Goal: Task Accomplishment & Management: Manage account settings

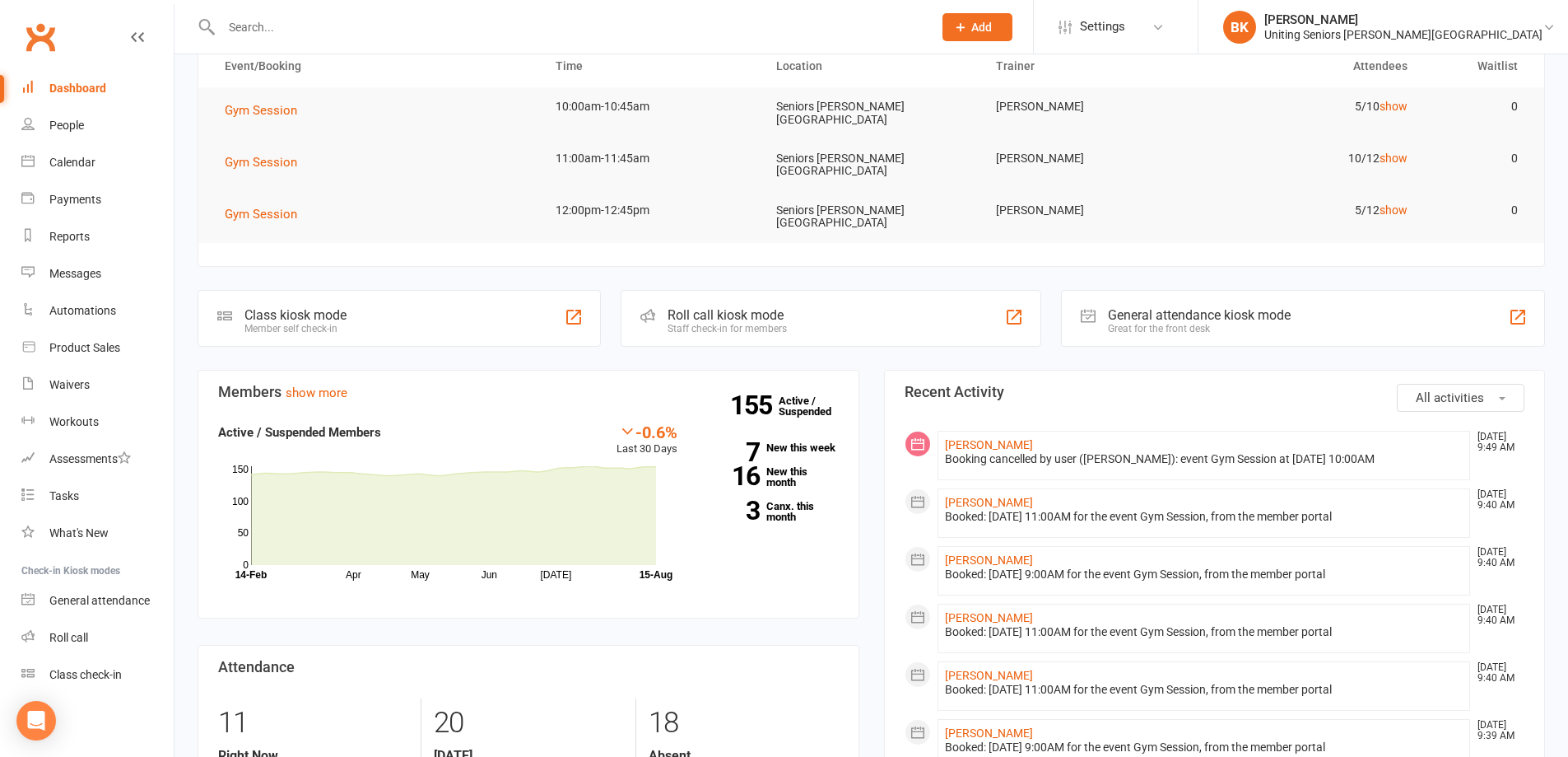
scroll to position [25, 0]
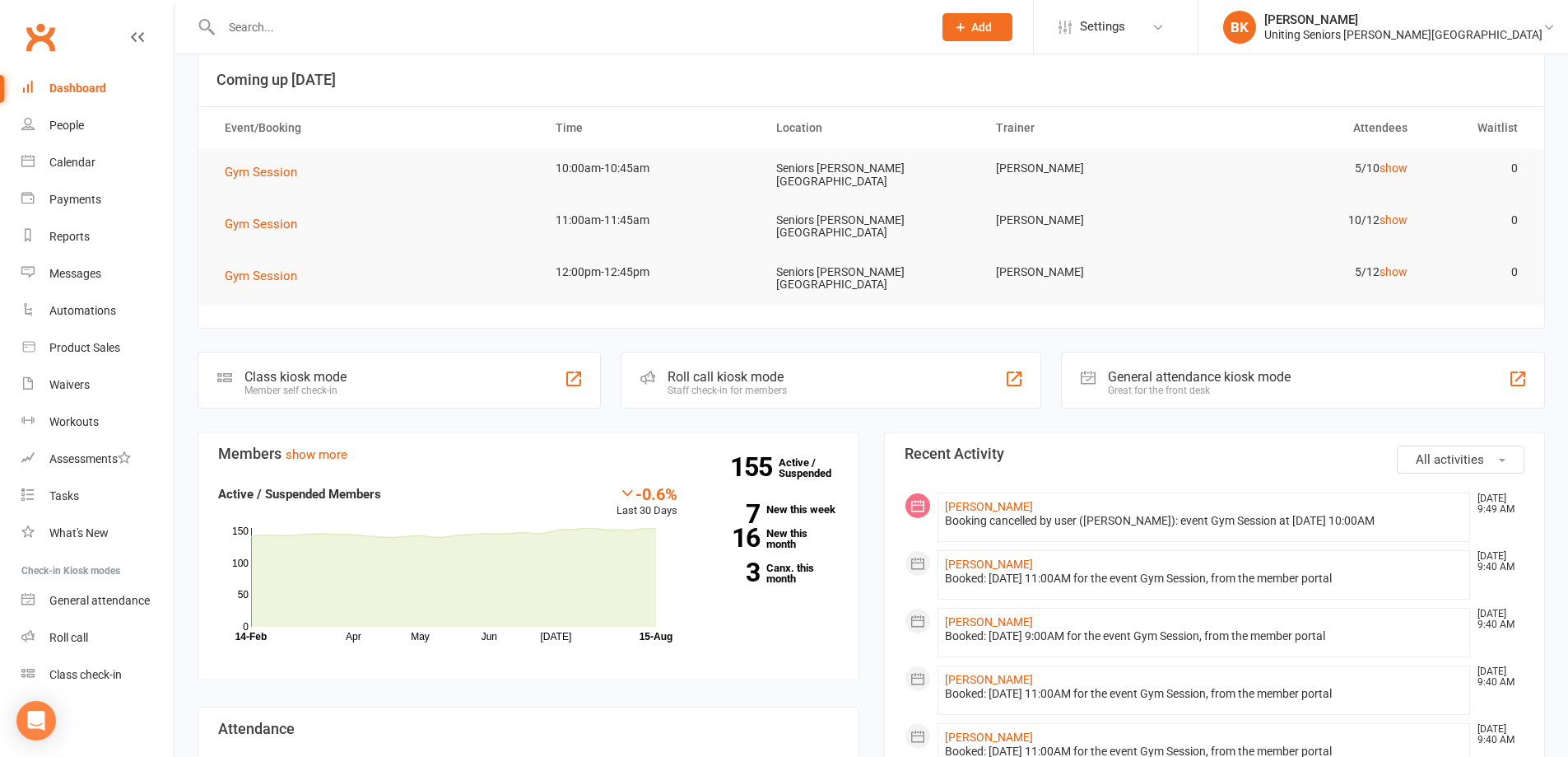
click at [304, 30] on input "text" at bounding box center [569, 26] width 705 height 23
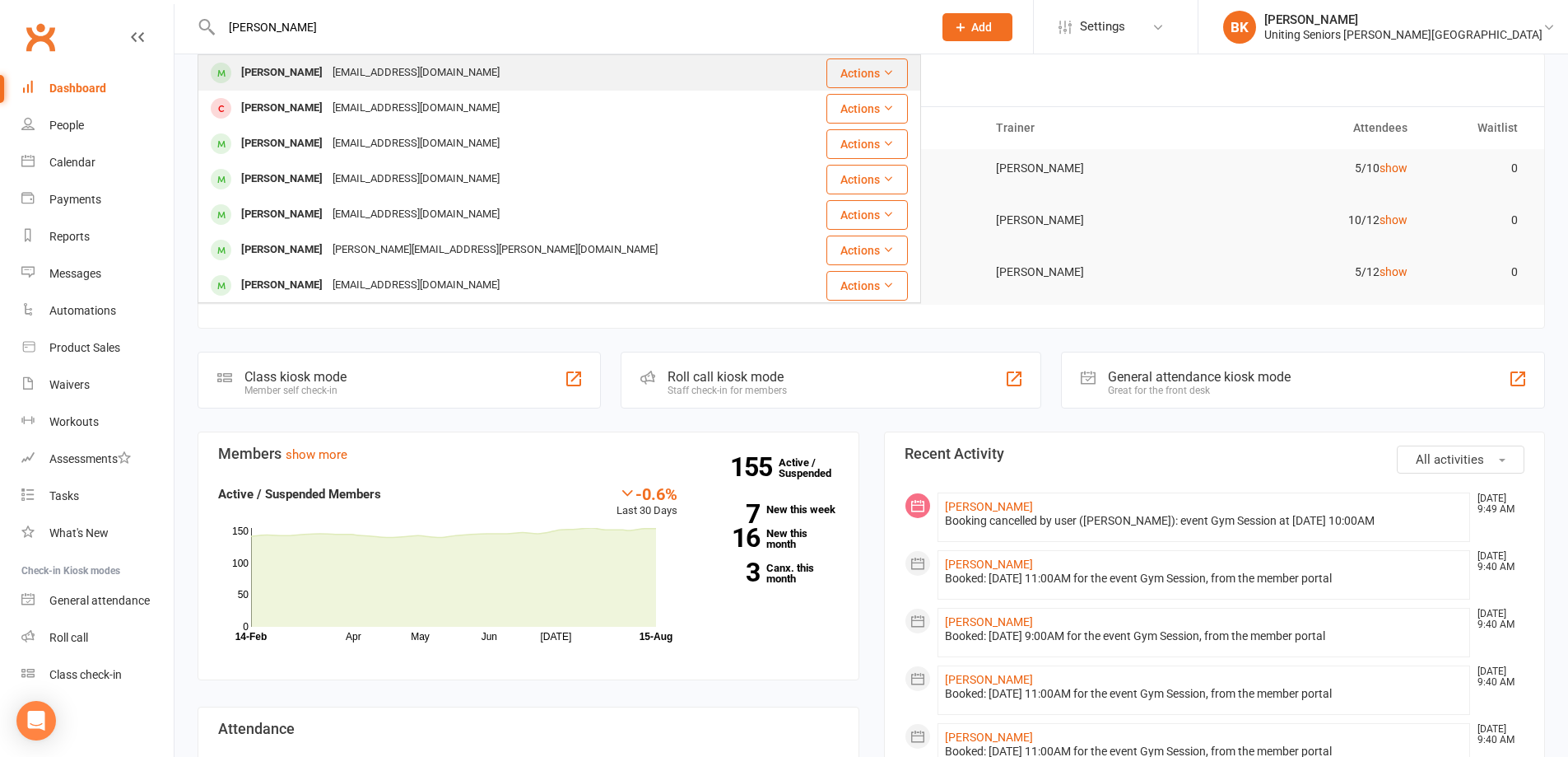
type input "[PERSON_NAME]"
click at [303, 66] on div "[PERSON_NAME]" at bounding box center [281, 73] width 91 height 24
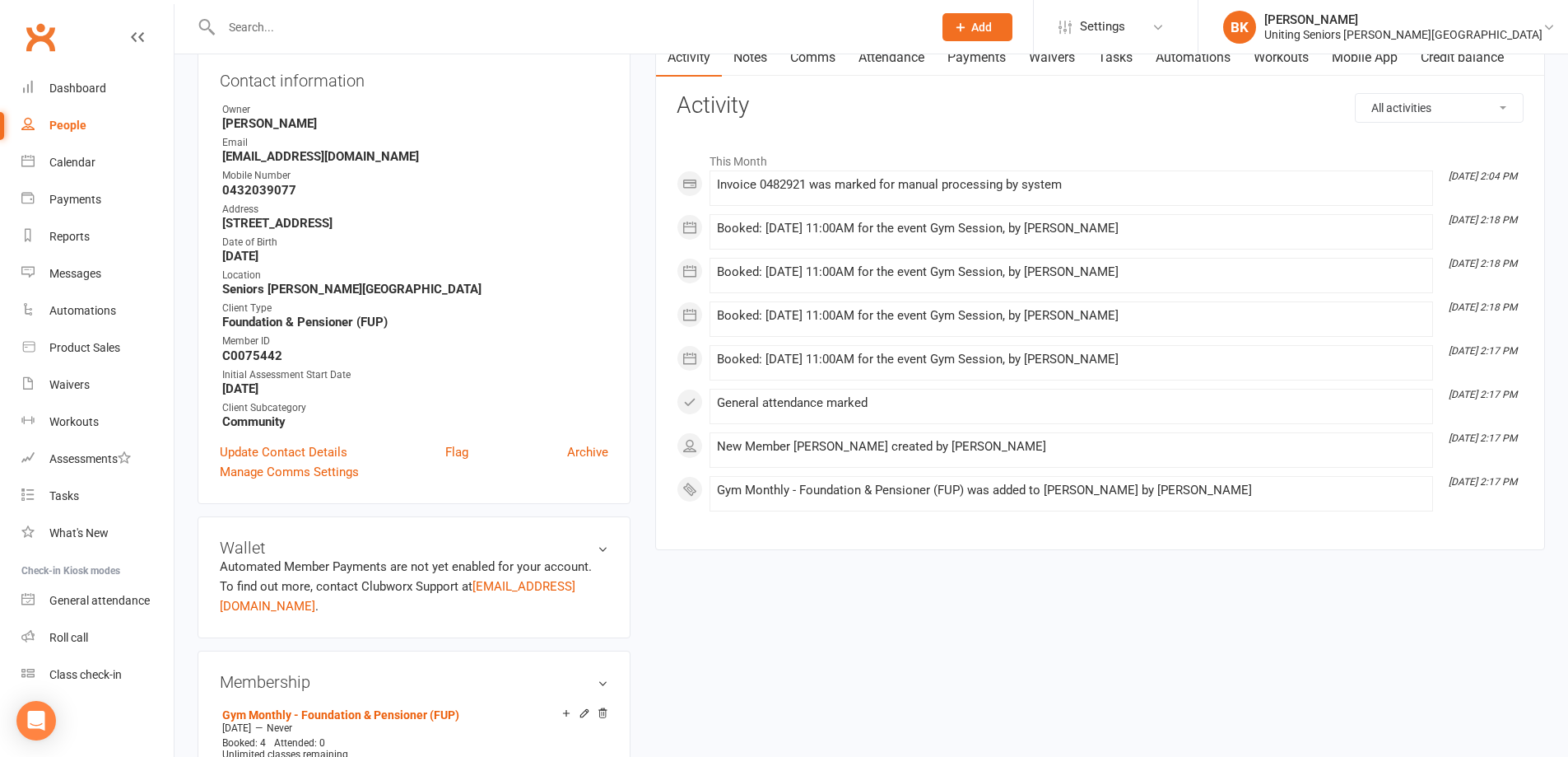
scroll to position [412, 0]
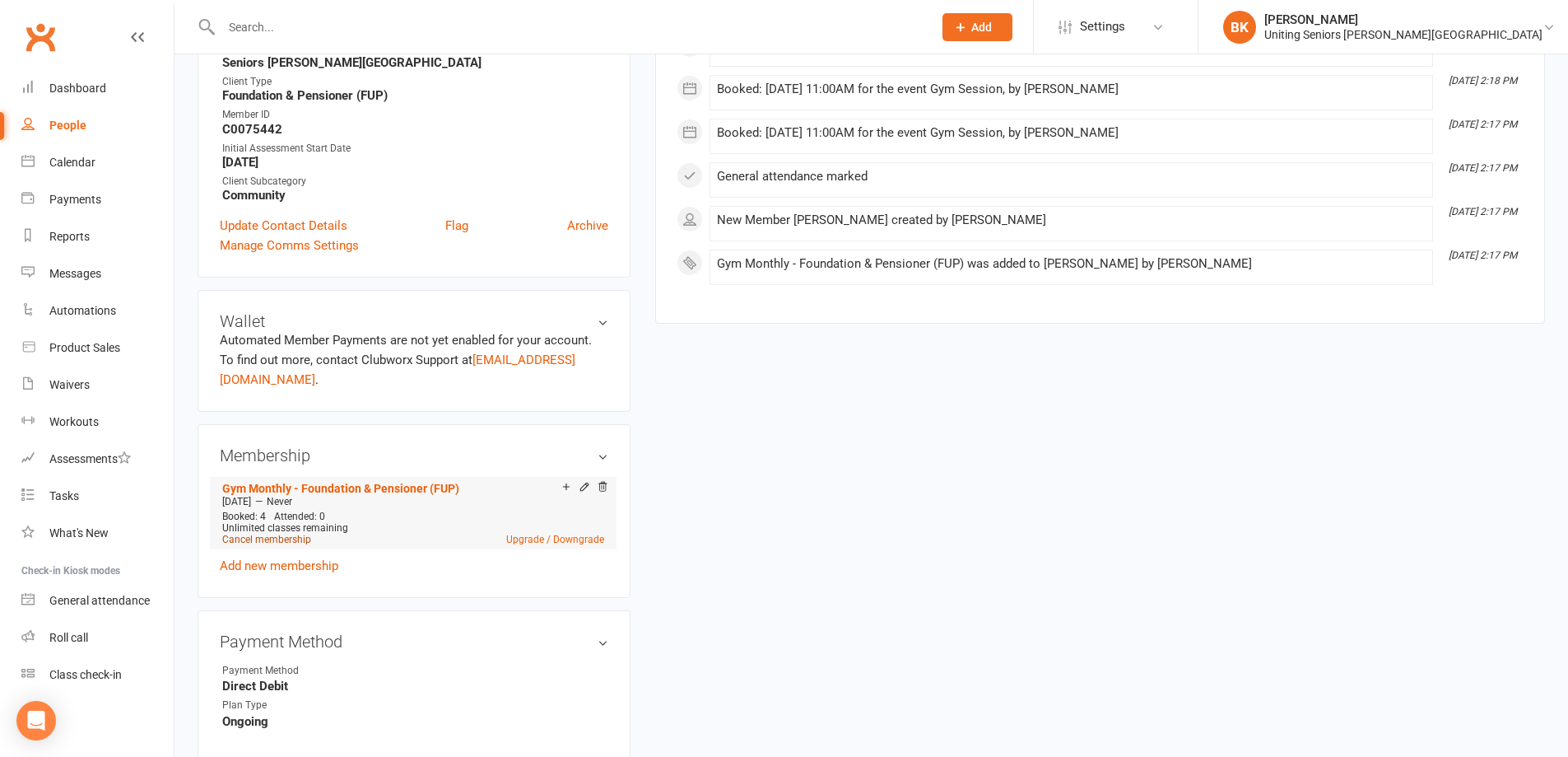
click at [285, 534] on link "Cancel membership" at bounding box center [267, 539] width 89 height 12
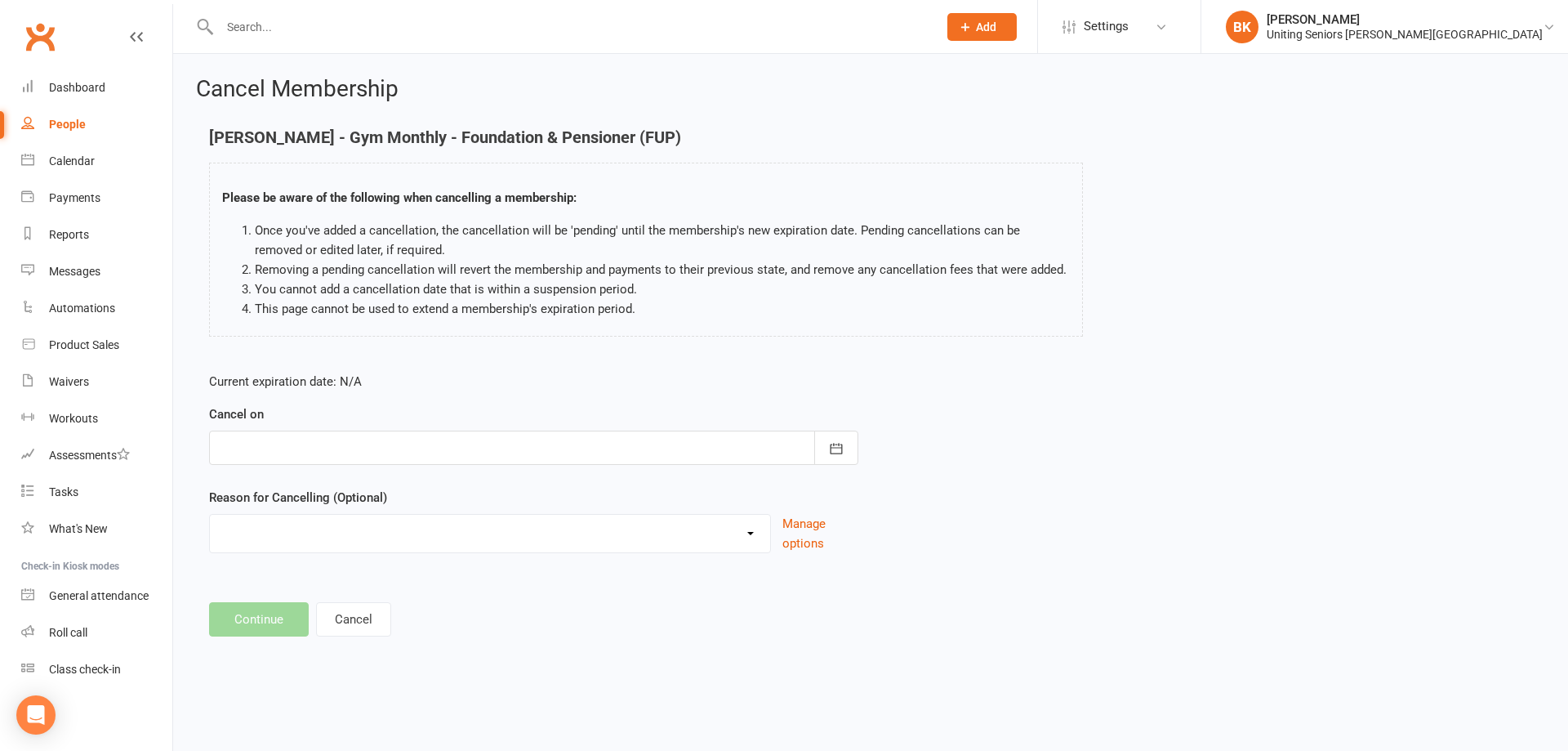
click at [481, 446] on div at bounding box center [533, 447] width 649 height 34
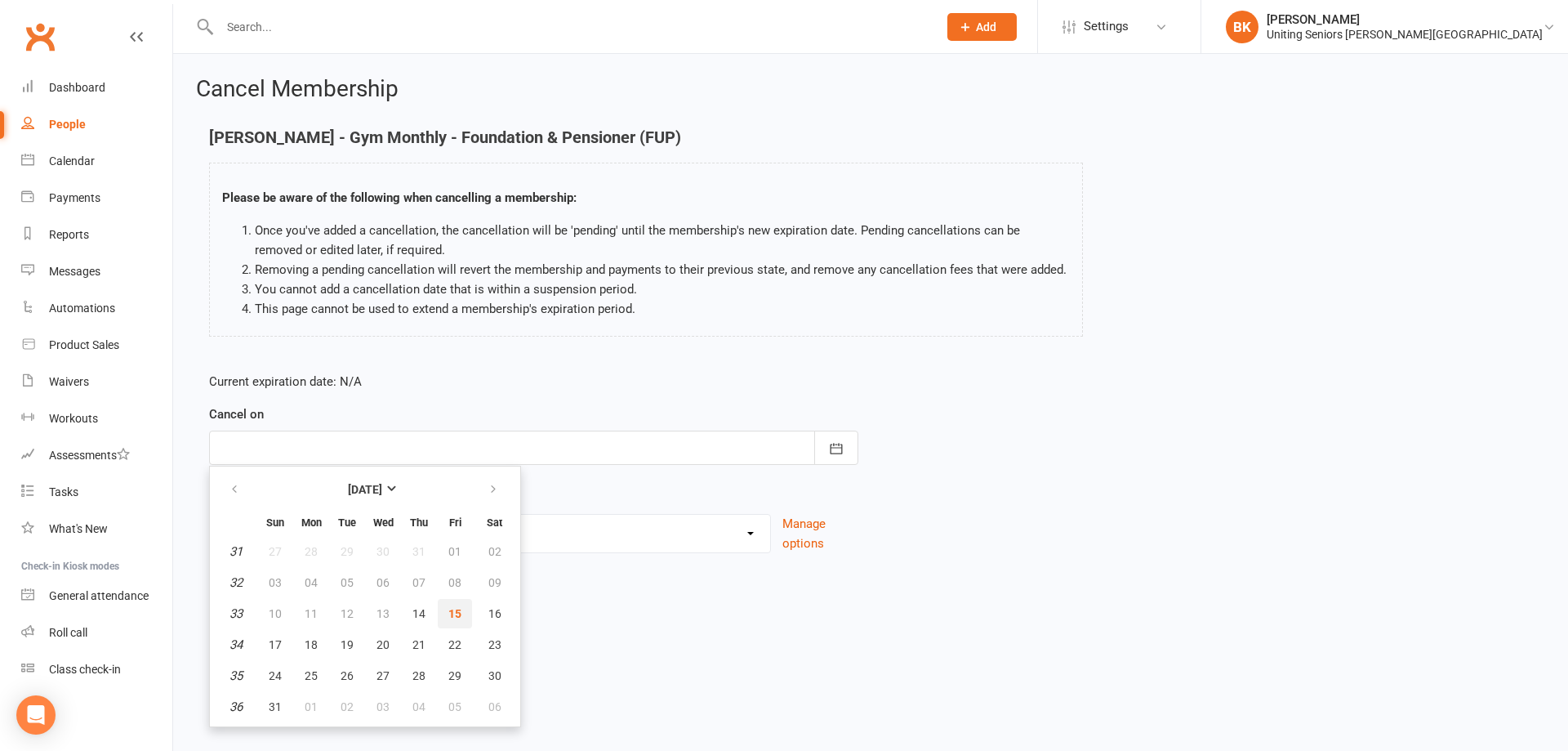
click at [464, 615] on button "15" at bounding box center [454, 614] width 34 height 30
type input "[DATE]"
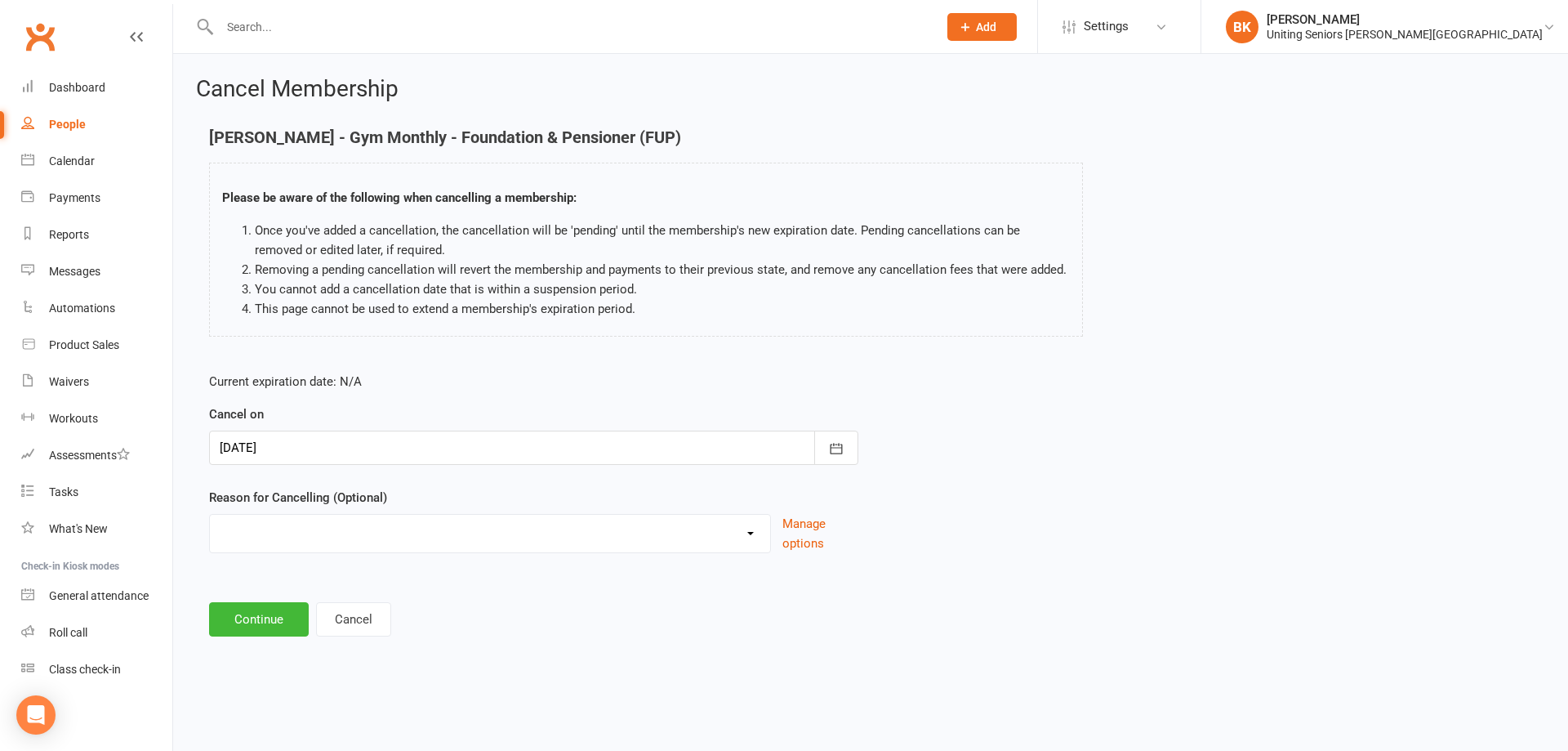
click at [387, 534] on select "Holiday Injury Other reason" at bounding box center [490, 530] width 560 height 33
select select "2"
click at [210, 533] on select "Holiday Injury Other reason" at bounding box center [490, 530] width 560 height 33
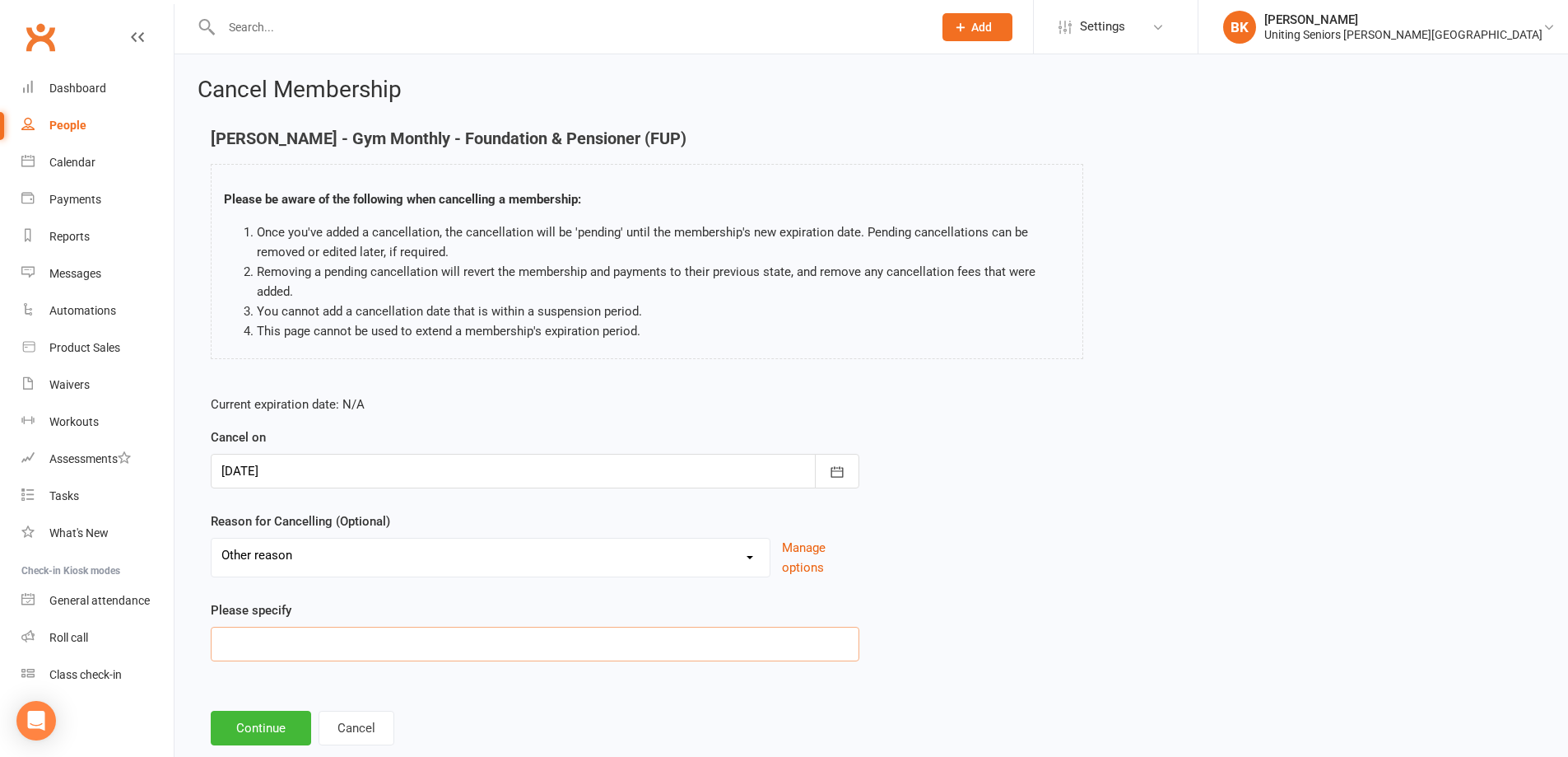
click at [344, 637] on input at bounding box center [535, 644] width 648 height 35
type input "Changing to 10VP"
click at [1058, 527] on div "Current expiration date: N/A Cancel on [DATE] [DATE] Sun Mon Tue Wed Thu Fri Sa…" at bounding box center [871, 533] width 1346 height 302
click at [1144, 528] on div "Current expiration date: N/A Cancel on [DATE] [DATE] Sun Mon Tue Wed Thu Fri Sa…" at bounding box center [871, 533] width 1346 height 302
click at [242, 716] on button "Continue" at bounding box center [260, 728] width 100 height 35
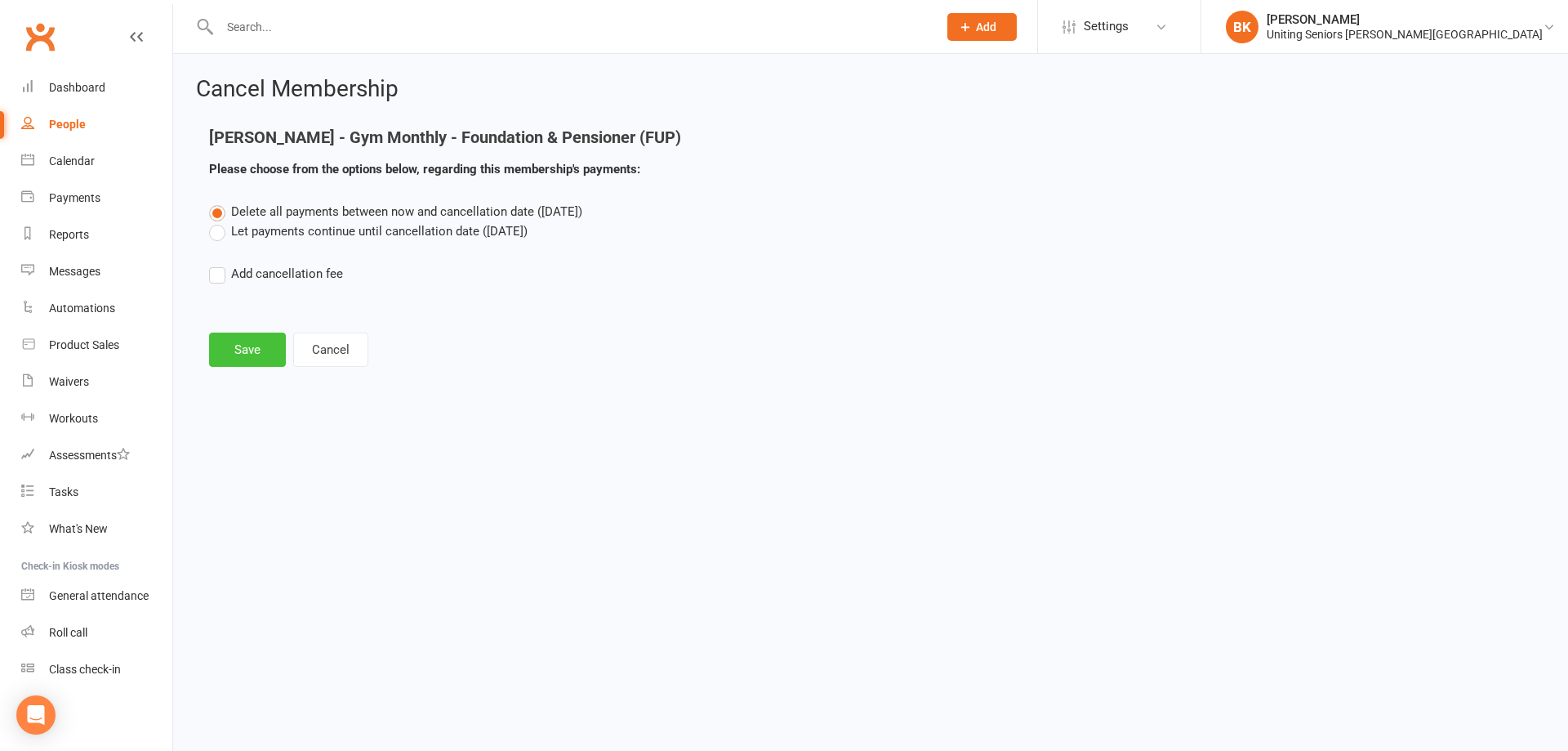
click at [256, 353] on button "Save" at bounding box center [247, 350] width 77 height 34
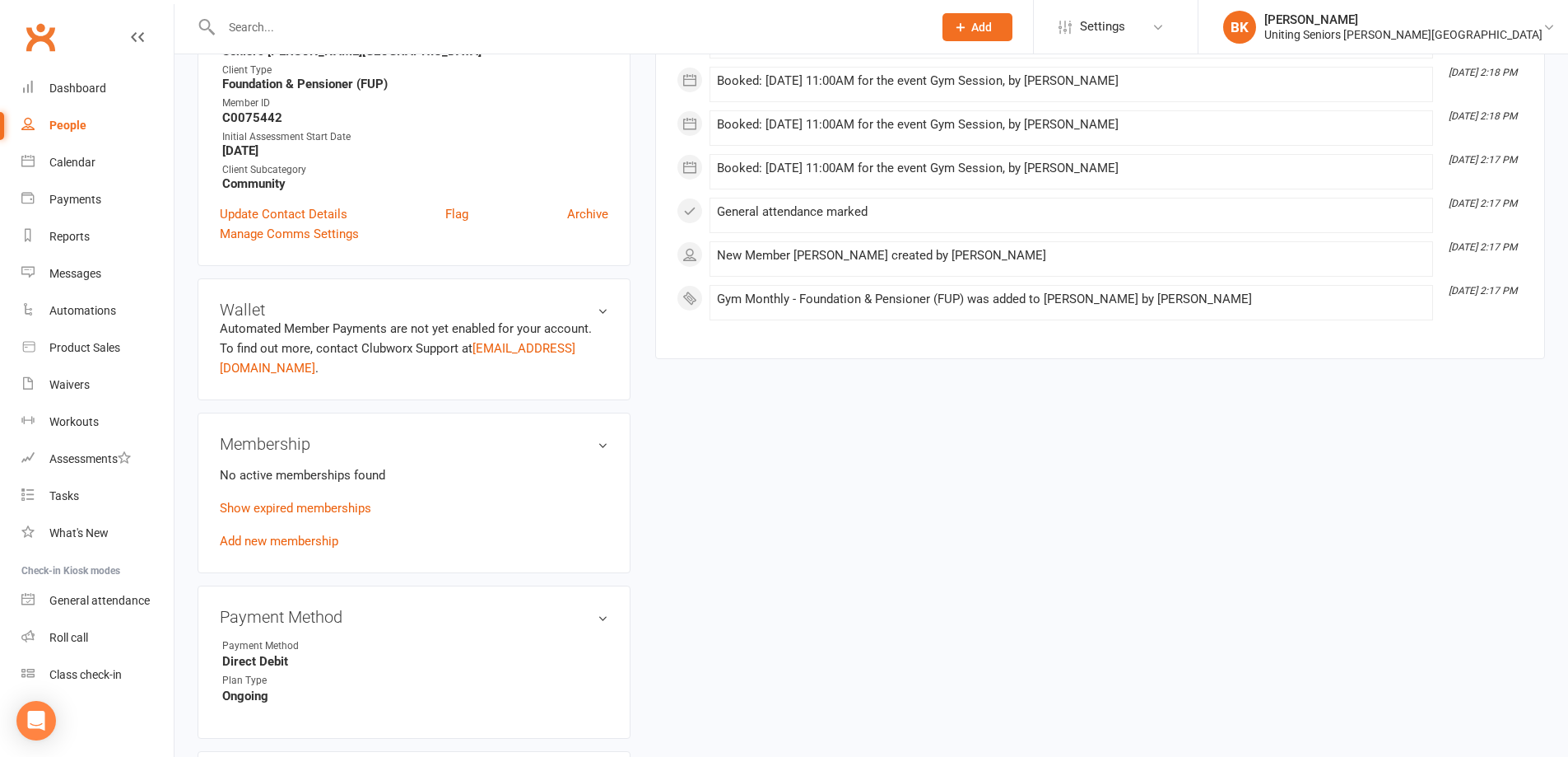
scroll to position [494, 0]
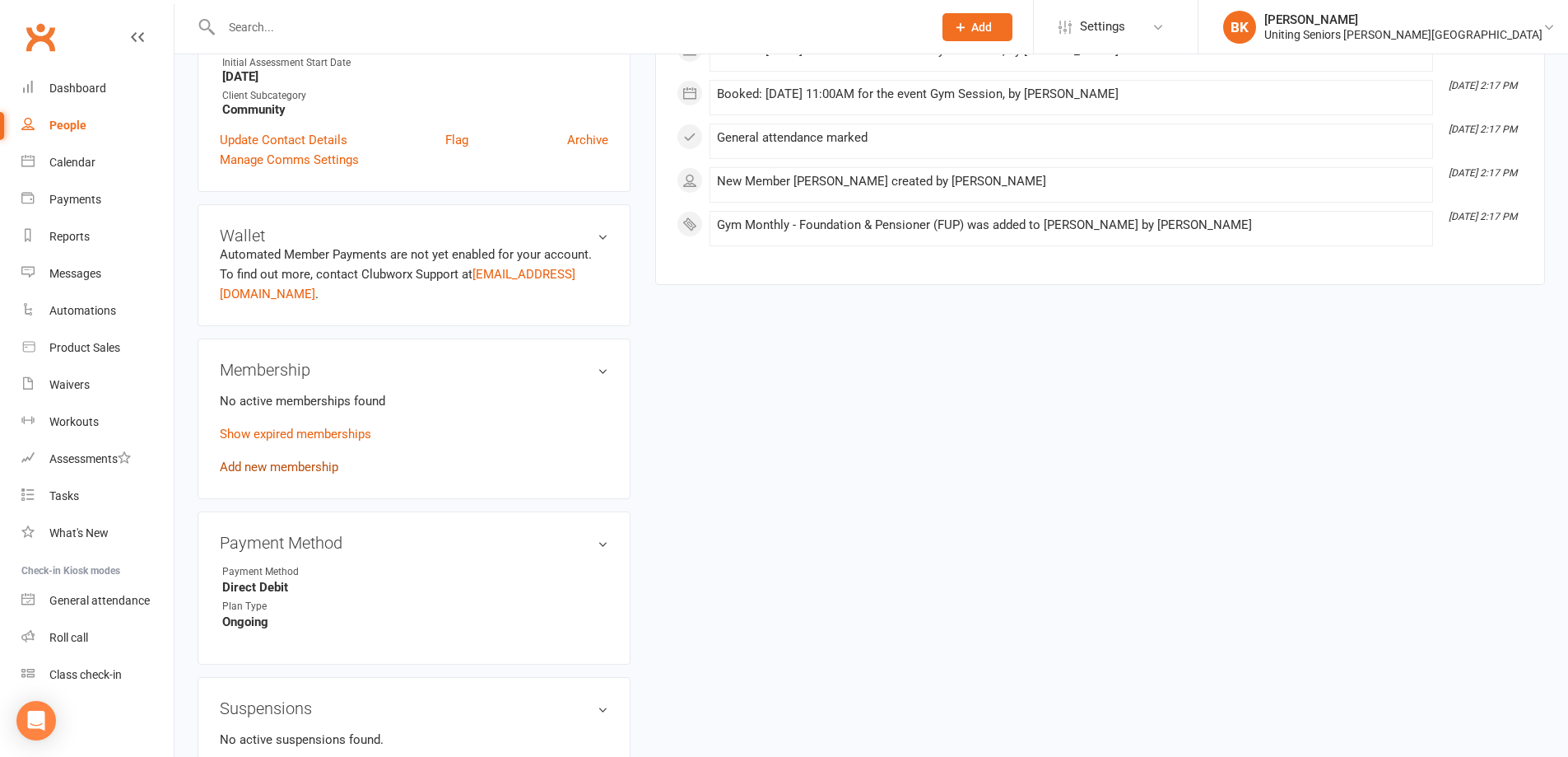
click at [312, 459] on link "Add new membership" at bounding box center [279, 466] width 118 height 15
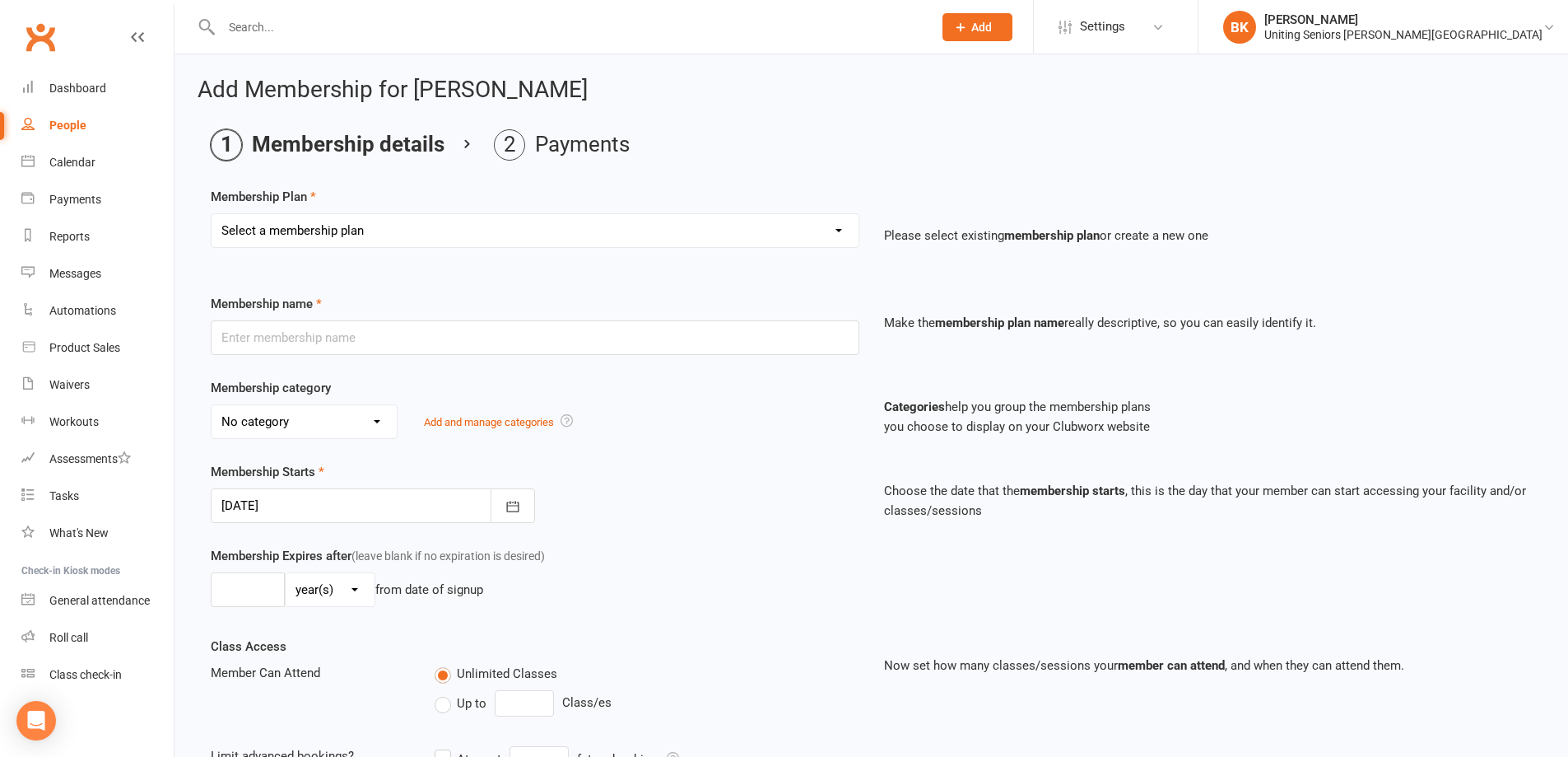
click at [533, 239] on select "Select a membership plan Create new Membership Plan Initial Assessment + Set Up…" at bounding box center [535, 230] width 647 height 33
select select "12"
click at [211, 214] on select "Select a membership plan Create new Membership Plan Initial Assessment + Set Up…" at bounding box center [535, 230] width 647 height 33
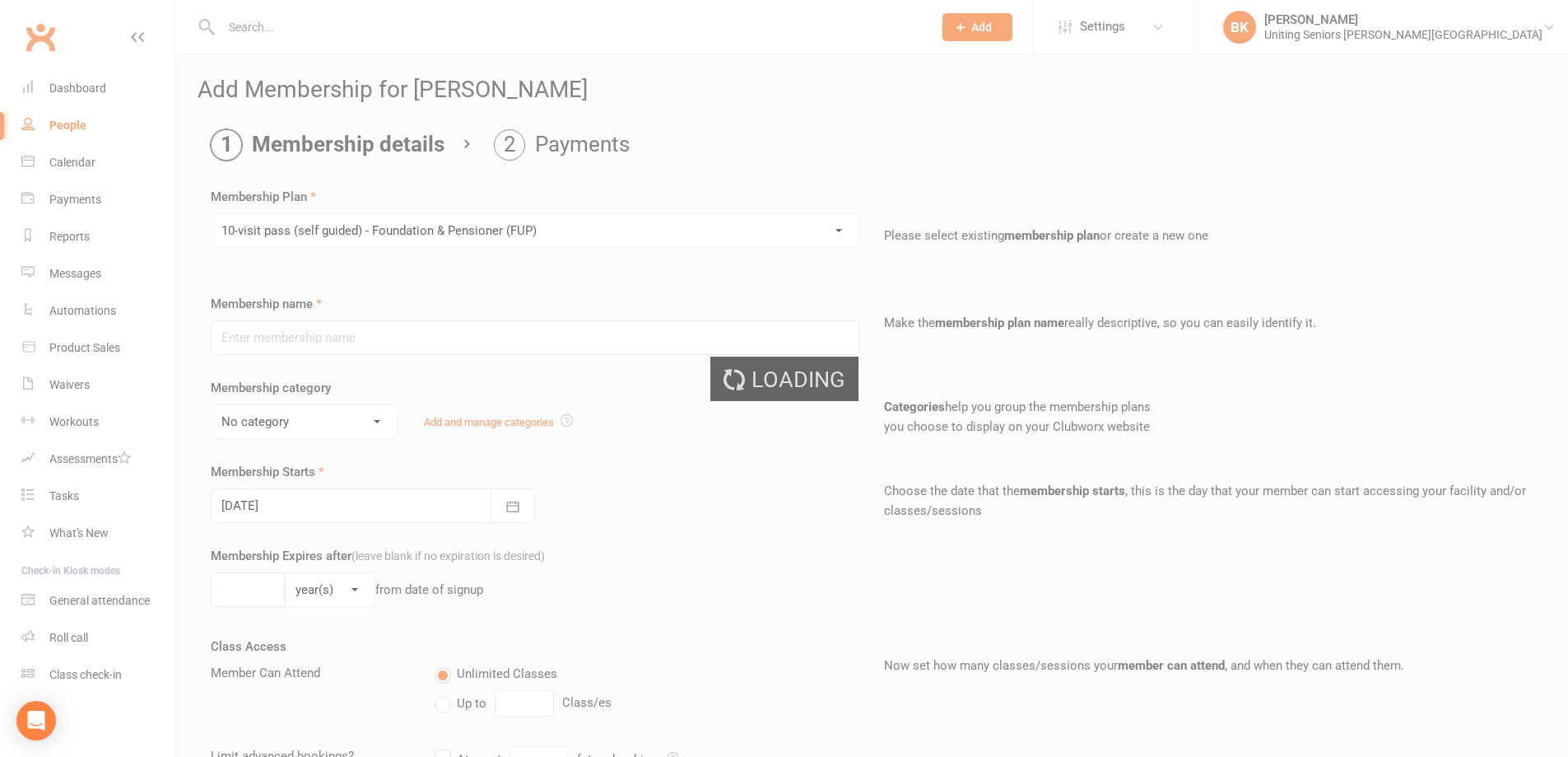
type input "10-visit pass (self guided) - Foundation & Pensioner (FUP)"
select select "0"
type input "0"
type input "4"
select select "?"
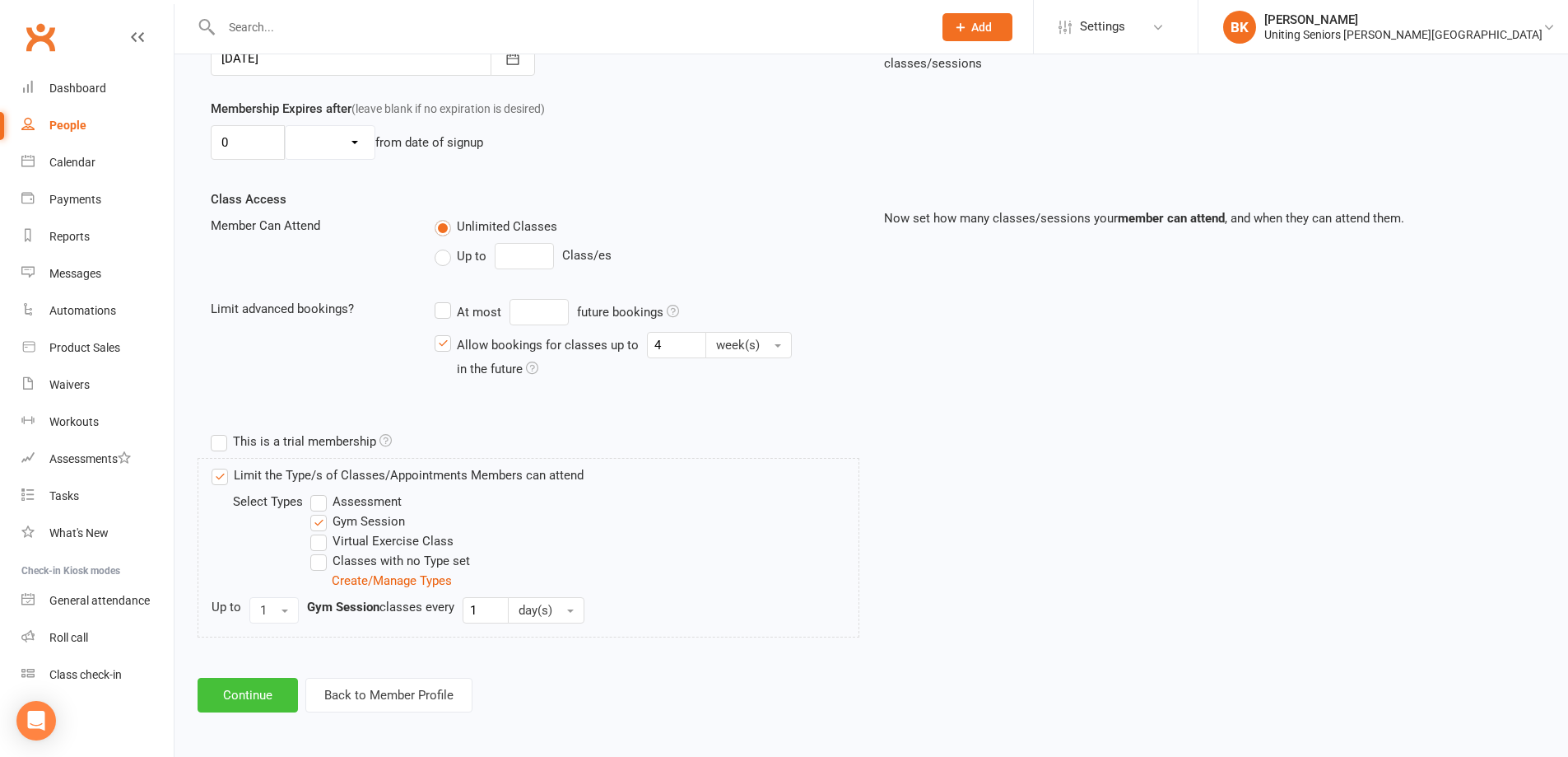
scroll to position [450, 0]
click at [276, 693] on button "Continue" at bounding box center [248, 692] width 100 height 35
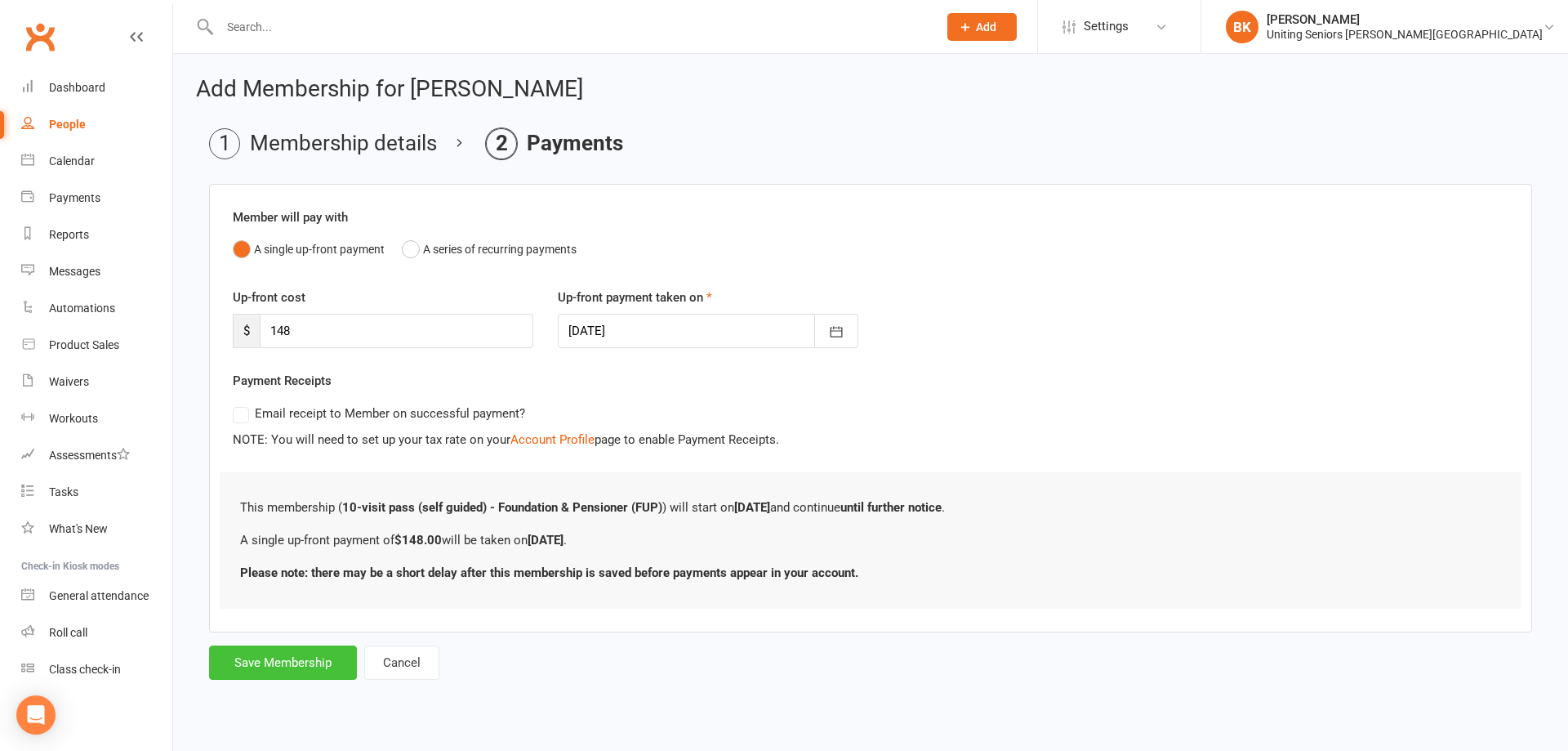
click at [283, 667] on button "Save Membership" at bounding box center [283, 662] width 148 height 34
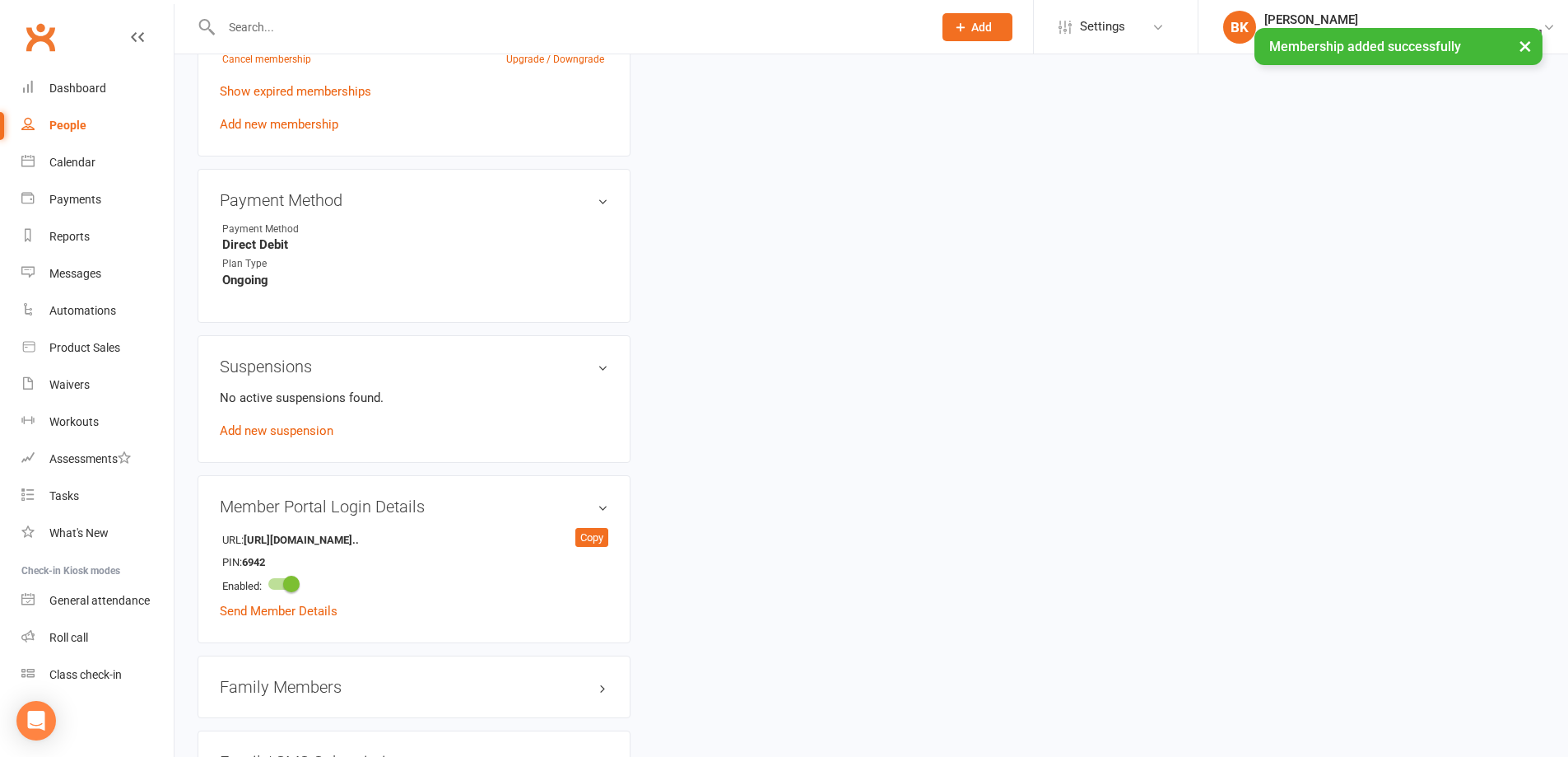
scroll to position [905, 0]
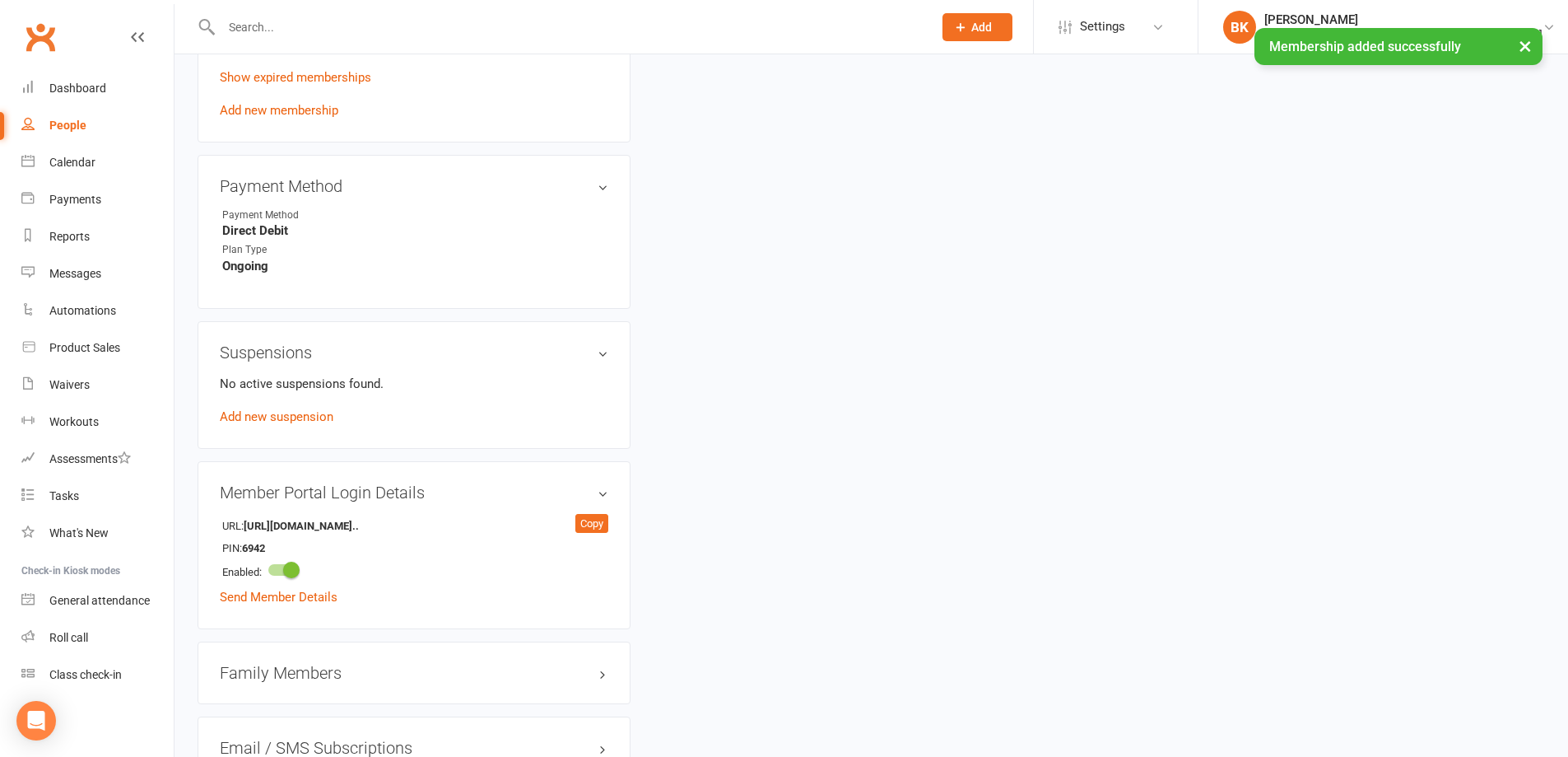
drag, startPoint x: 572, startPoint y: 165, endPoint x: 614, endPoint y: 159, distance: 42.4
click at [0, 0] on link "edit" at bounding box center [0, 0] width 0 height 0
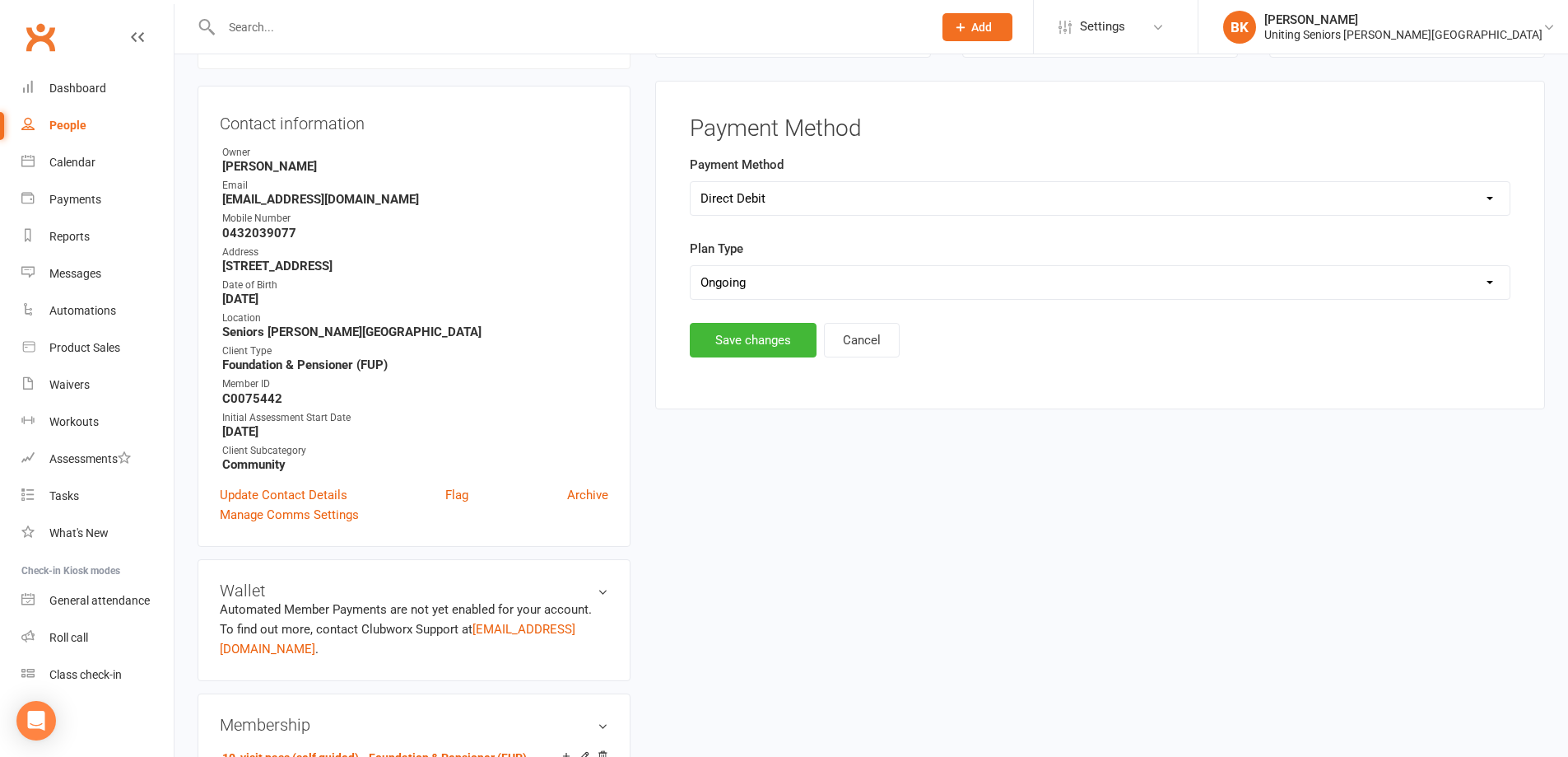
scroll to position [141, 0]
click at [827, 203] on select "Select Direct Debit Direct Deposit / Bank Transfer Cheque BPay Credit Card Rost…" at bounding box center [1099, 200] width 819 height 33
click at [690, 184] on select "Select Direct Debit Direct Deposit / Bank Transfer Cheque BPay Credit Card Rost…" at bounding box center [1099, 200] width 819 height 33
click at [780, 292] on select "Select Ongoing Single-Service" at bounding box center [1099, 284] width 819 height 33
select select "Single-Service"
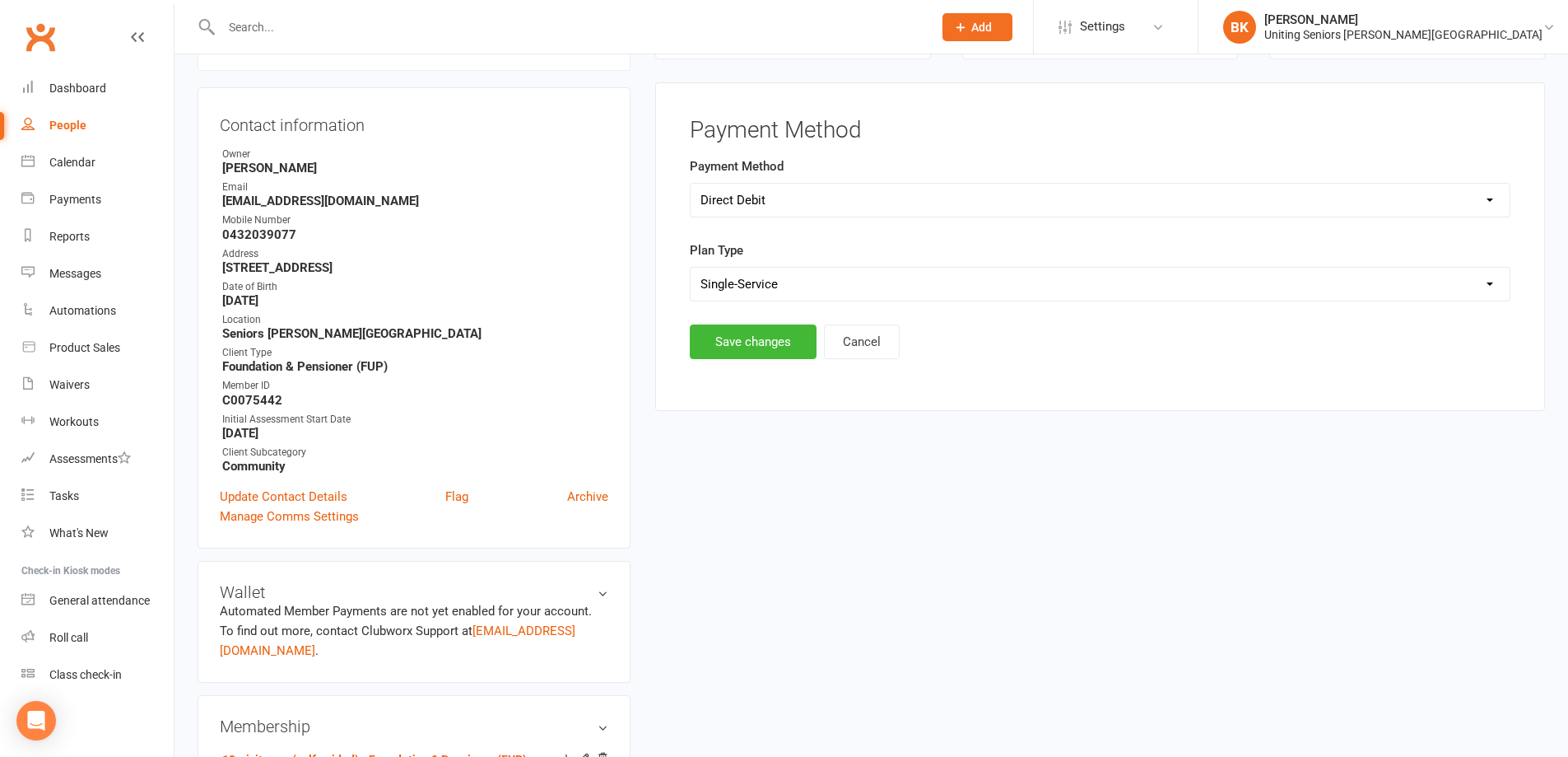
click at [690, 268] on select "Select Ongoing Single-Service" at bounding box center [1099, 284] width 819 height 33
click at [723, 338] on button "Save changes" at bounding box center [752, 342] width 127 height 35
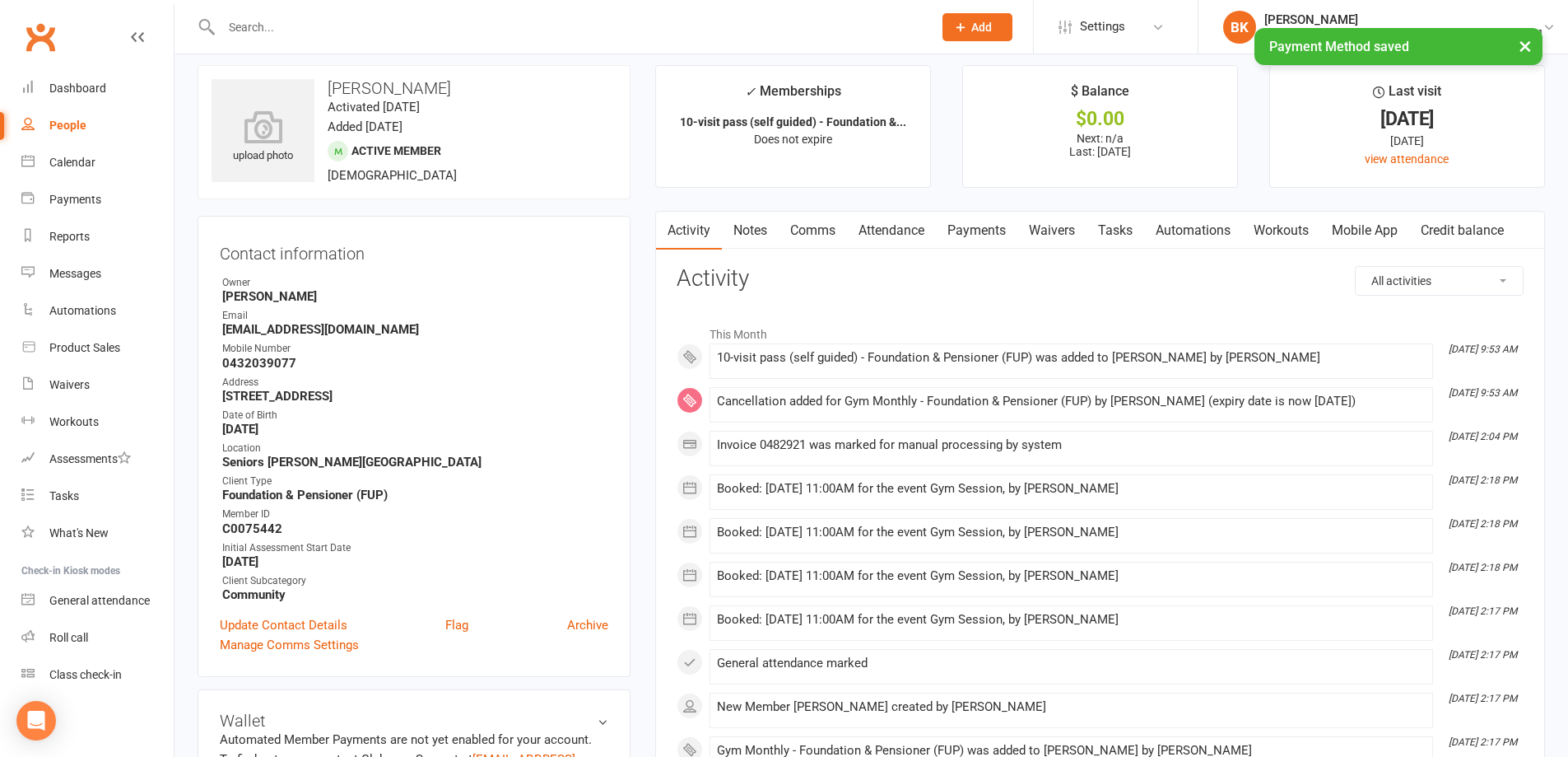
scroll to position [0, 0]
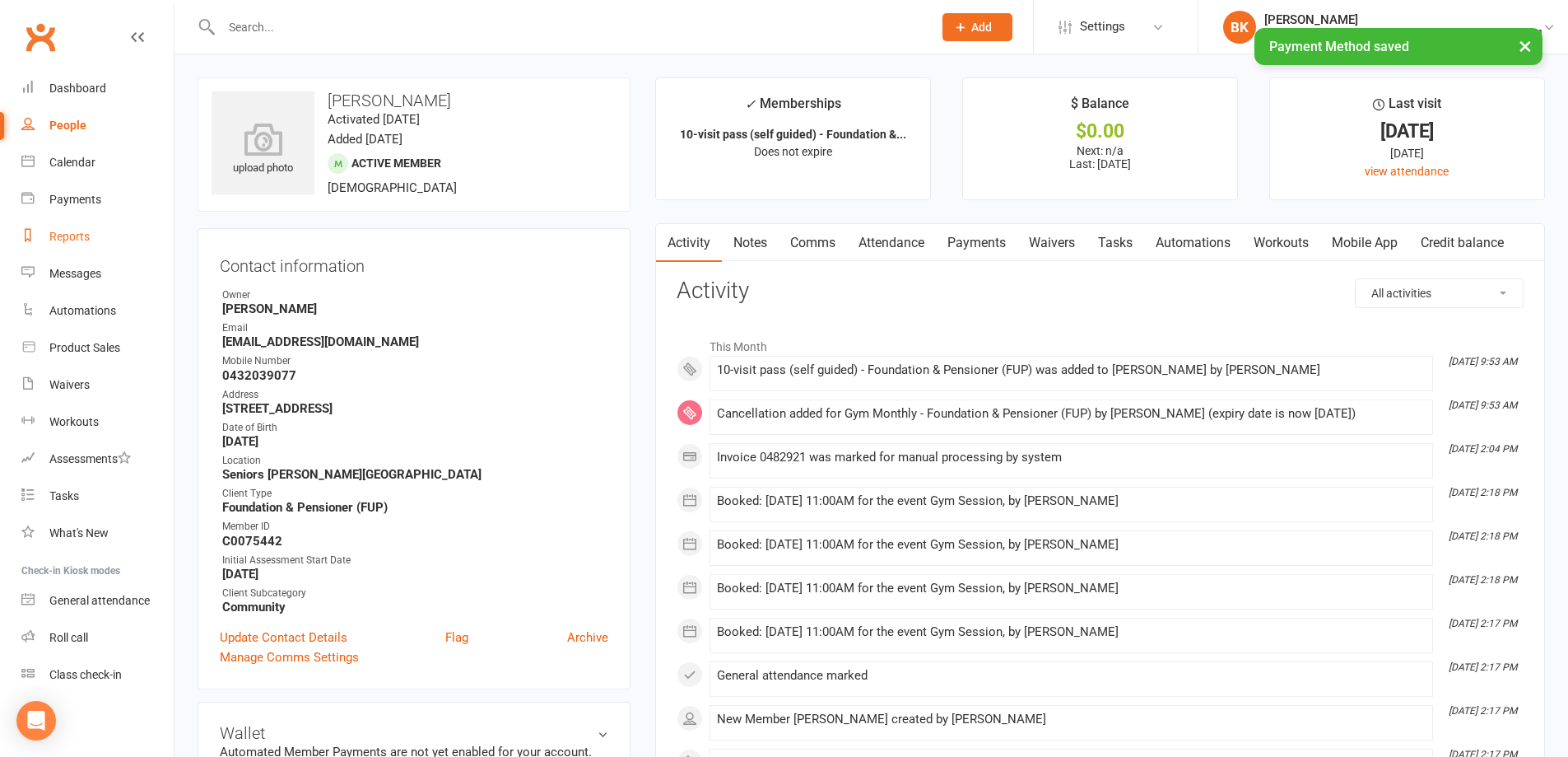
click at [82, 236] on div "Reports" at bounding box center [69, 236] width 40 height 13
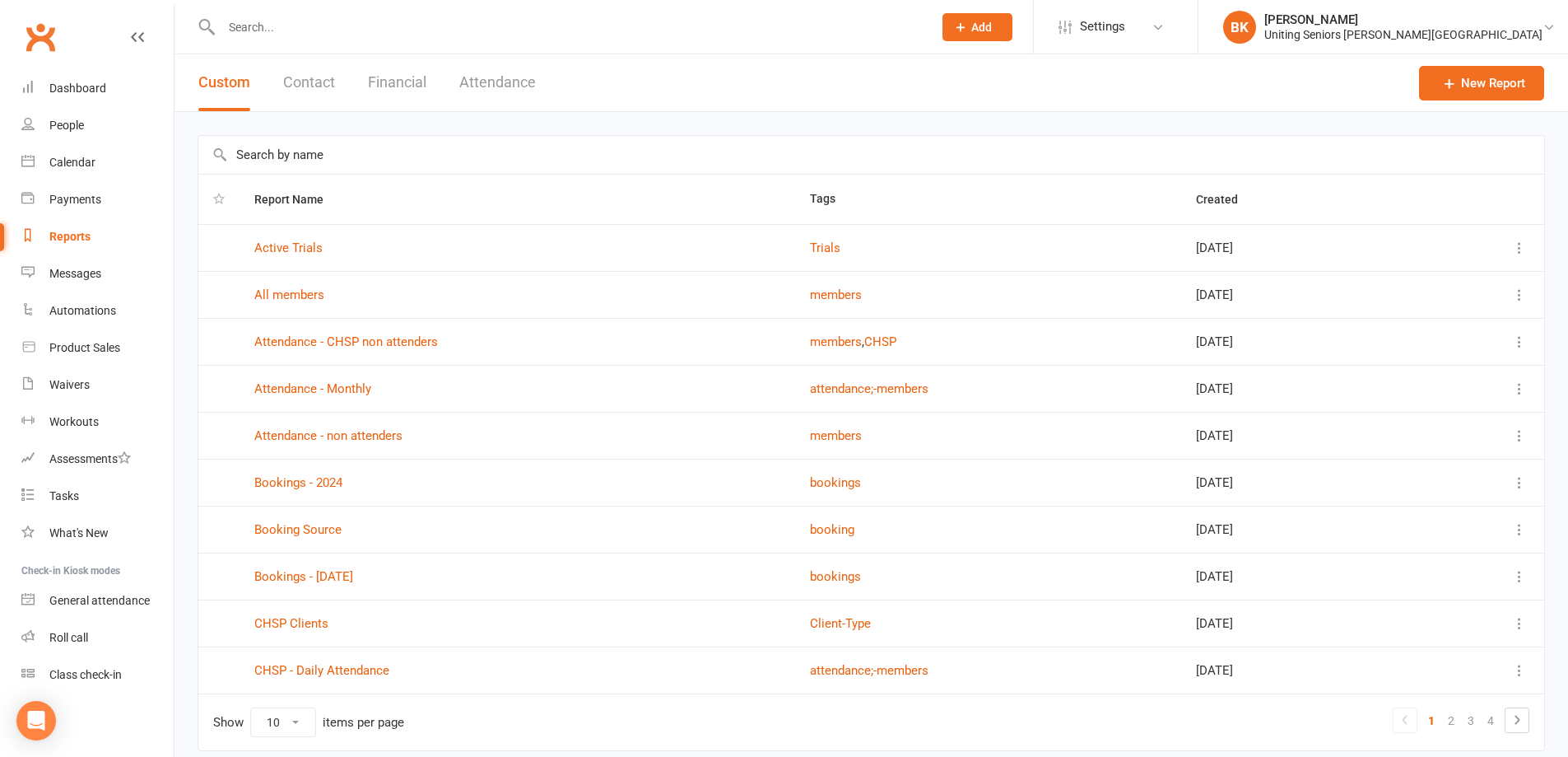
click at [294, 167] on input "text" at bounding box center [871, 155] width 1346 height 38
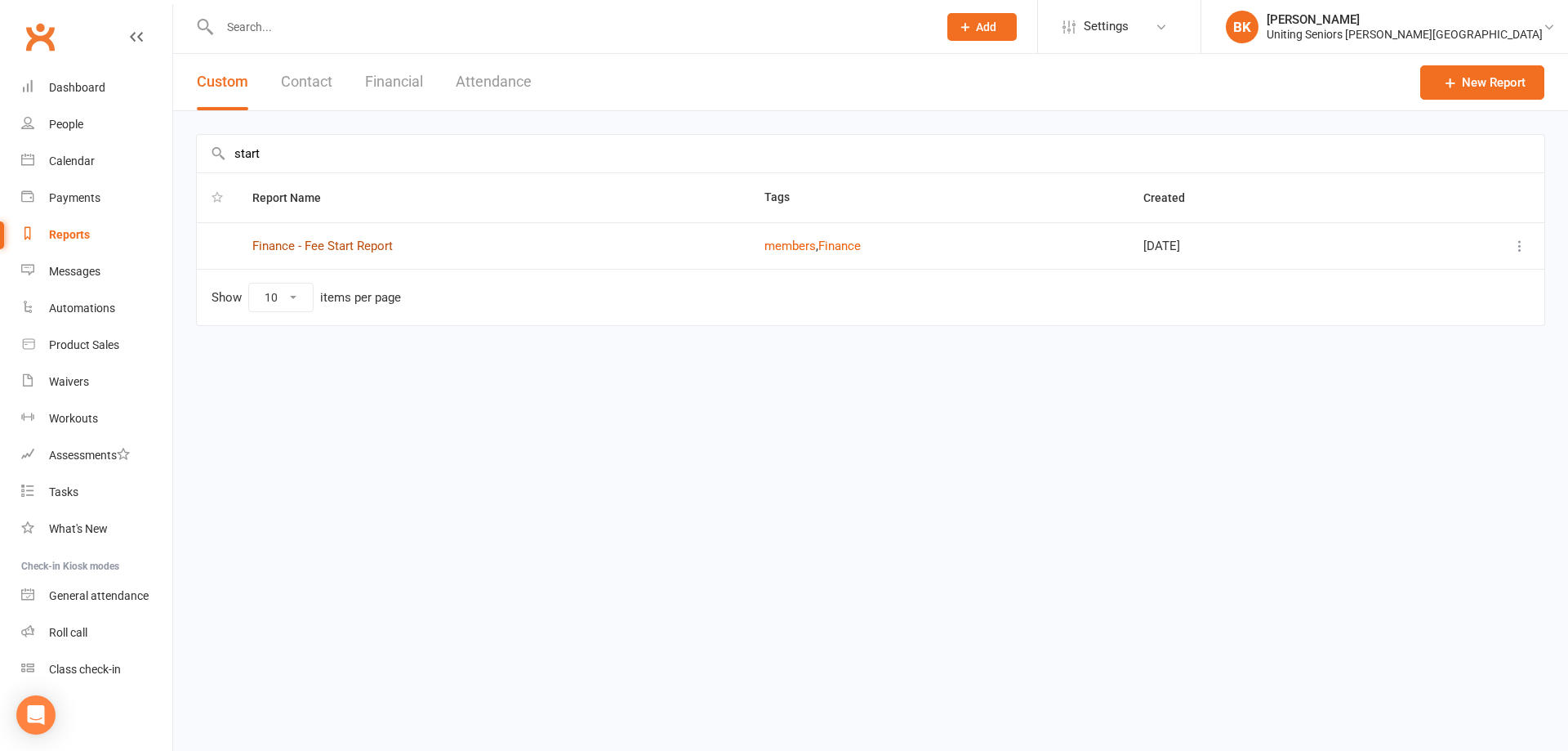
type input "start"
click at [313, 254] on td "Finance - Fee Start Report" at bounding box center [493, 246] width 512 height 47
click at [315, 241] on link "Finance - Fee Start Report" at bounding box center [322, 246] width 140 height 14
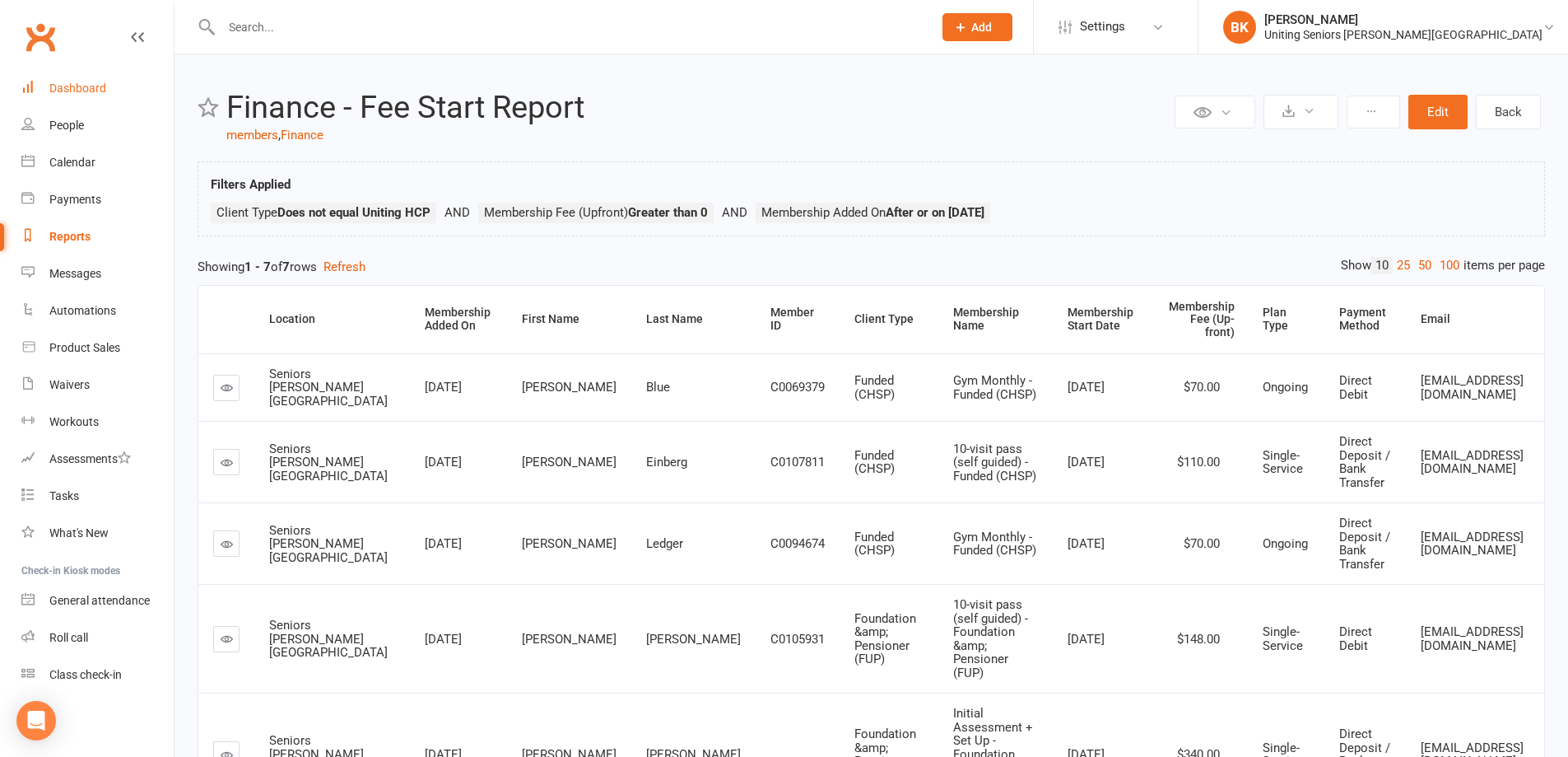
click at [108, 94] on link "Dashboard" at bounding box center [97, 88] width 152 height 37
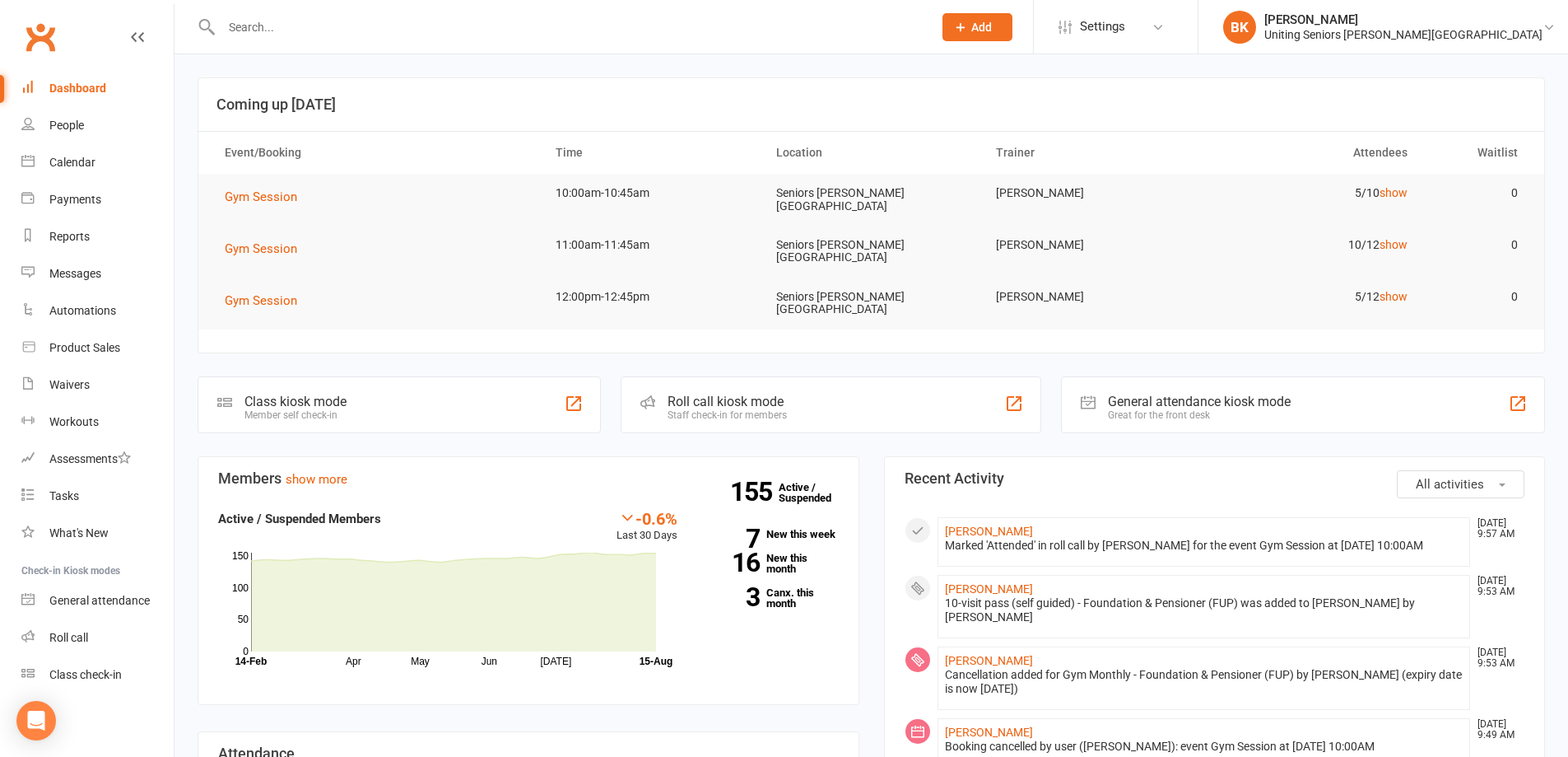
click at [612, 32] on input "text" at bounding box center [569, 26] width 705 height 23
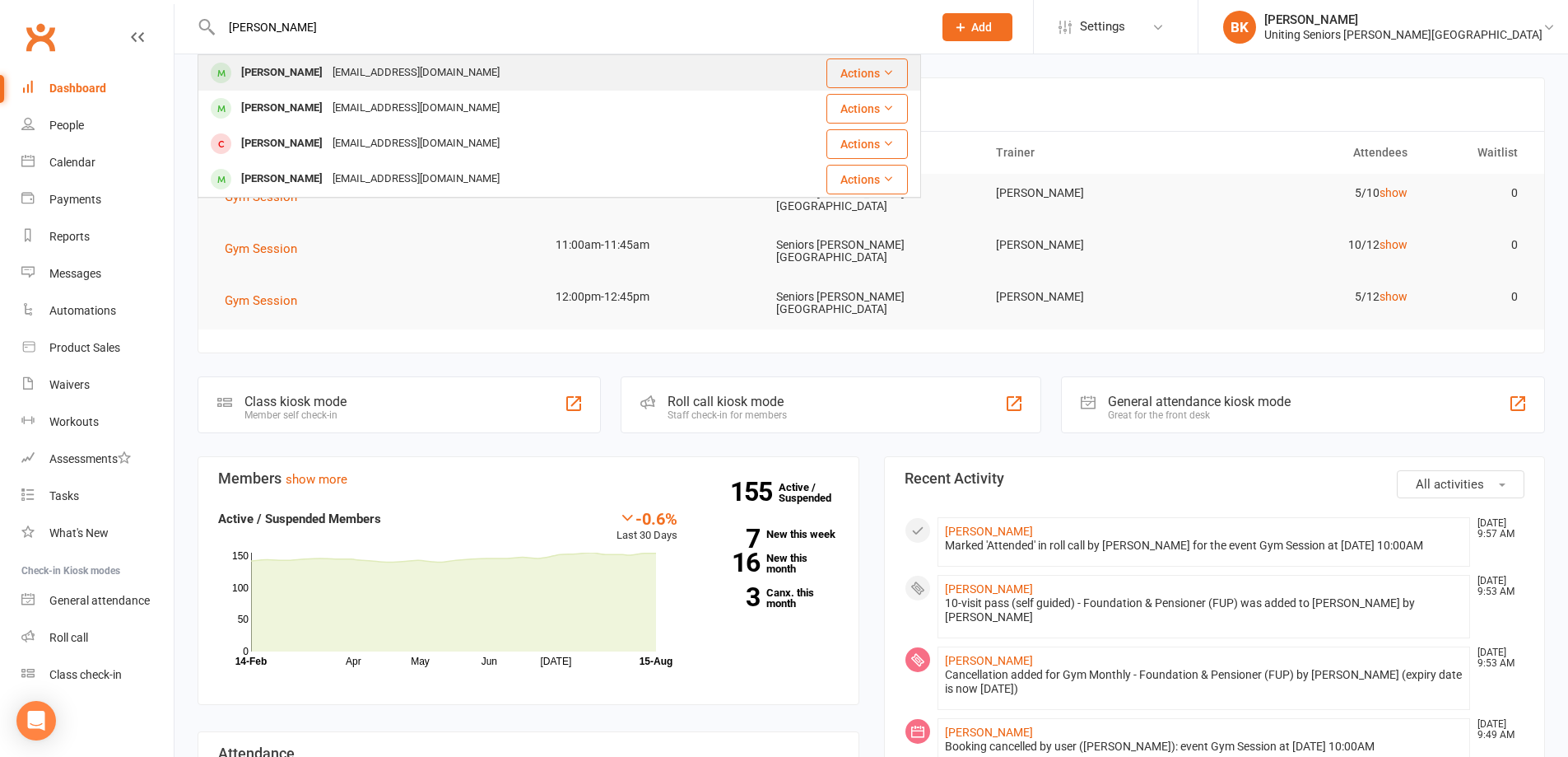
type input "[PERSON_NAME]"
click at [424, 73] on div "[EMAIL_ADDRESS][DOMAIN_NAME]" at bounding box center [416, 73] width 177 height 24
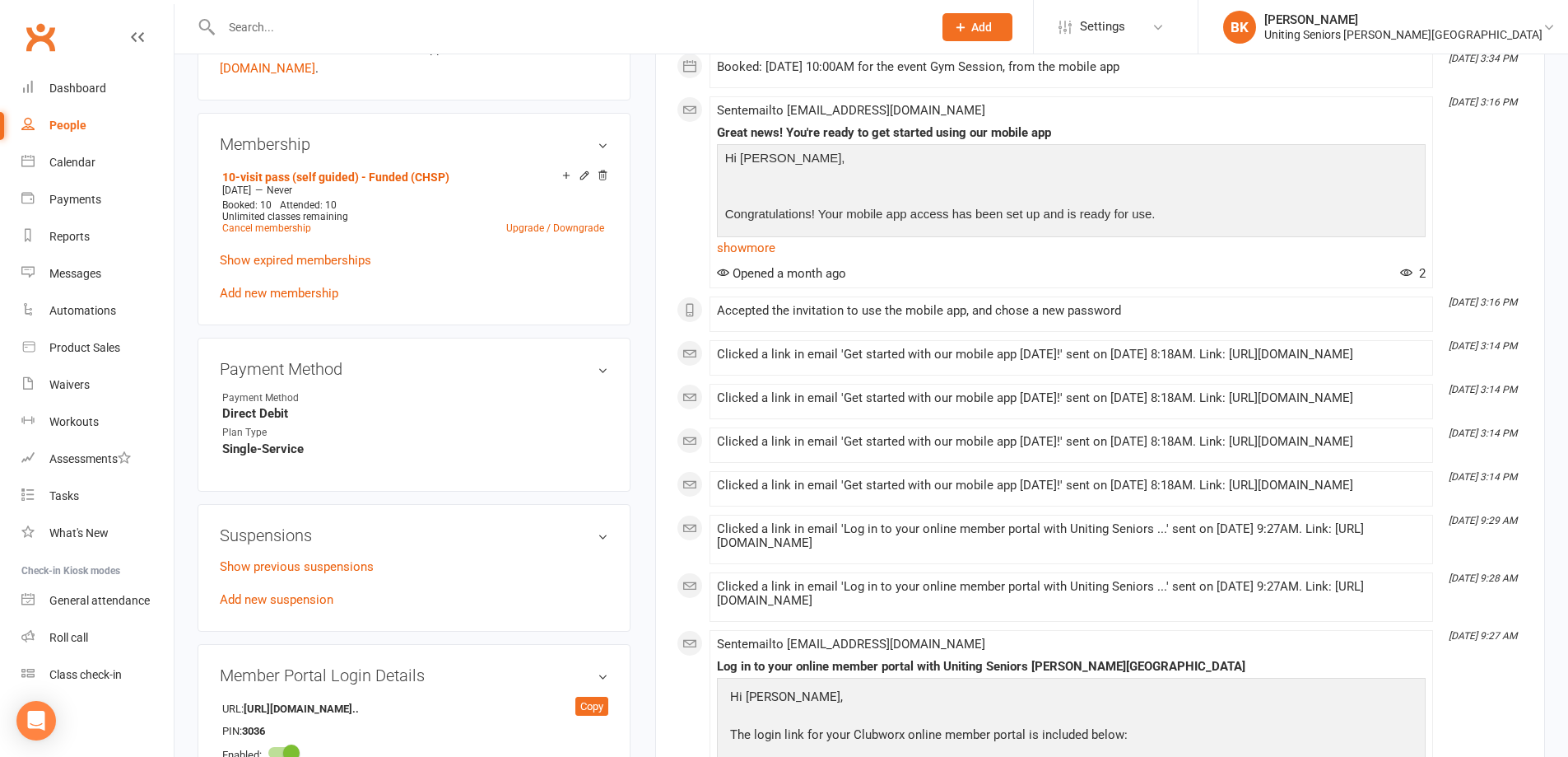
scroll to position [577, 0]
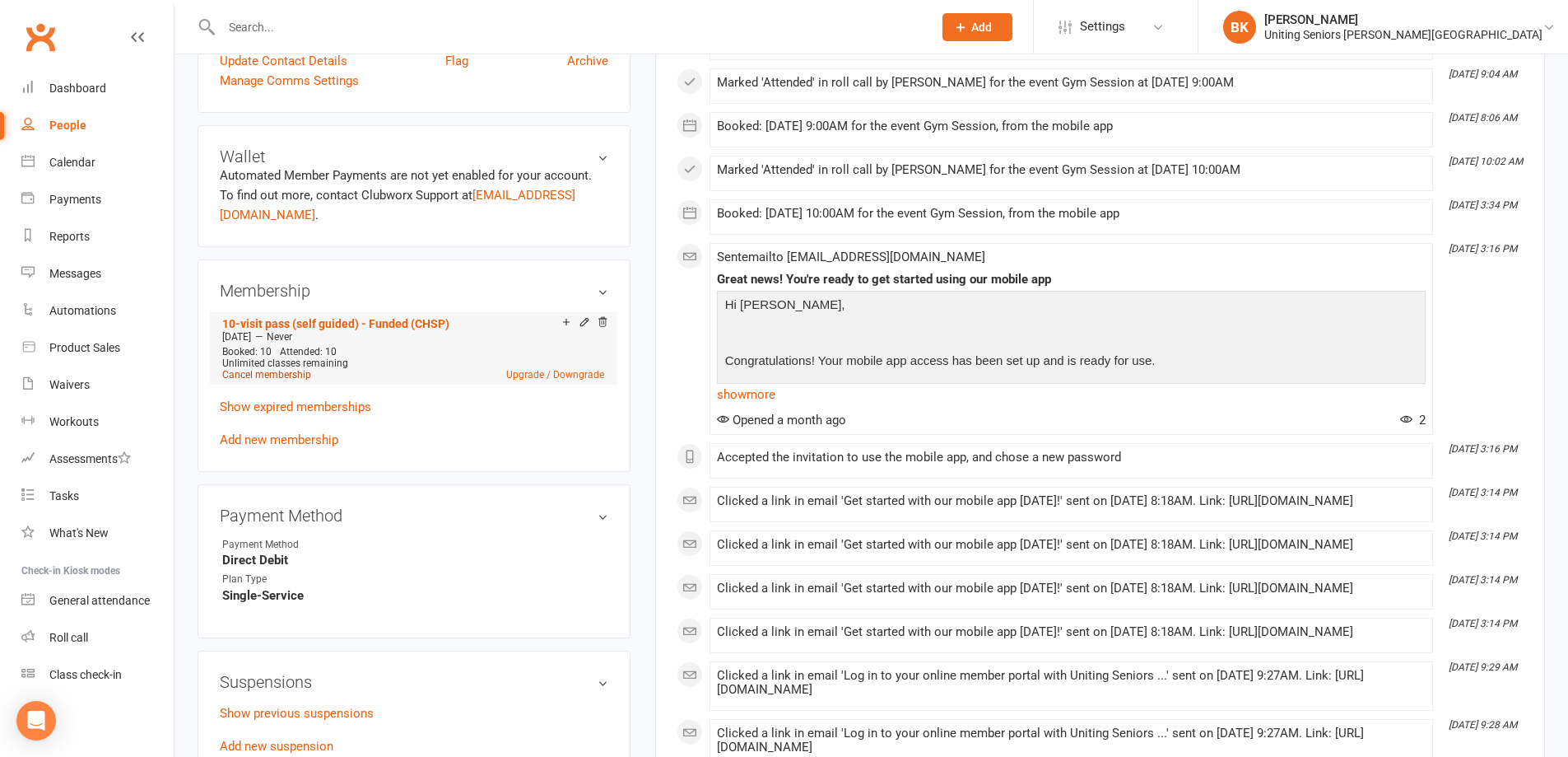
click at [279, 369] on link "Cancel membership" at bounding box center [267, 374] width 89 height 12
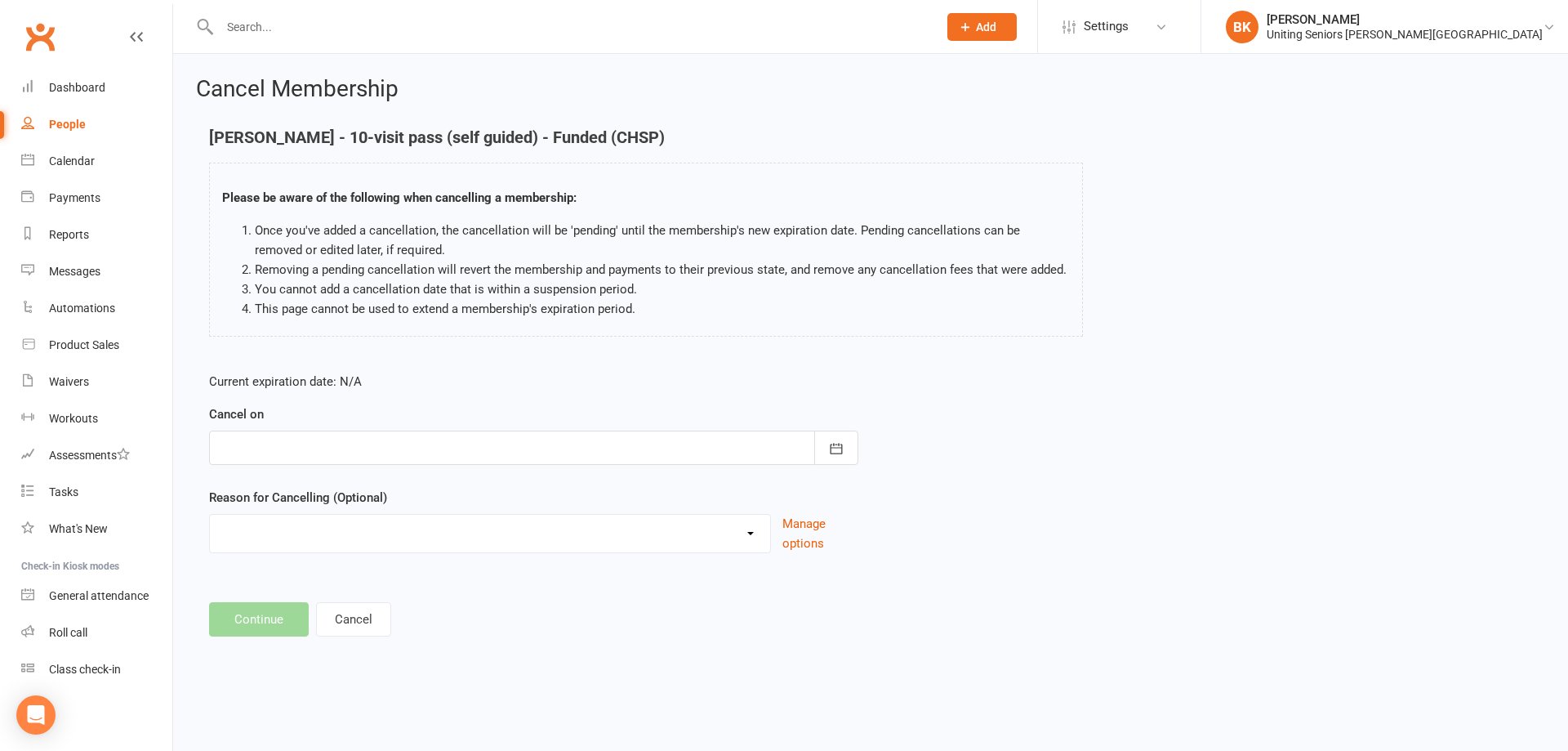
click at [559, 433] on div at bounding box center [533, 447] width 649 height 34
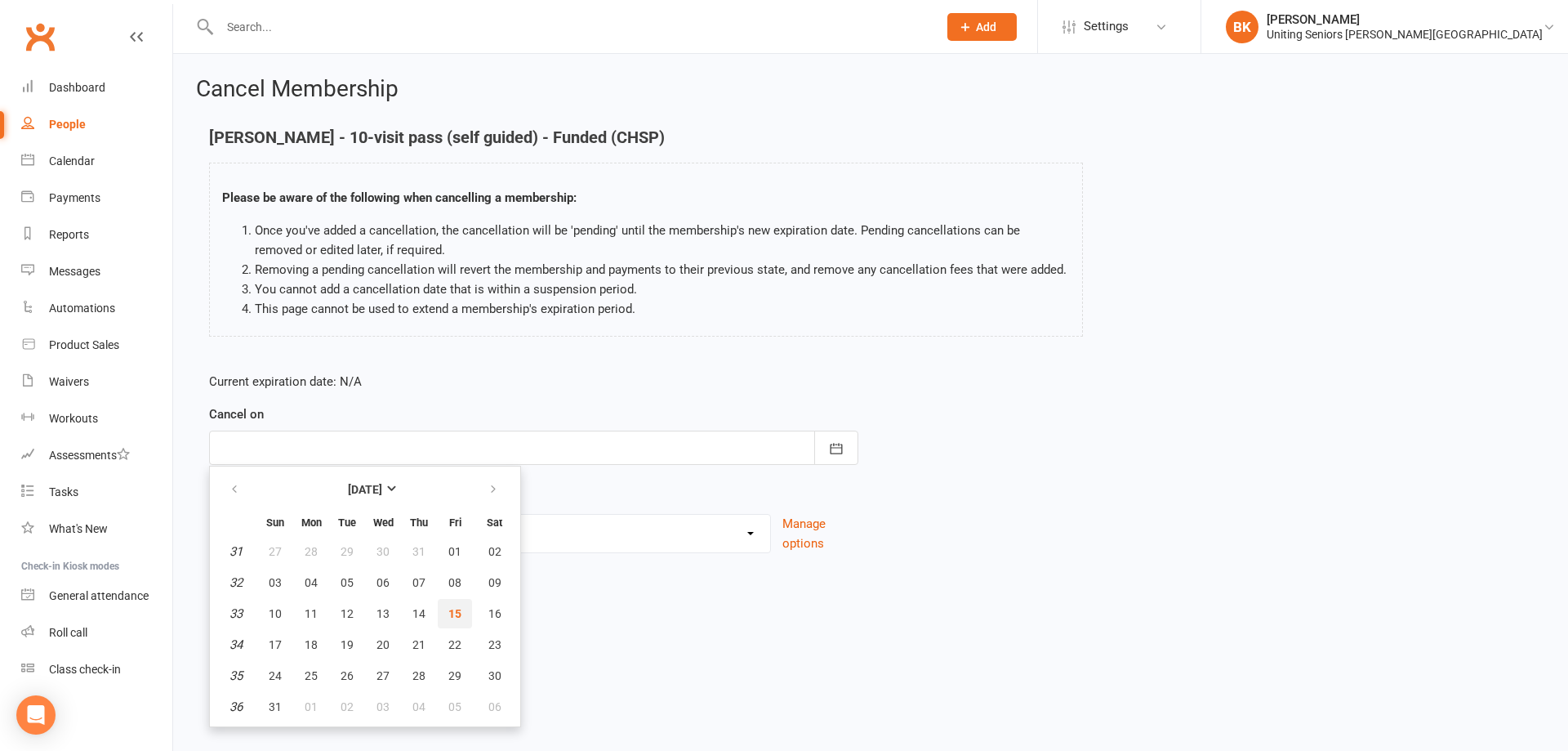
click at [448, 616] on span "15" at bounding box center [454, 614] width 13 height 13
type input "[DATE]"
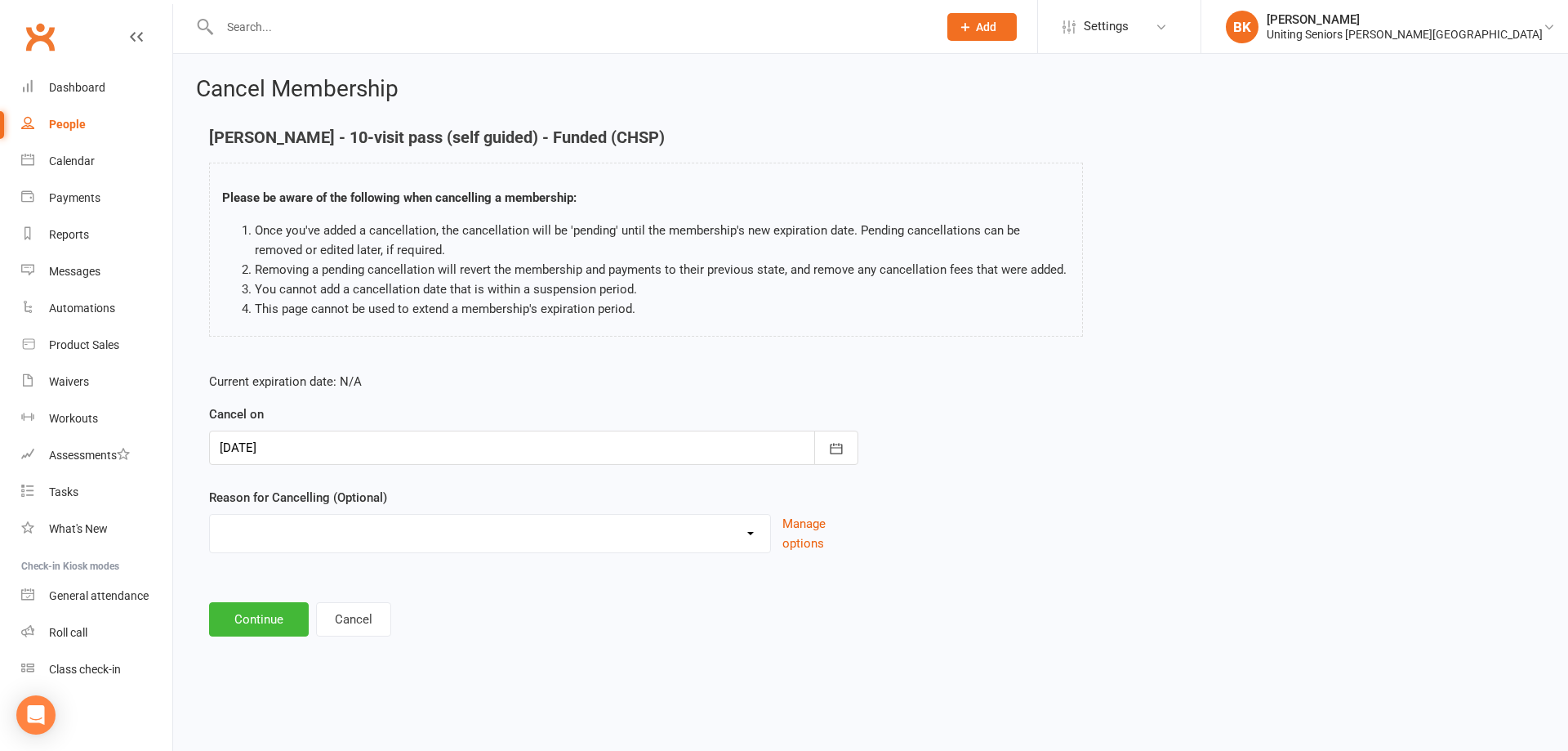
click at [459, 531] on select "Holiday Injury Other reason" at bounding box center [490, 530] width 560 height 33
select select "2"
click at [210, 533] on select "Holiday Injury Other reason" at bounding box center [490, 530] width 560 height 33
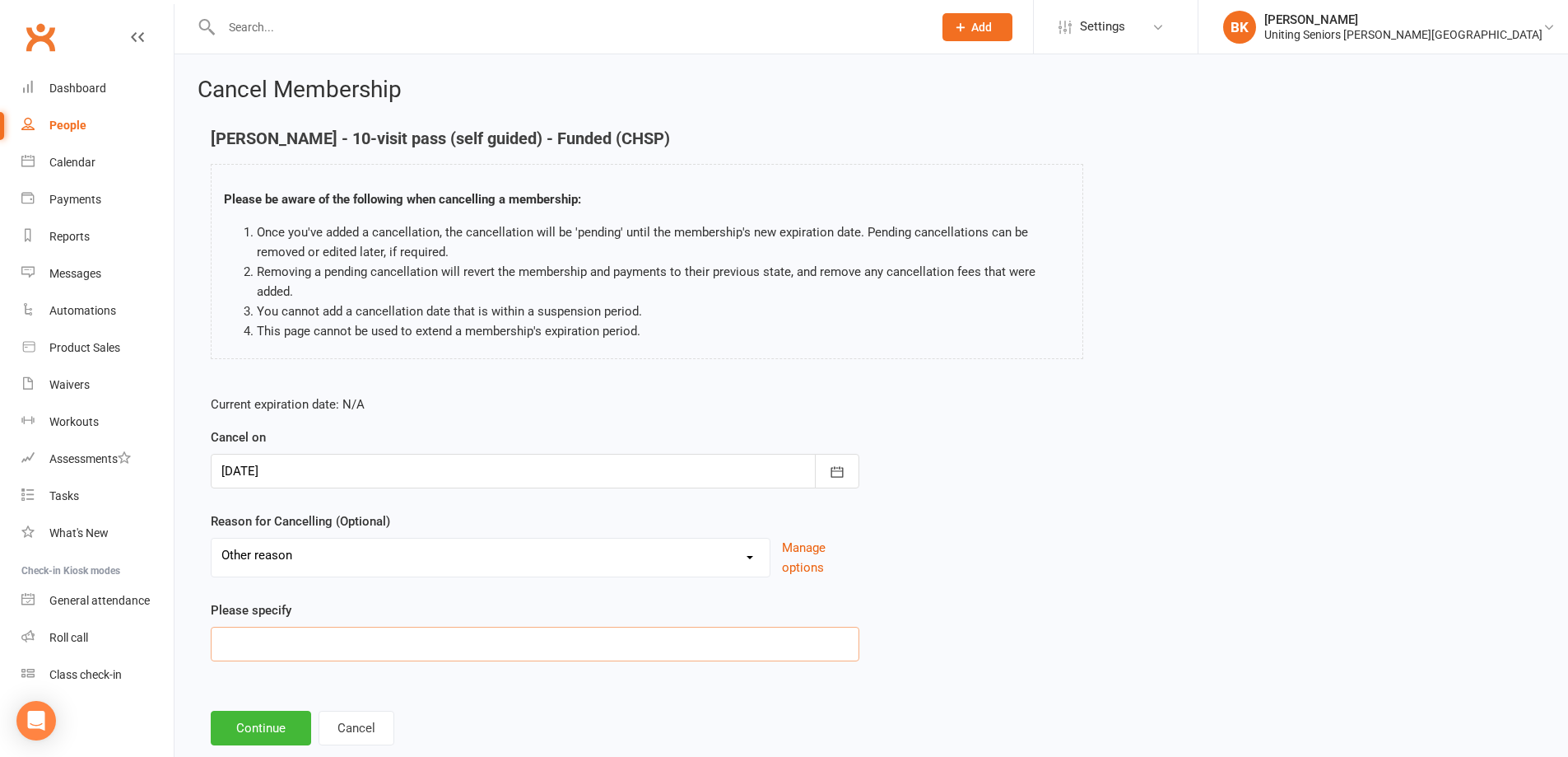
click at [397, 638] on input at bounding box center [535, 644] width 648 height 35
type input "Finished 10VP"
click at [260, 724] on button "Continue" at bounding box center [260, 728] width 100 height 35
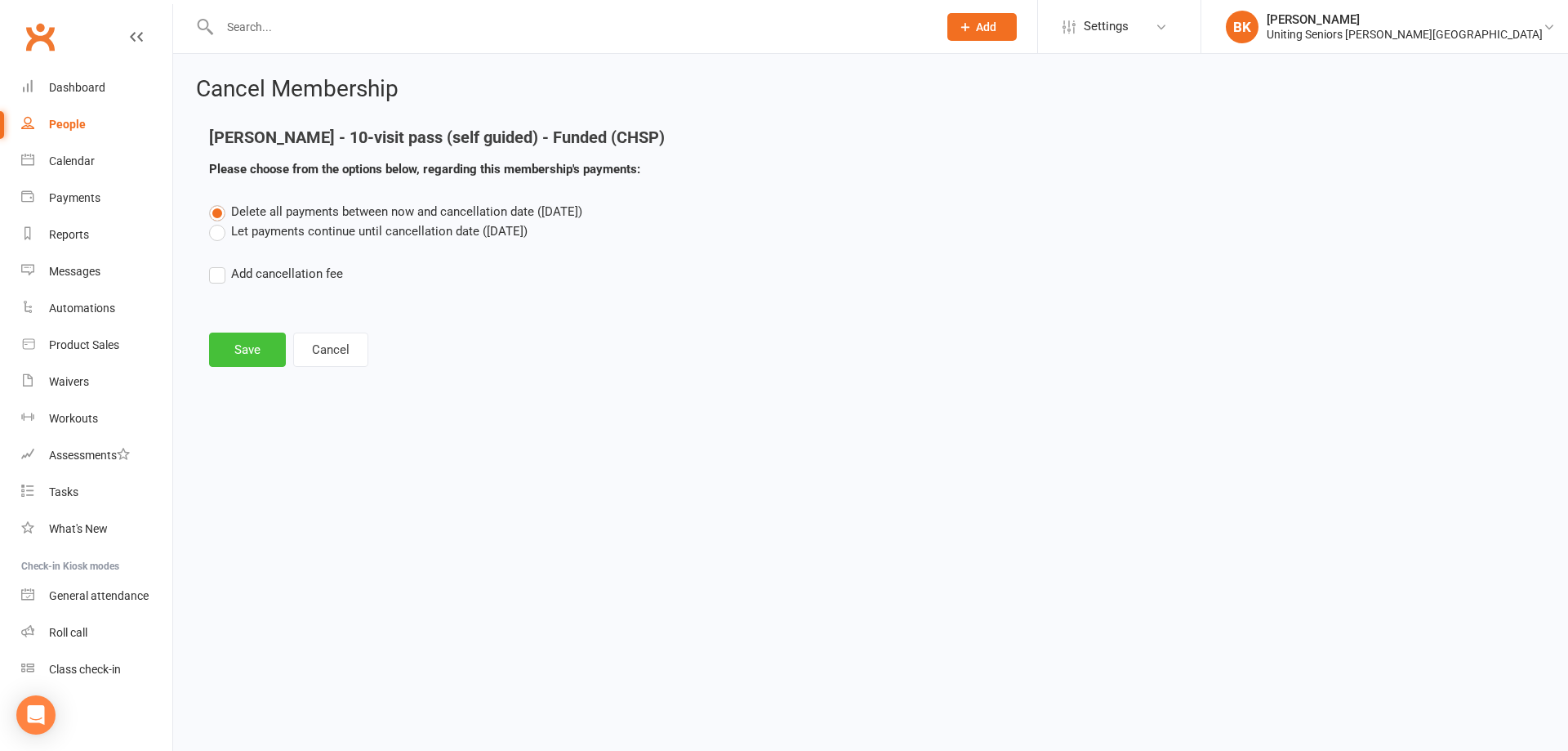
click at [263, 346] on button "Save" at bounding box center [247, 350] width 77 height 34
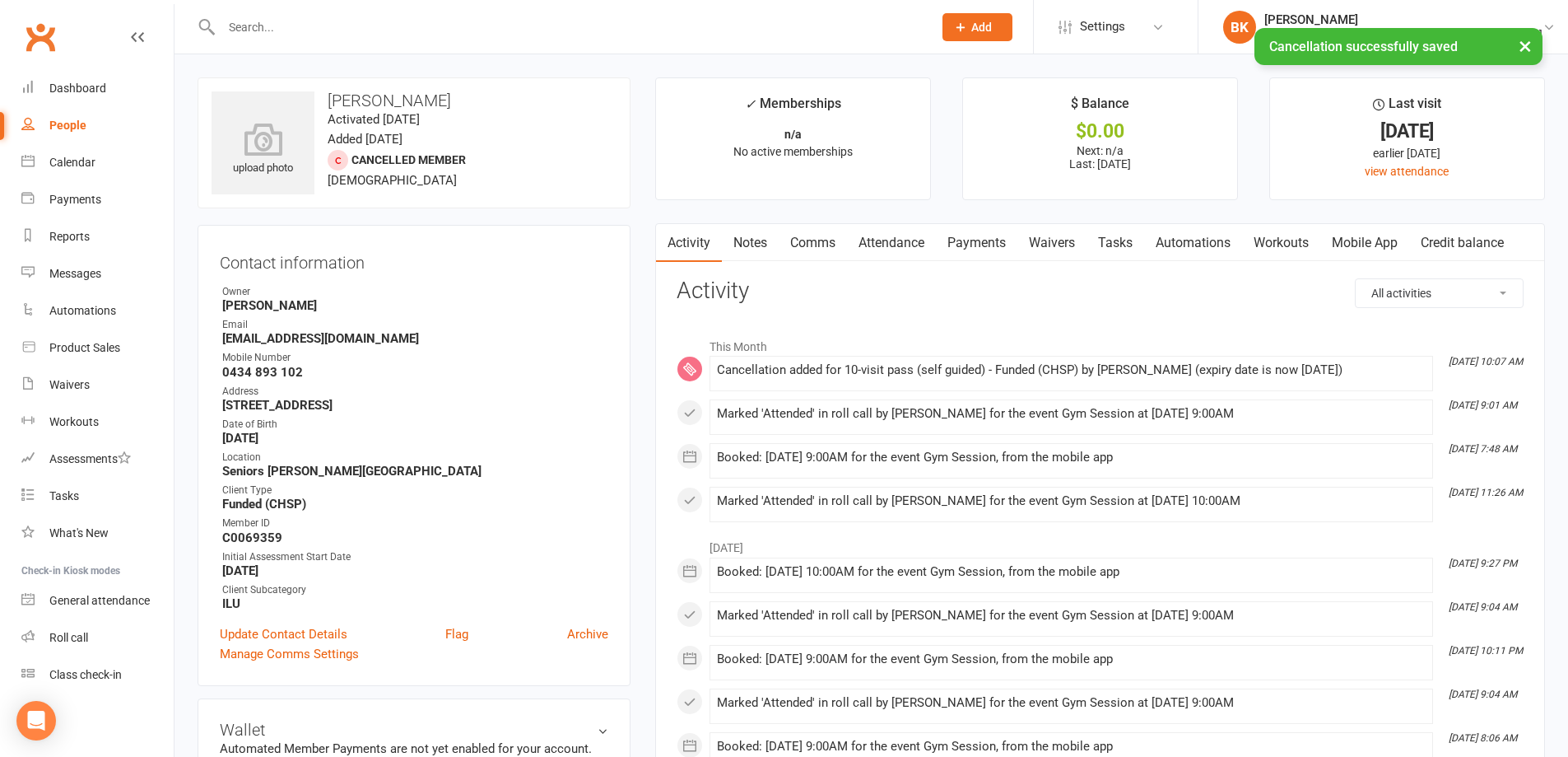
scroll to position [412, 0]
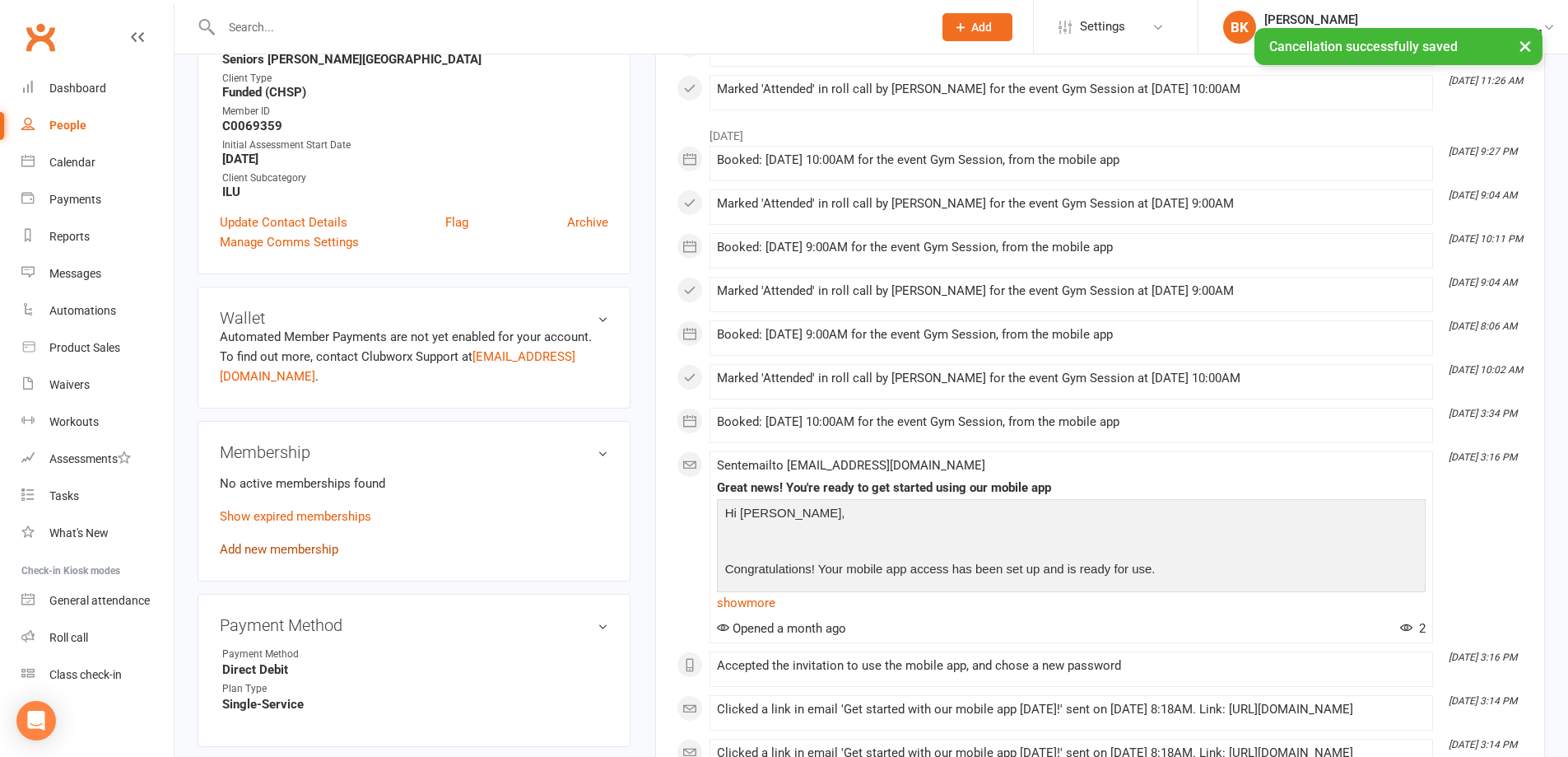
click at [304, 542] on link "Add new membership" at bounding box center [279, 549] width 118 height 15
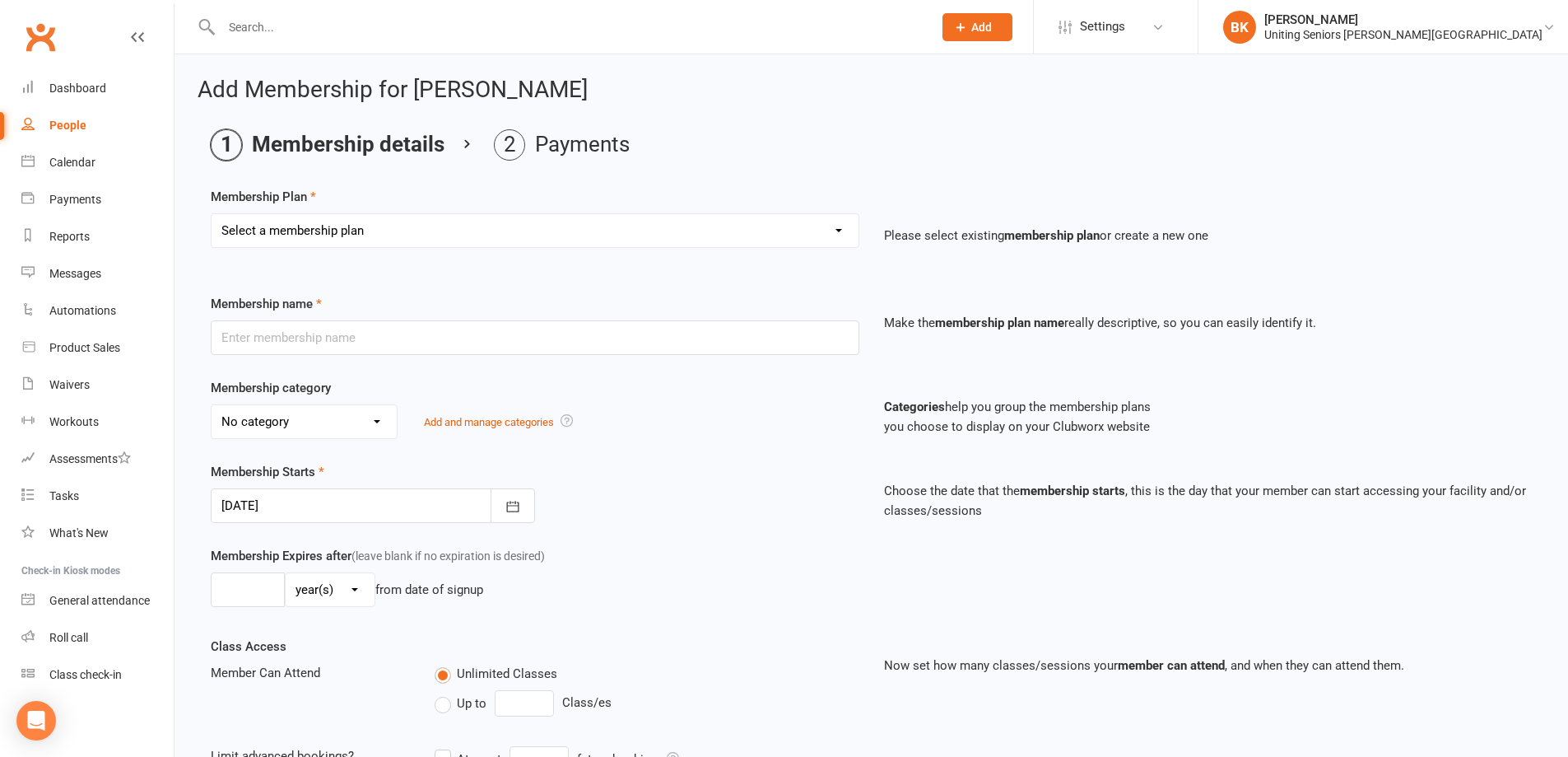
click at [402, 237] on select "Select a membership plan Create new Membership Plan Initial Assessment + Set Up…" at bounding box center [535, 230] width 647 height 33
select select "11"
click at [211, 214] on select "Select a membership plan Create new Membership Plan Initial Assessment + Set Up…" at bounding box center [535, 230] width 647 height 33
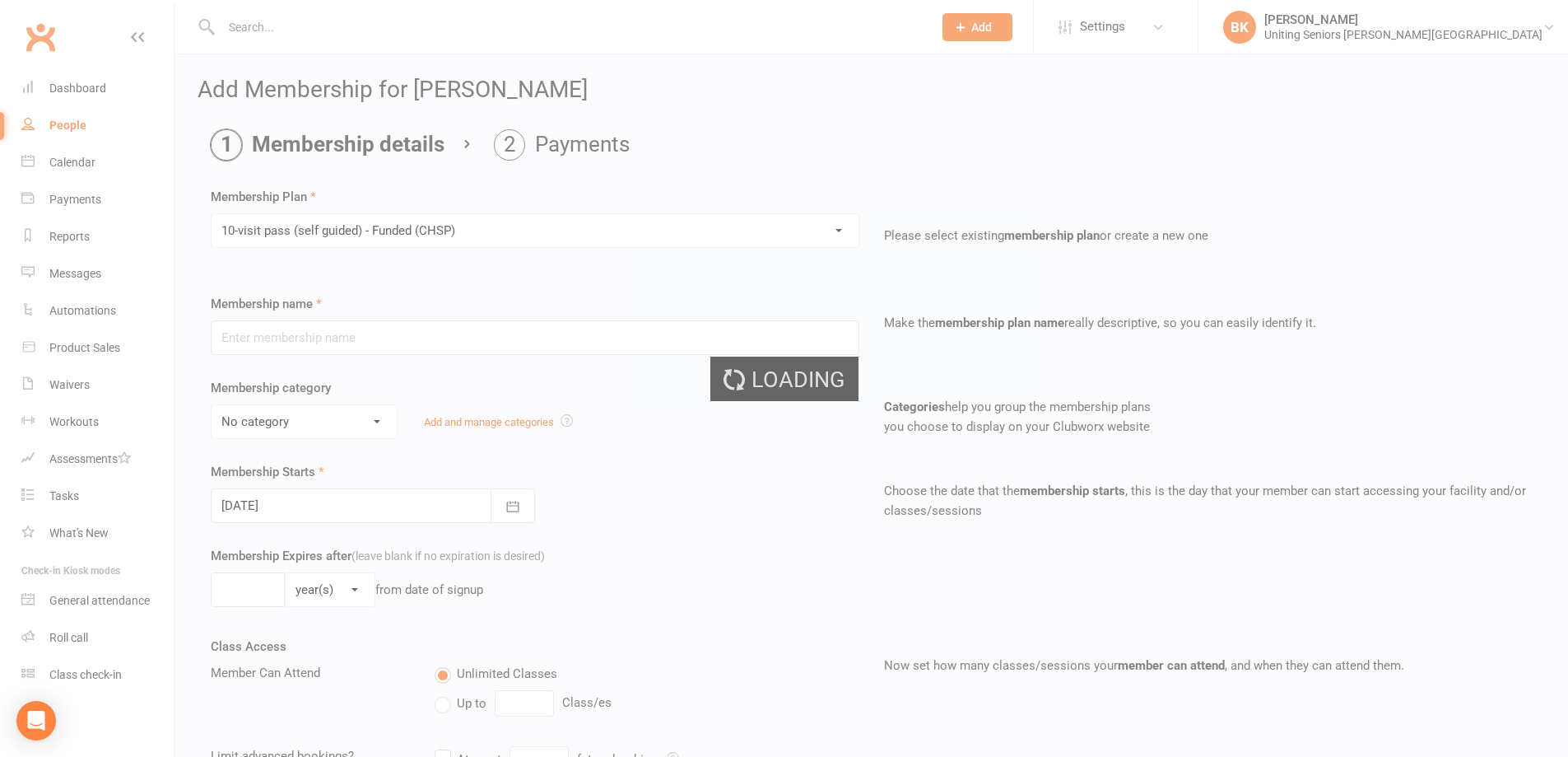
type input "10-visit pass (self guided) - Funded (CHSP)"
select select "0"
type input "0"
type input "4"
select select "?"
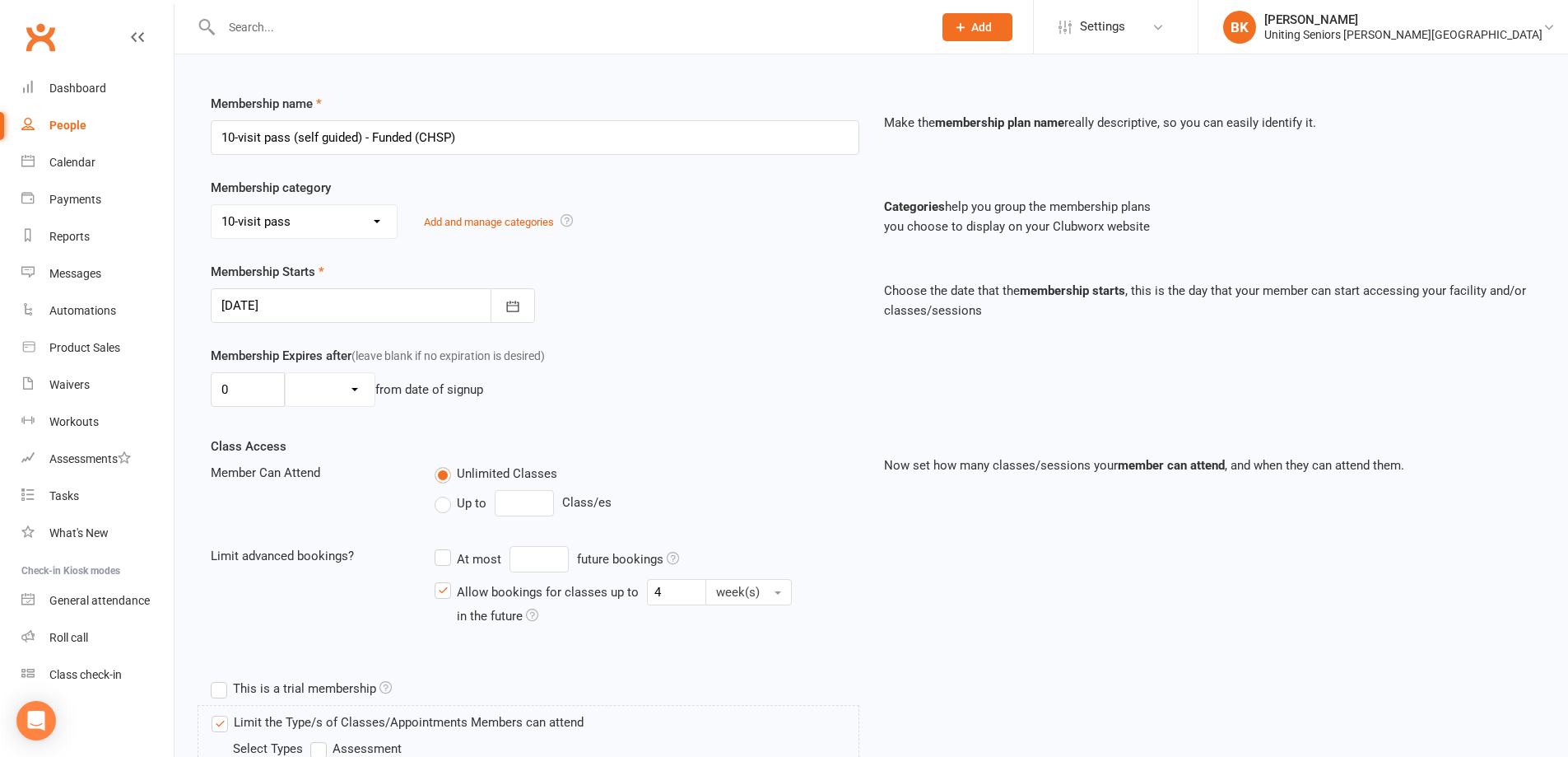
scroll to position [450, 0]
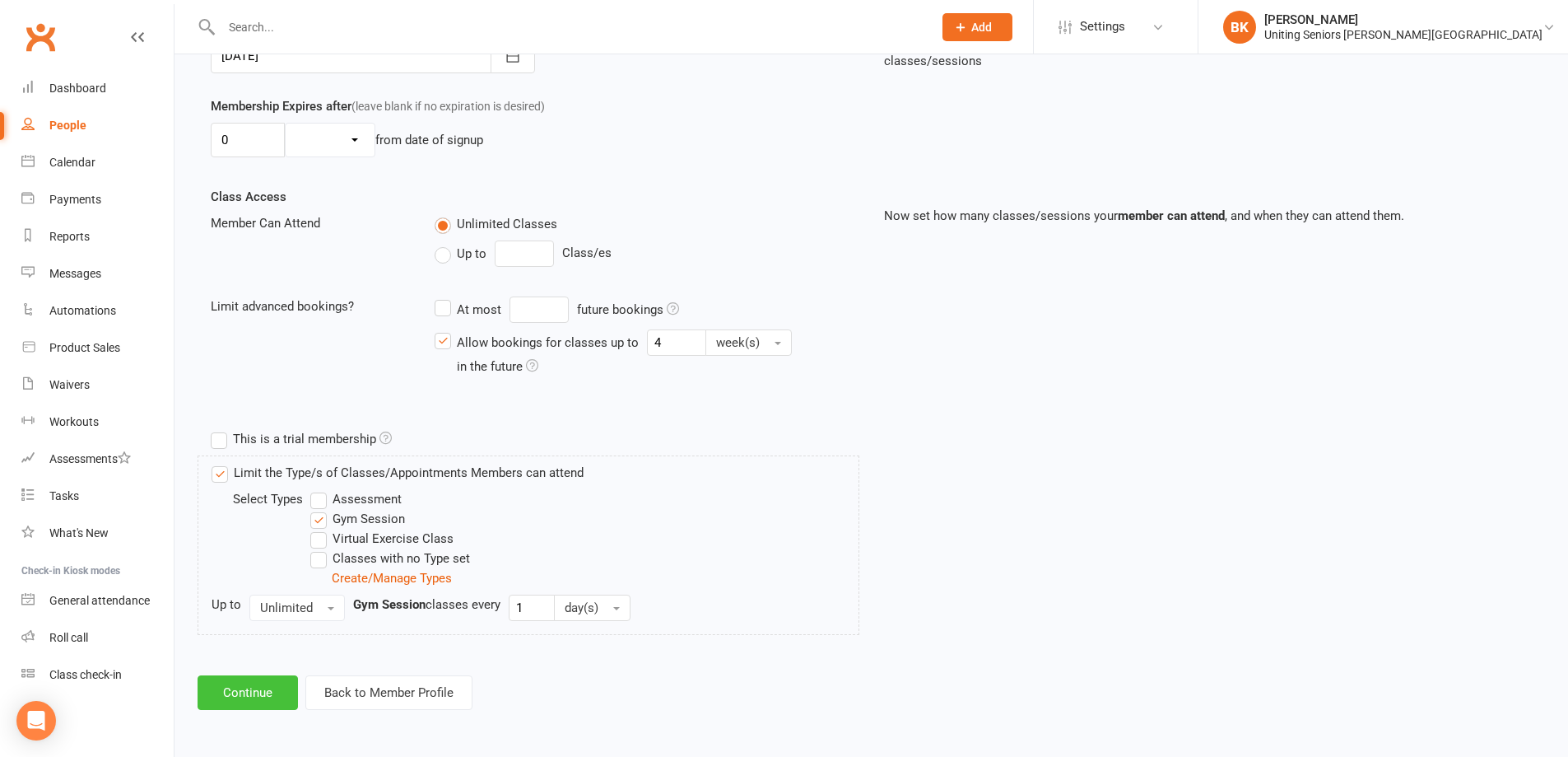
click at [265, 691] on button "Continue" at bounding box center [248, 692] width 100 height 35
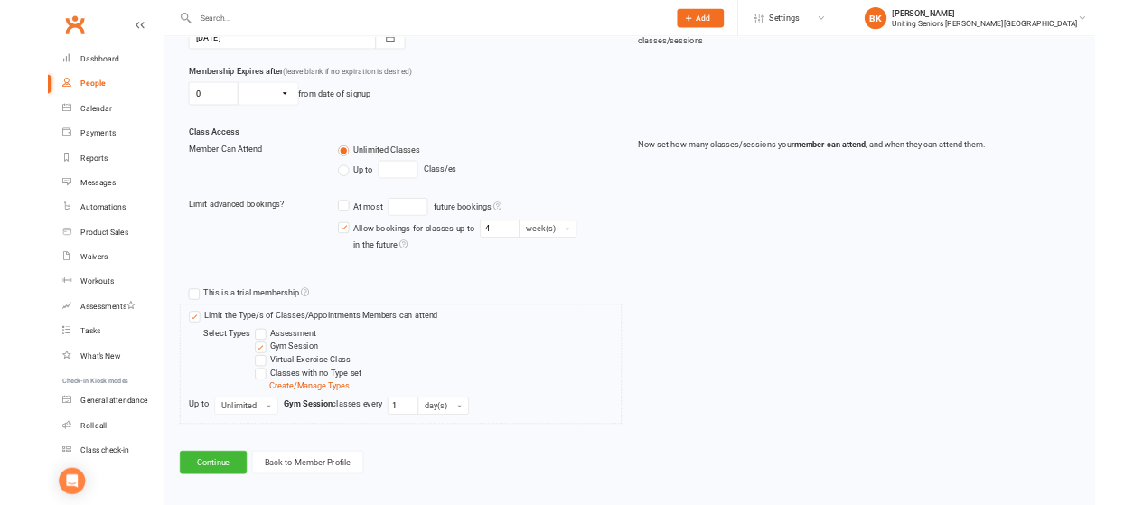
scroll to position [0, 0]
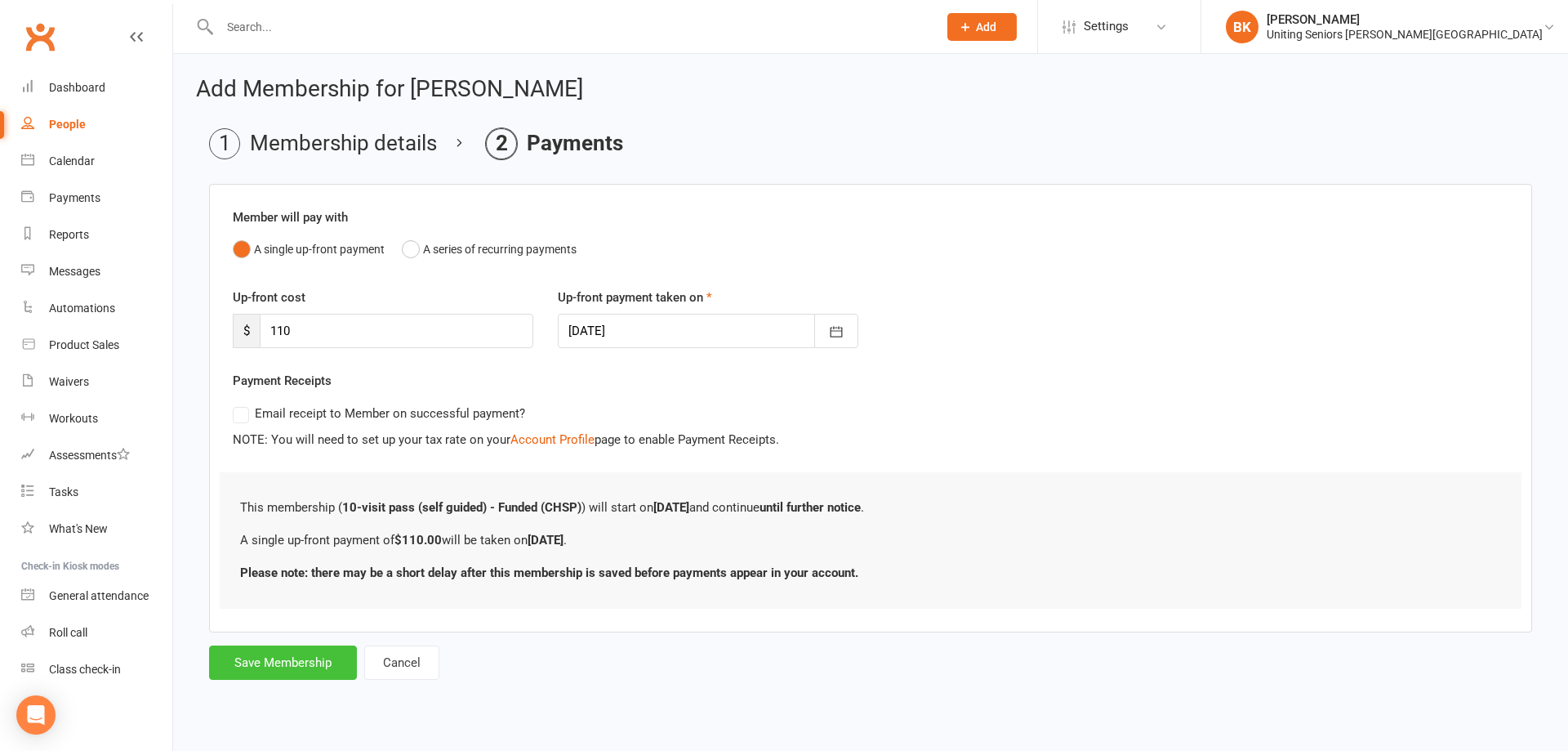
click at [291, 674] on button "Save Membership" at bounding box center [283, 662] width 148 height 34
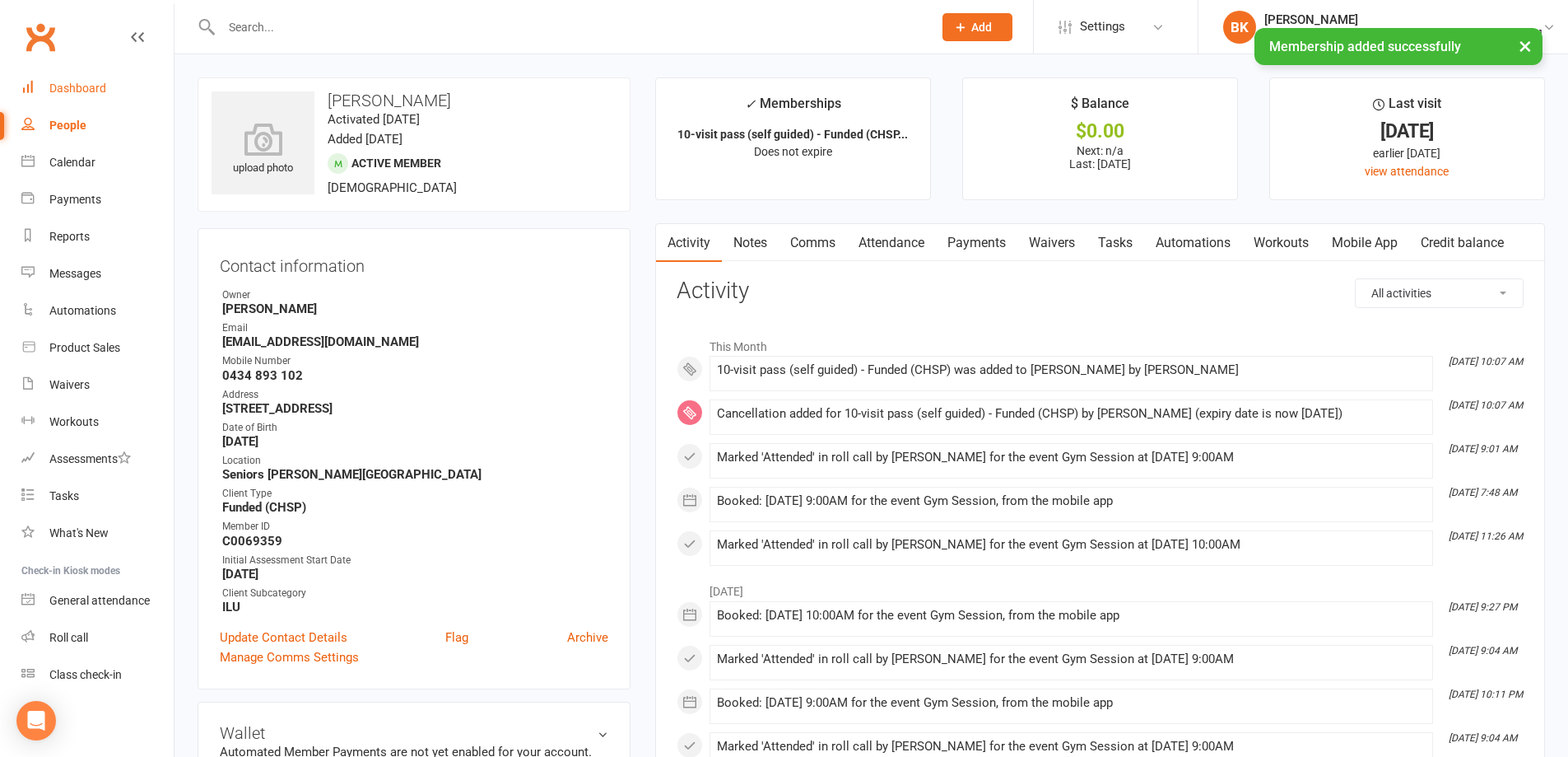
click at [118, 84] on link "Dashboard" at bounding box center [97, 88] width 152 height 37
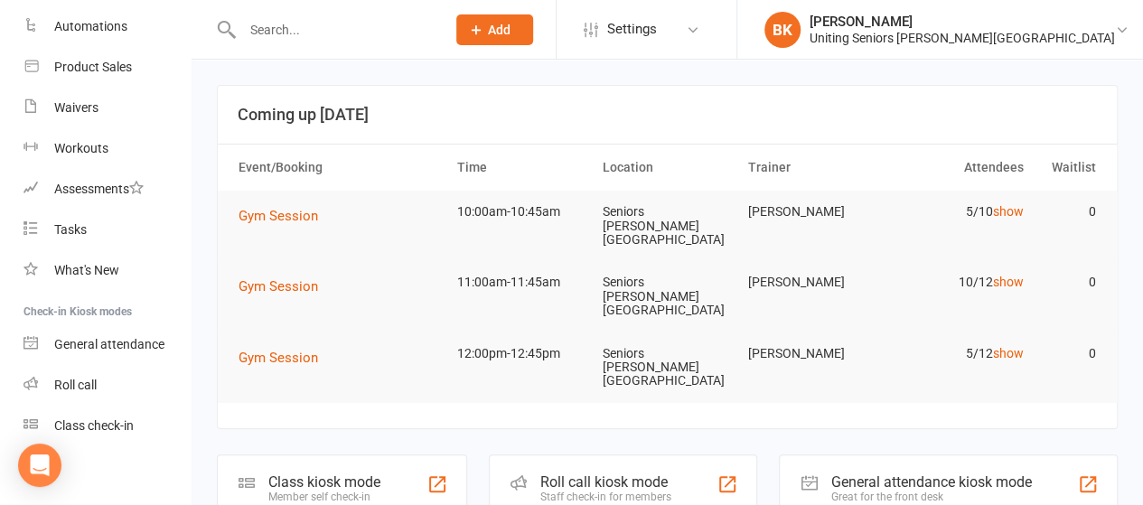
scroll to position [323, 0]
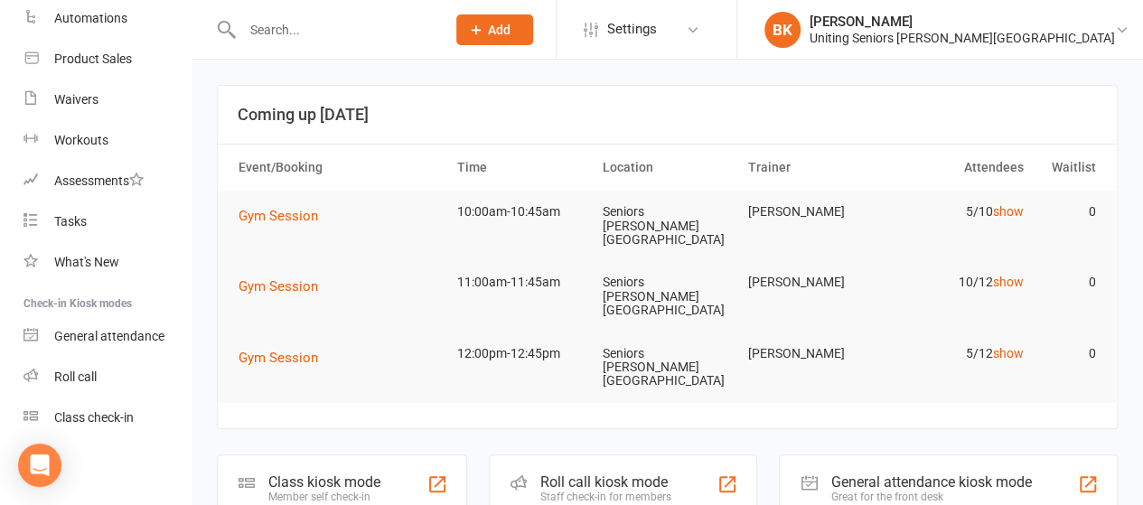
click at [316, 35] on input "text" at bounding box center [335, 29] width 196 height 25
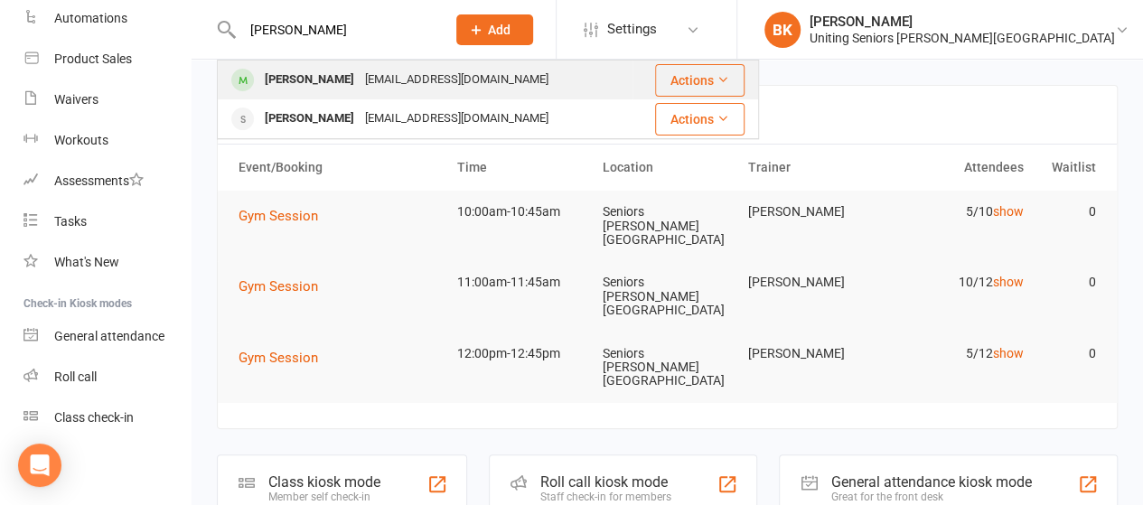
type input "[PERSON_NAME]"
click at [336, 93] on div "[PERSON_NAME] [EMAIL_ADDRESS][DOMAIN_NAME]" at bounding box center [425, 79] width 413 height 37
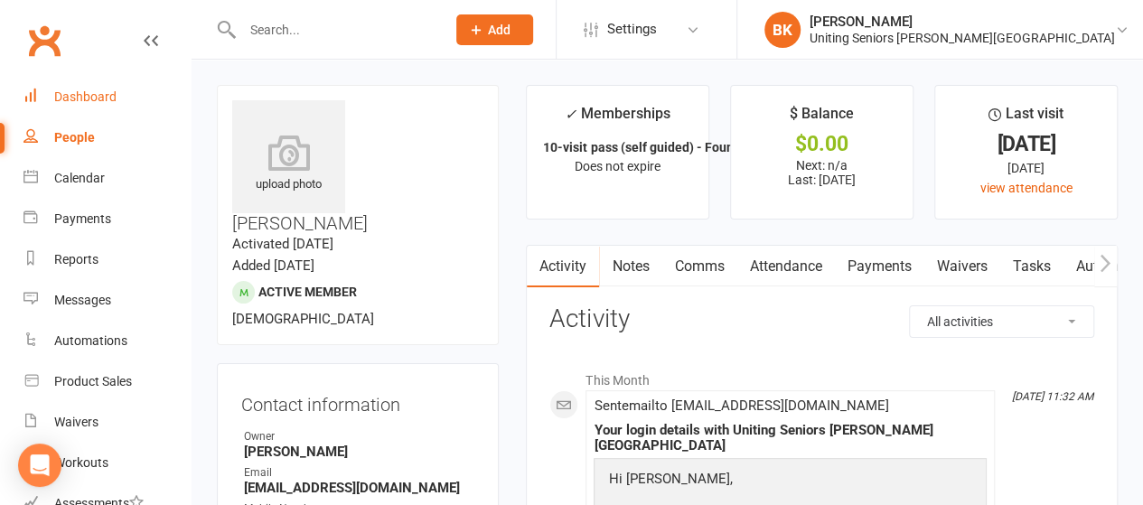
click at [101, 99] on div "Dashboard" at bounding box center [85, 96] width 62 height 14
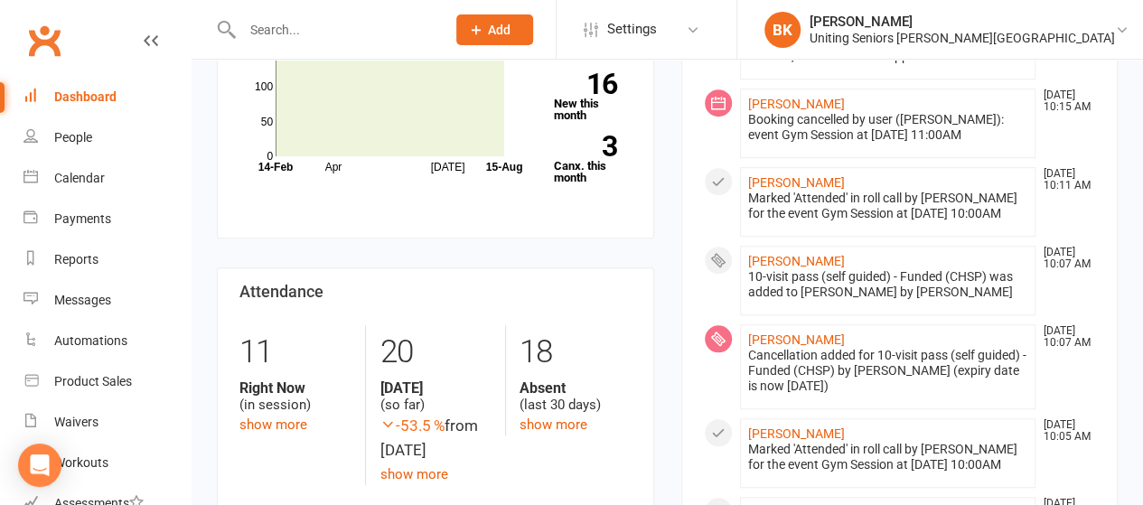
scroll to position [604, 0]
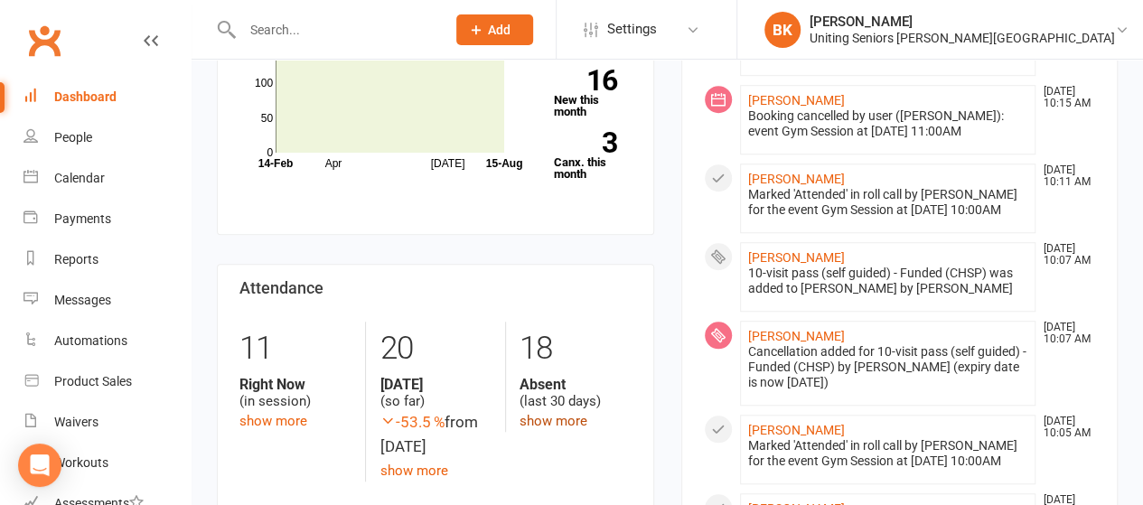
click at [560, 413] on link "show more" at bounding box center [554, 421] width 68 height 16
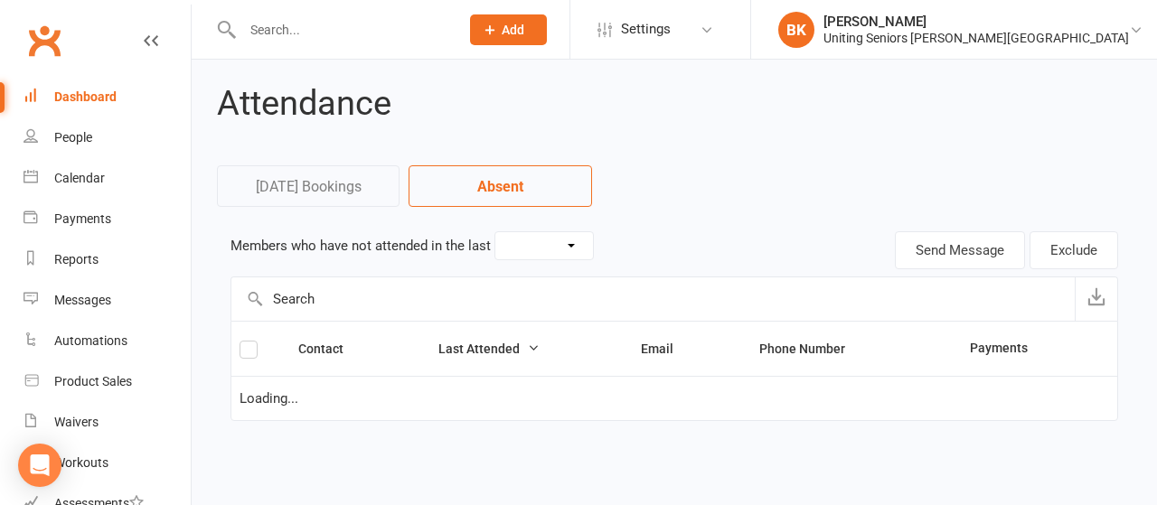
select select "30"
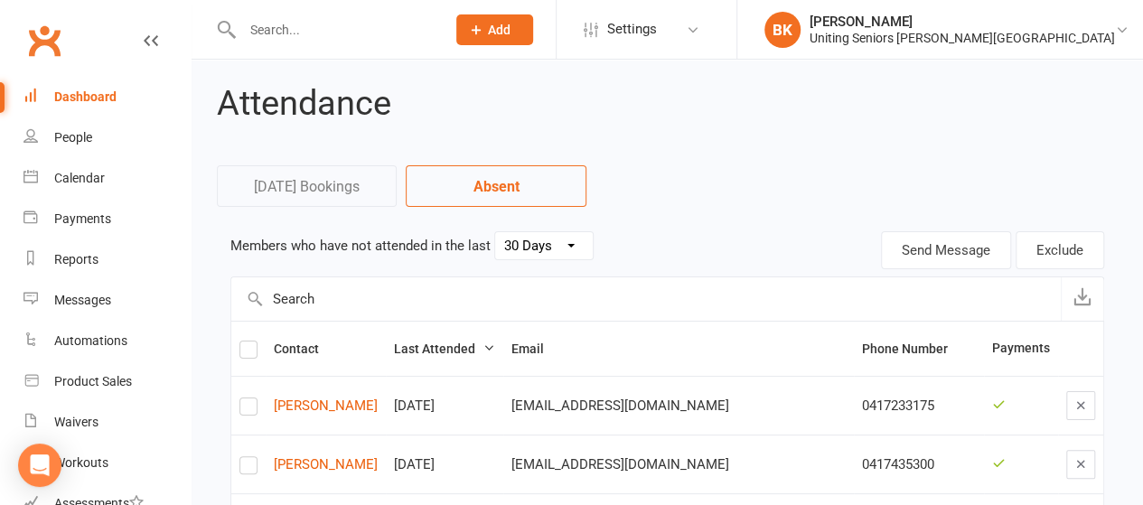
click at [280, 23] on input "text" at bounding box center [335, 29] width 196 height 25
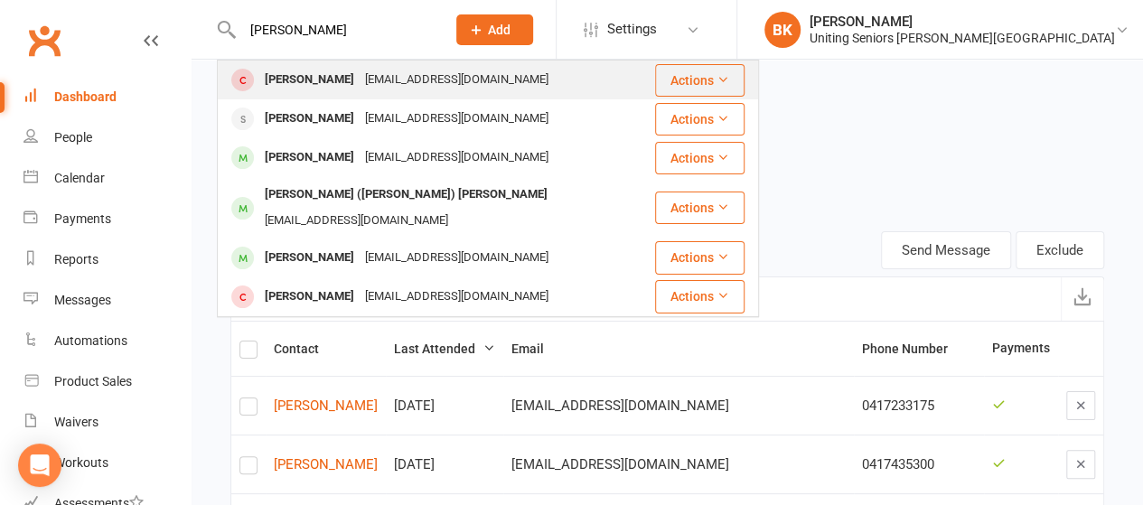
type input "[PERSON_NAME]"
click at [302, 95] on div "[PERSON_NAME] [EMAIL_ADDRESS][DOMAIN_NAME]" at bounding box center [436, 79] width 435 height 37
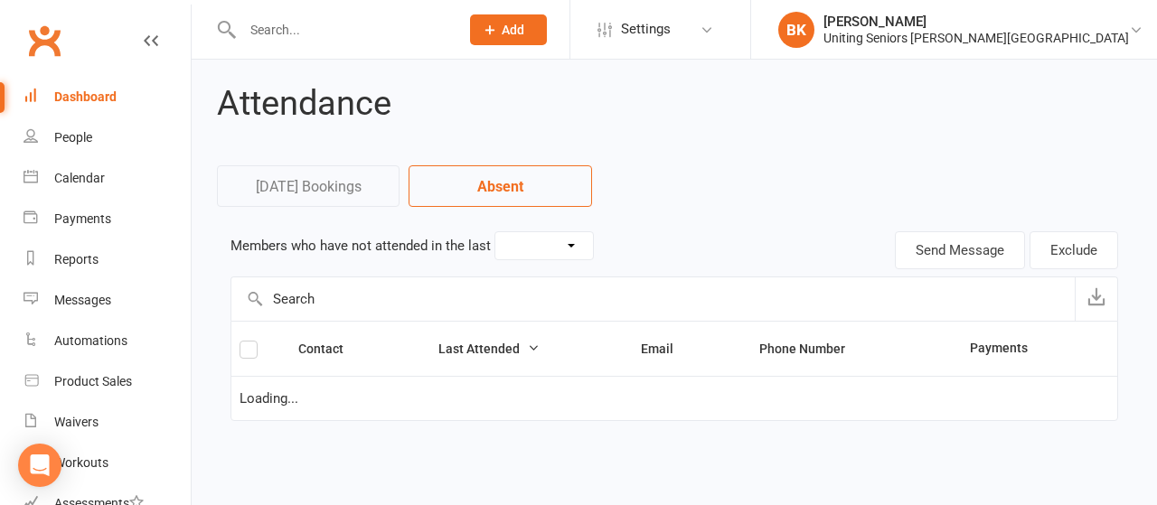
select select "30"
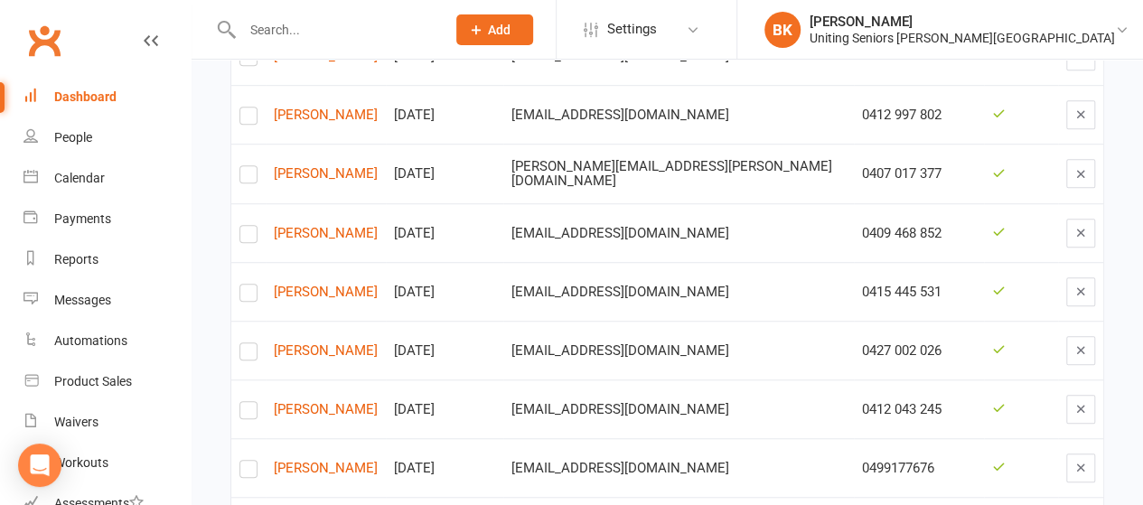
scroll to position [527, 0]
click at [354, 174] on link "[PERSON_NAME]" at bounding box center [326, 172] width 104 height 15
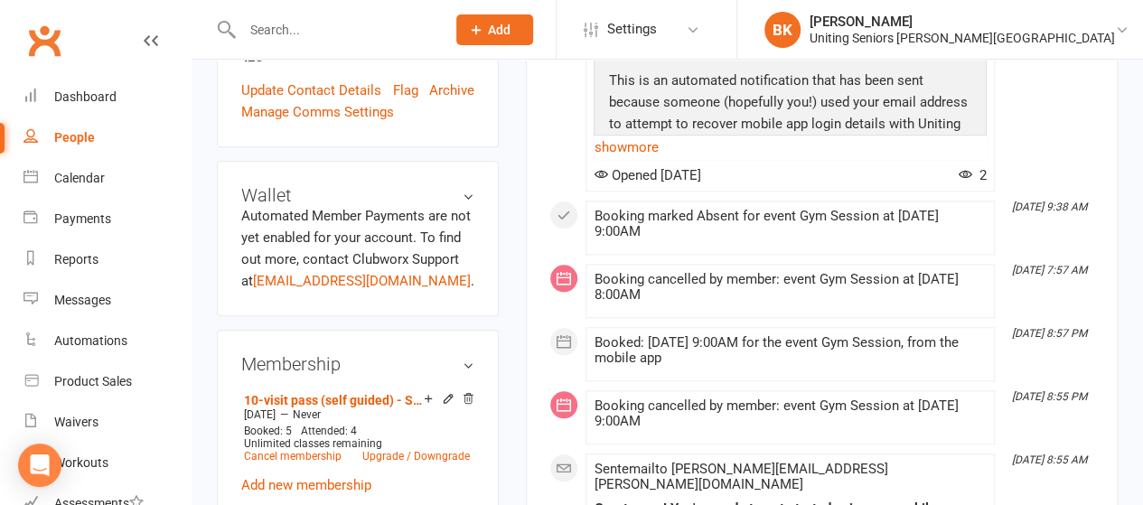
scroll to position [756, 0]
drag, startPoint x: 54, startPoint y: 1, endPoint x: 494, endPoint y: 87, distance: 447.6
click at [494, 87] on aside "upload photo [PERSON_NAME] Activated [DATE] Added [DATE] Active member [DEMOGRA…" at bounding box center [358, 384] width 282 height 2111
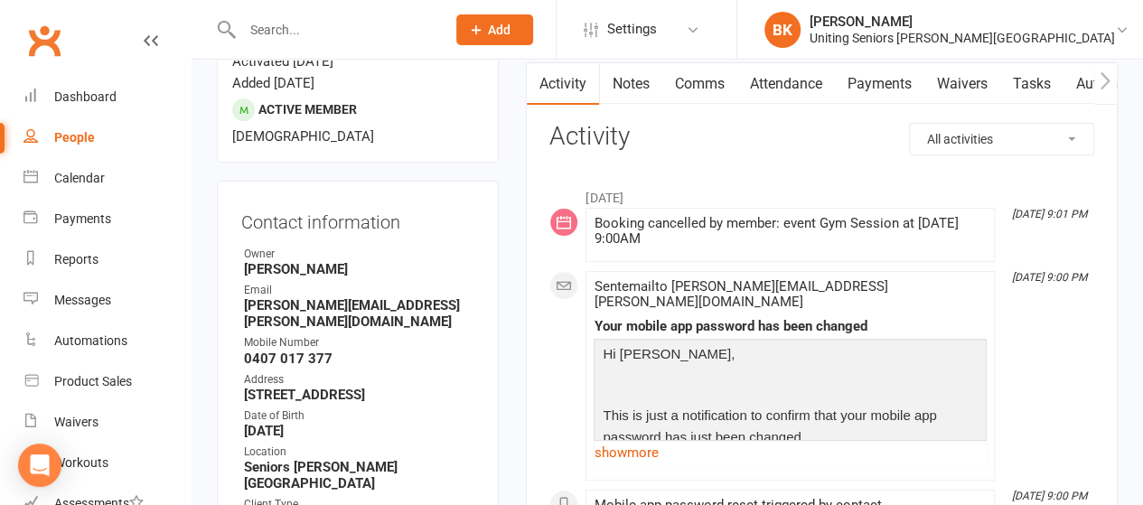
scroll to position [0, 0]
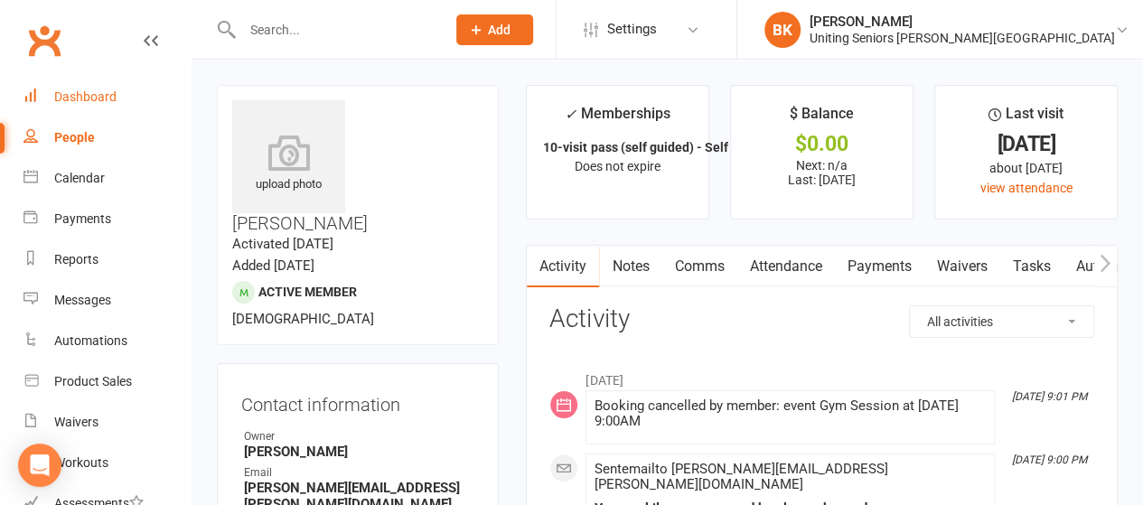
click at [121, 98] on link "Dashboard" at bounding box center [107, 97] width 167 height 41
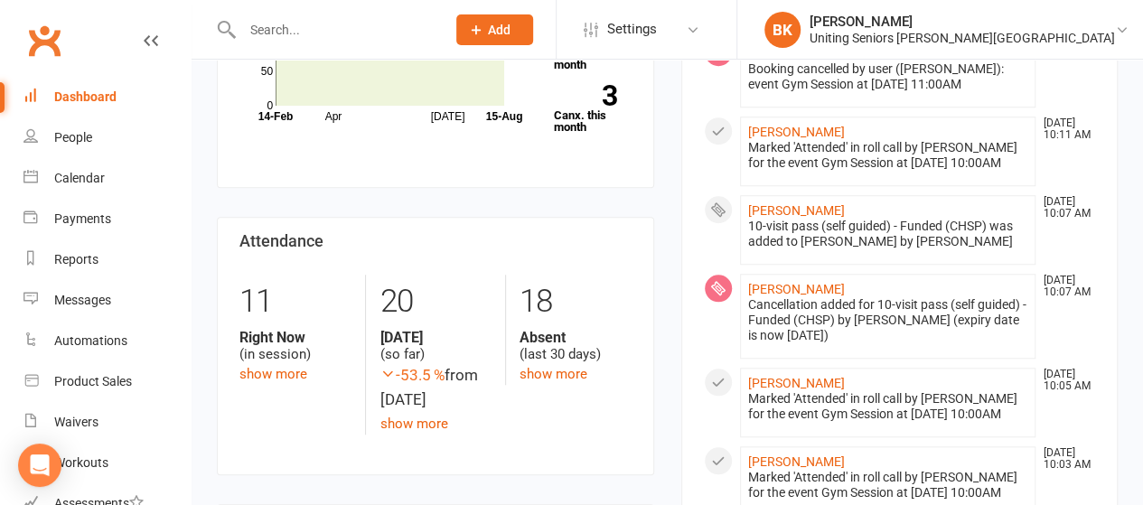
scroll to position [648, 0]
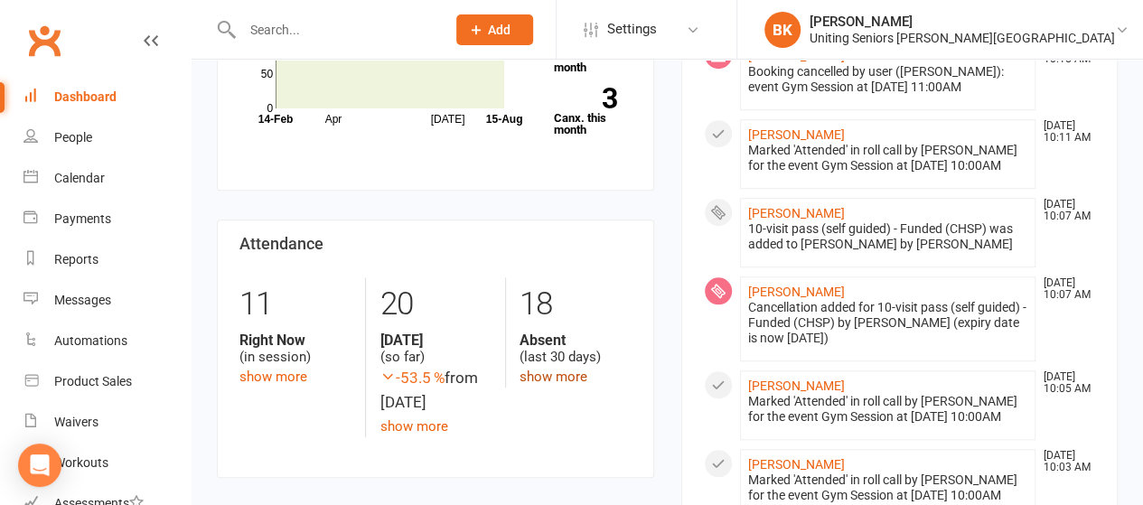
click at [541, 369] on link "show more" at bounding box center [554, 377] width 68 height 16
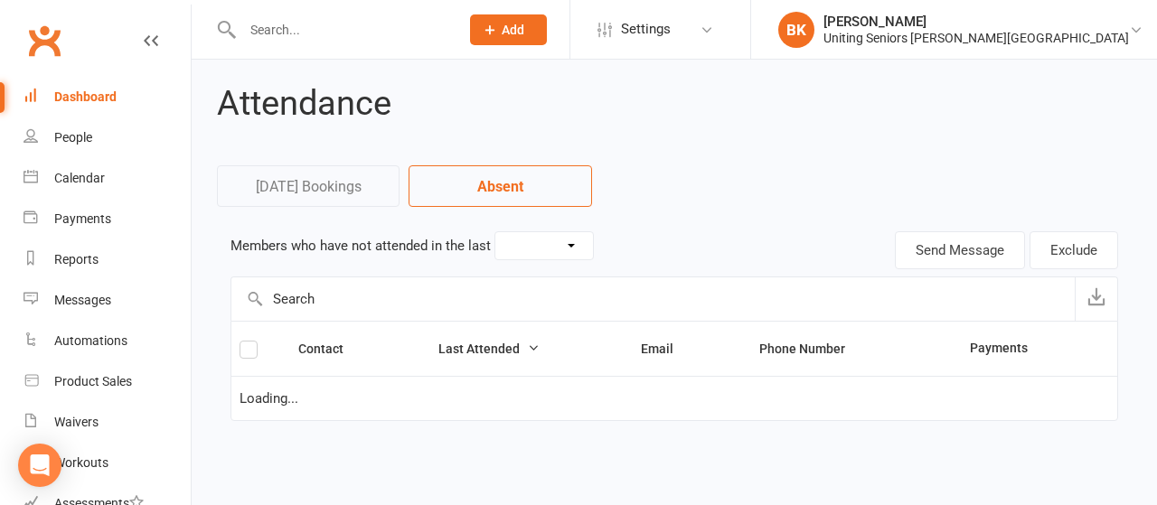
select select "30"
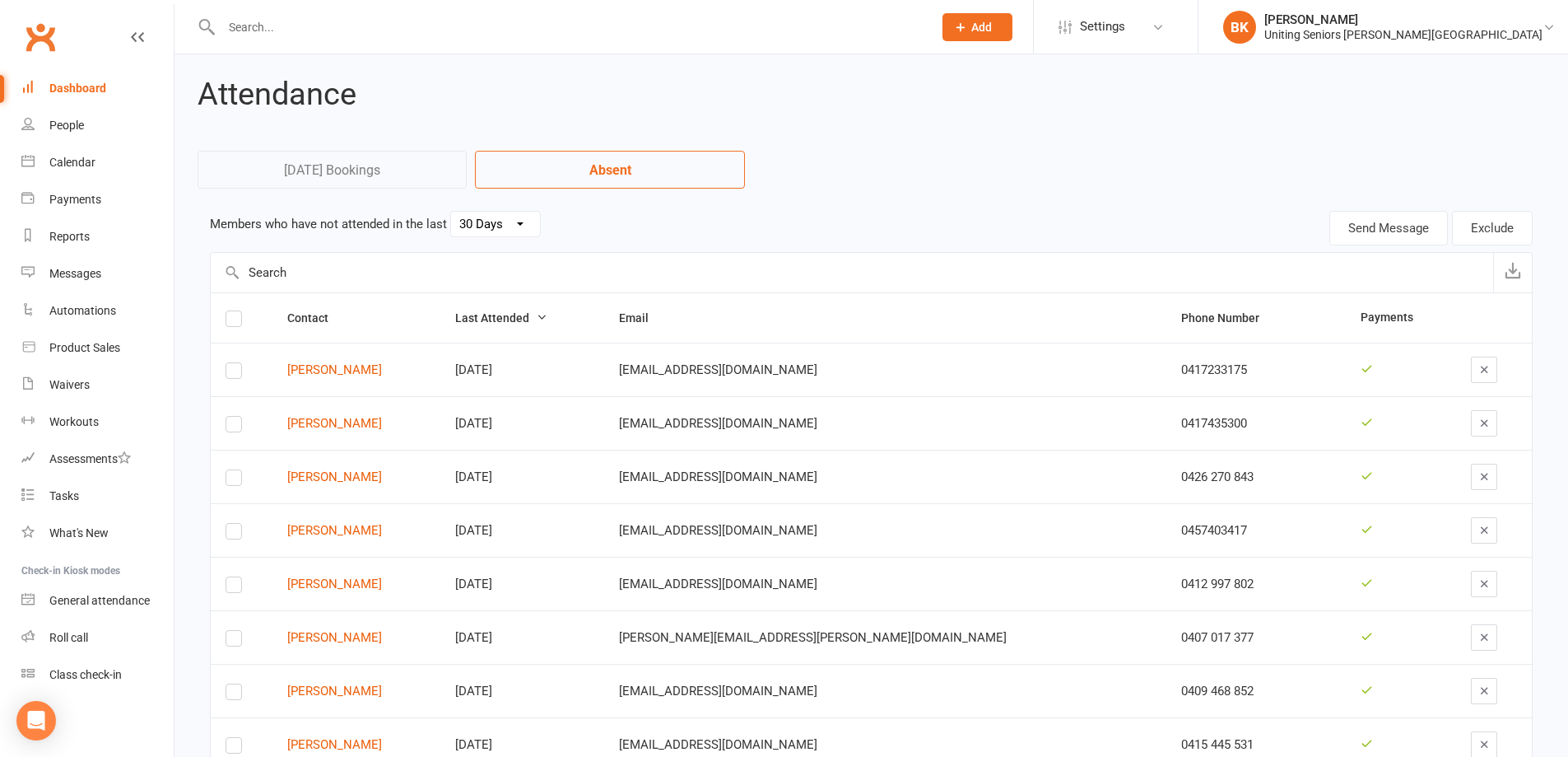
click at [119, 85] on link "Dashboard" at bounding box center [97, 88] width 152 height 37
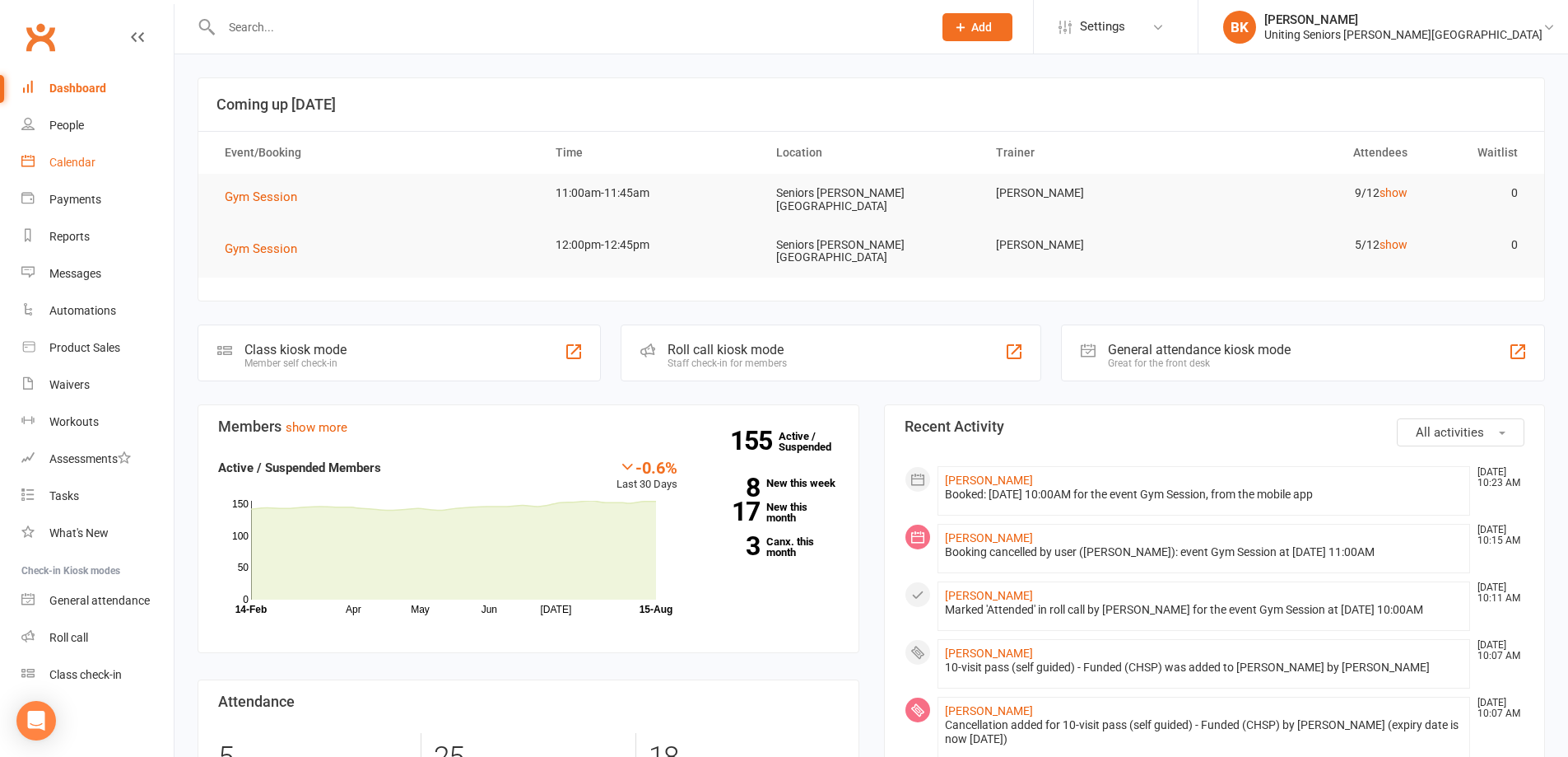
click at [107, 158] on link "Calendar" at bounding box center [97, 162] width 152 height 37
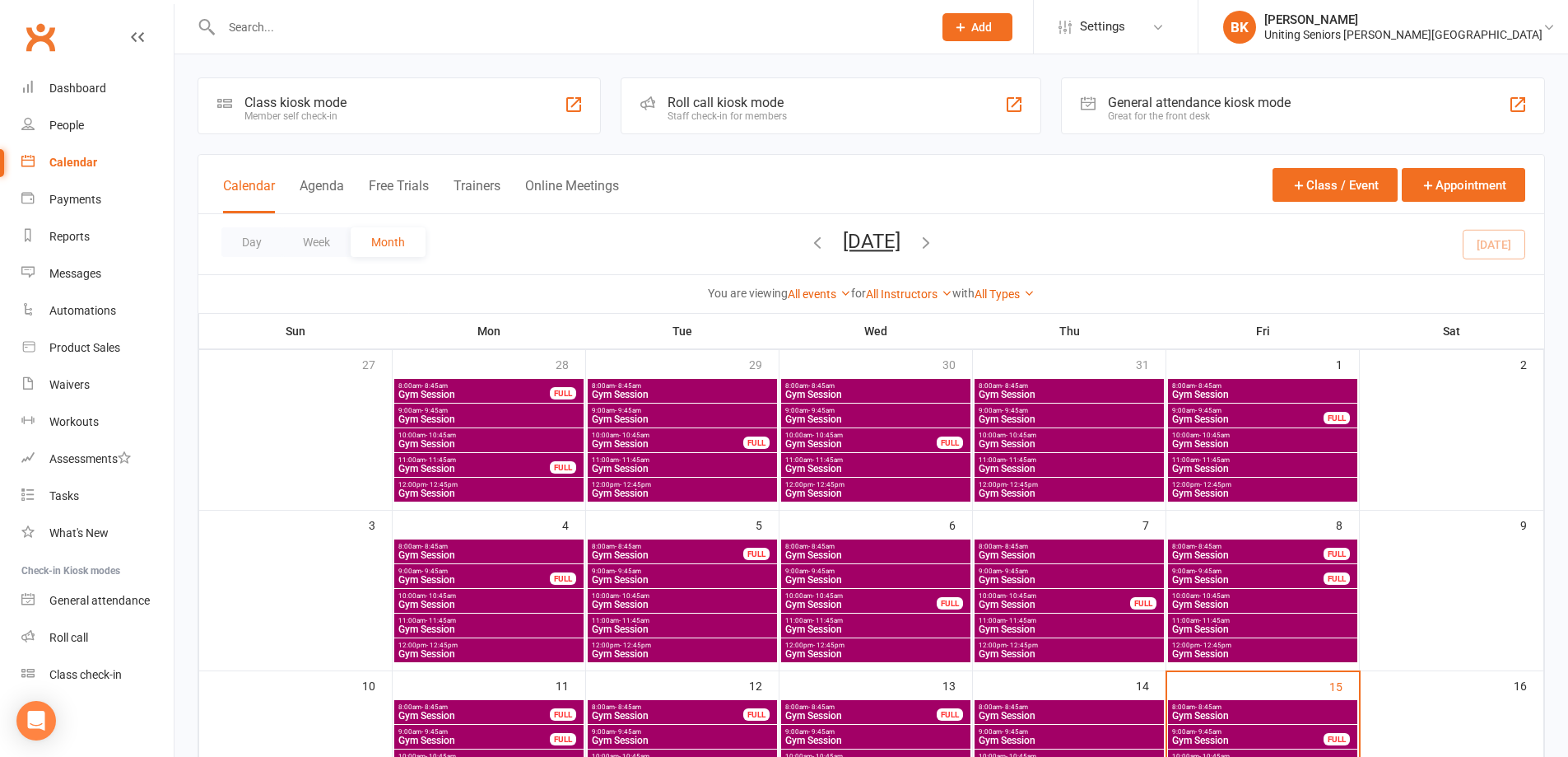
scroll to position [247, 0]
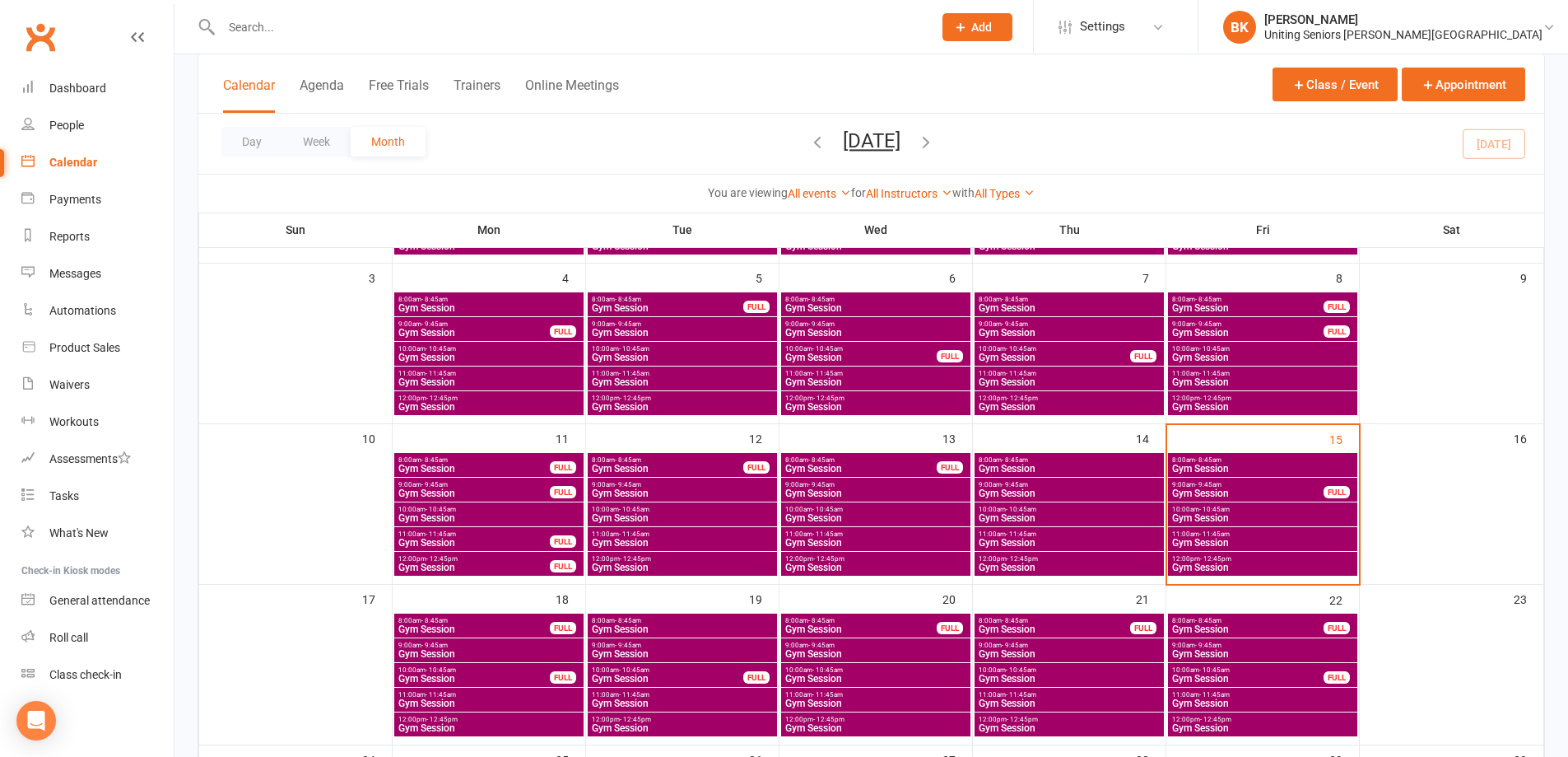
click at [1196, 543] on span "Gym Session" at bounding box center [1262, 542] width 183 height 10
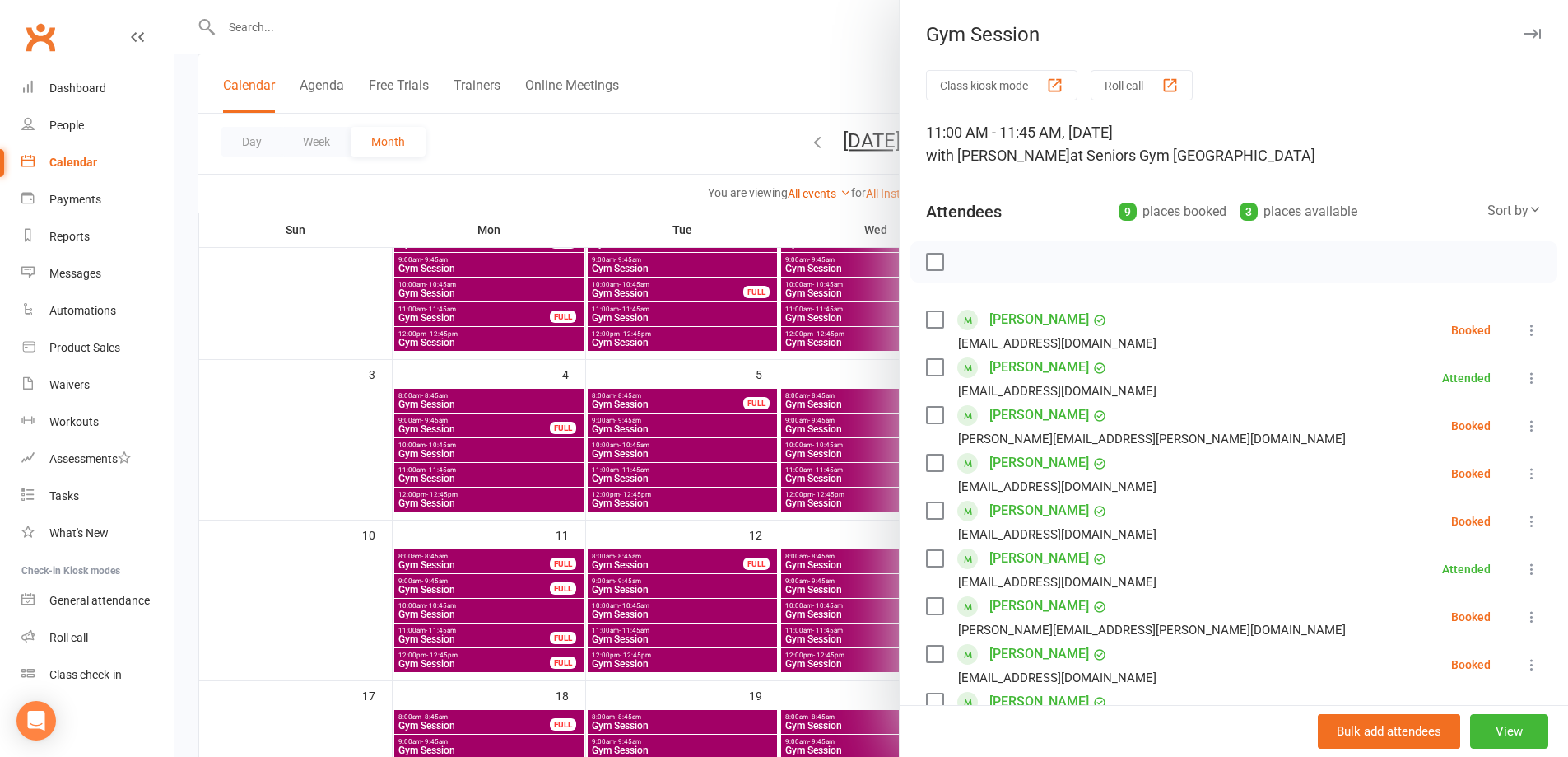
scroll to position [0, 0]
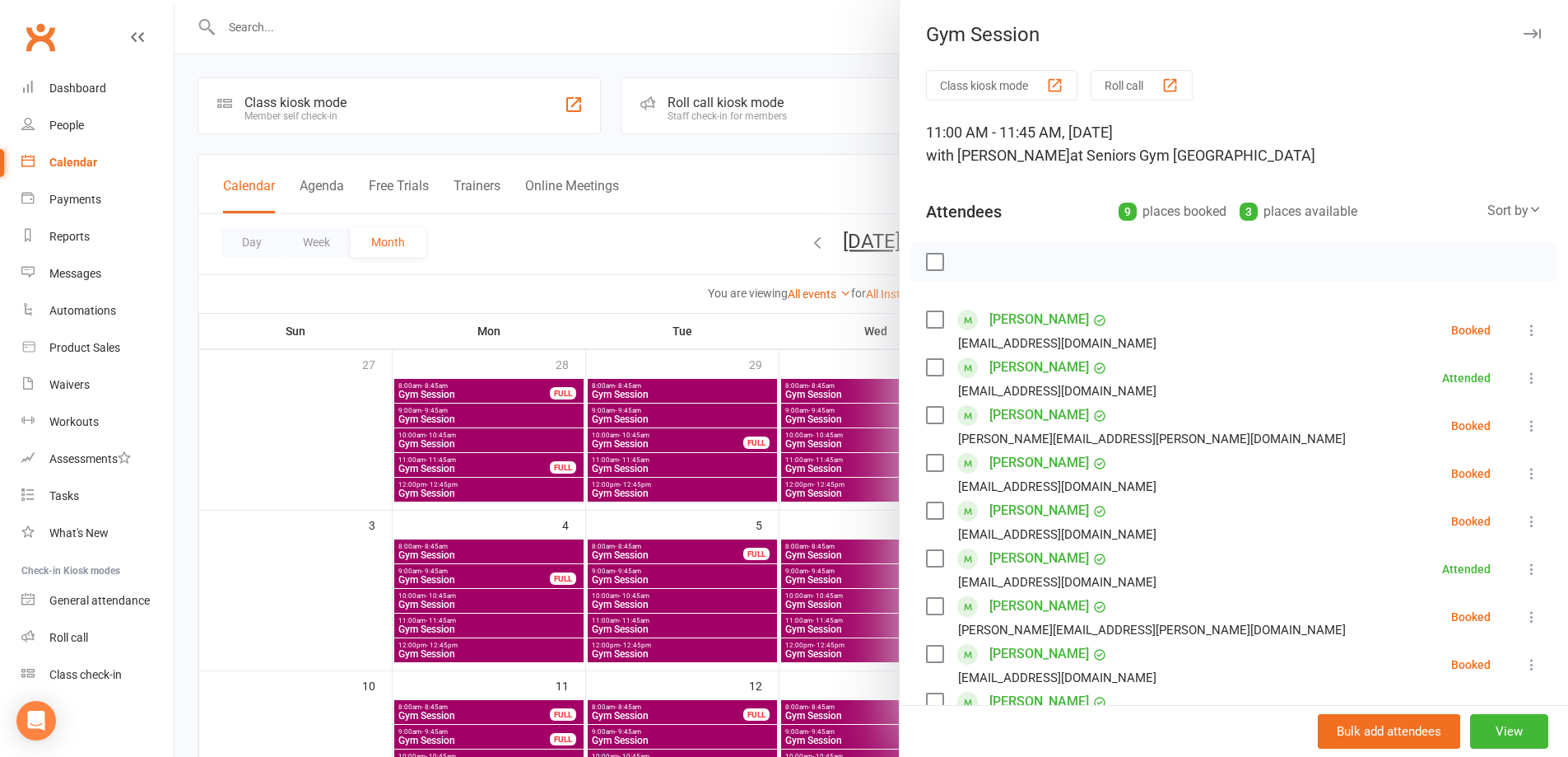
drag, startPoint x: 675, startPoint y: 244, endPoint x: 0, endPoint y: 297, distance: 677.1
click at [668, 244] on div at bounding box center [871, 378] width 1393 height 757
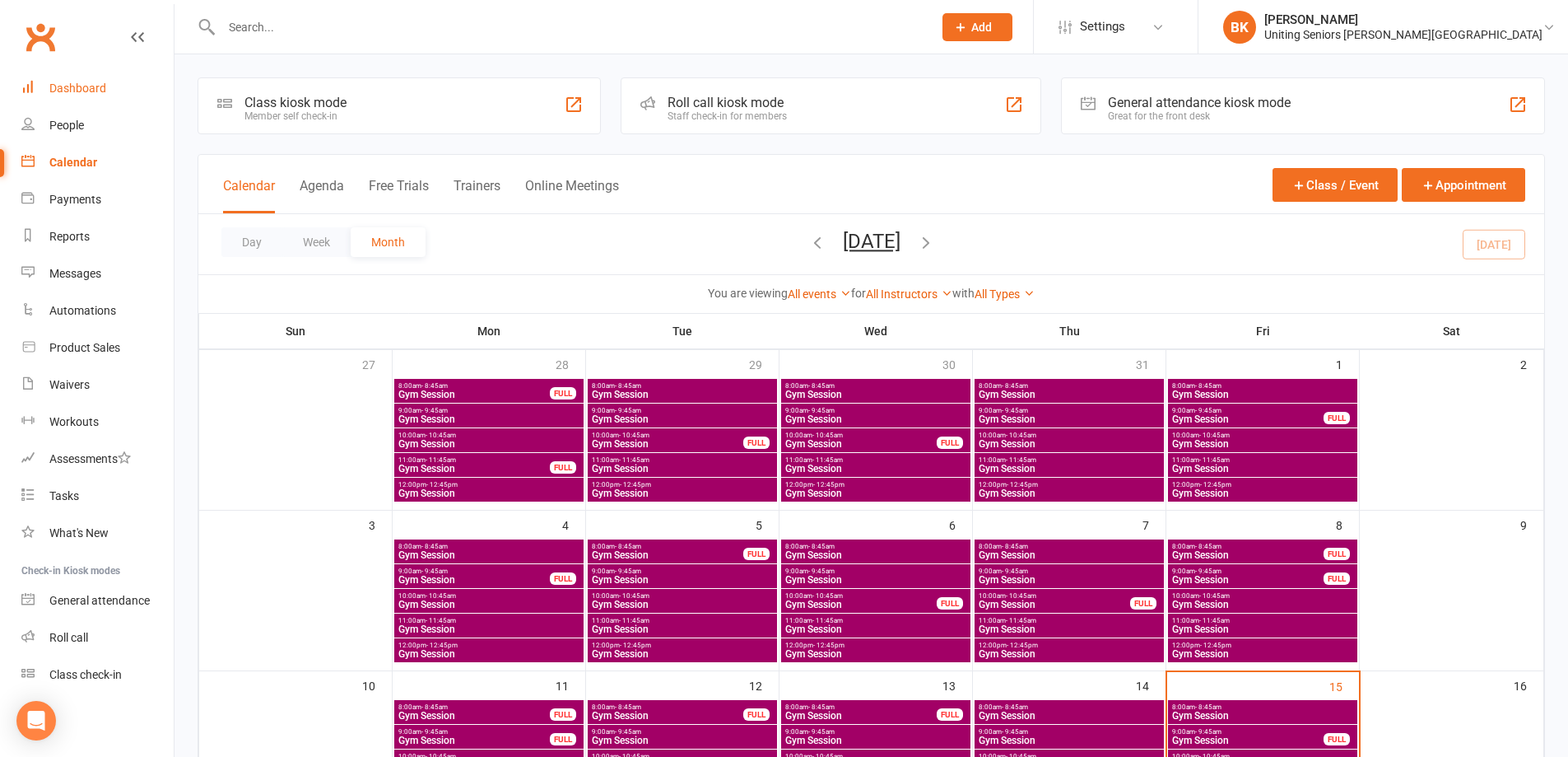
click at [112, 87] on link "Dashboard" at bounding box center [97, 88] width 152 height 37
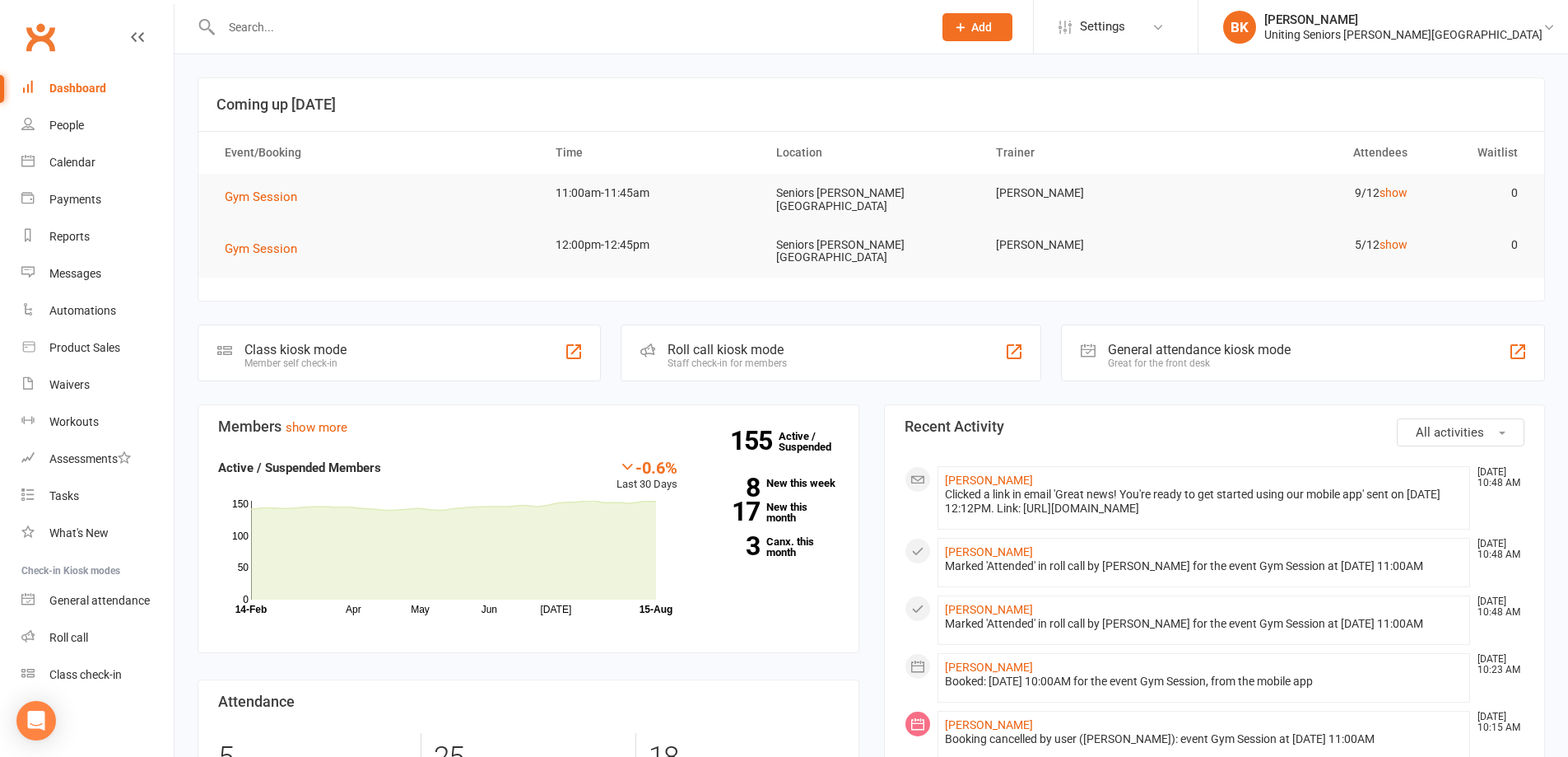
click at [384, 36] on input "text" at bounding box center [569, 26] width 705 height 23
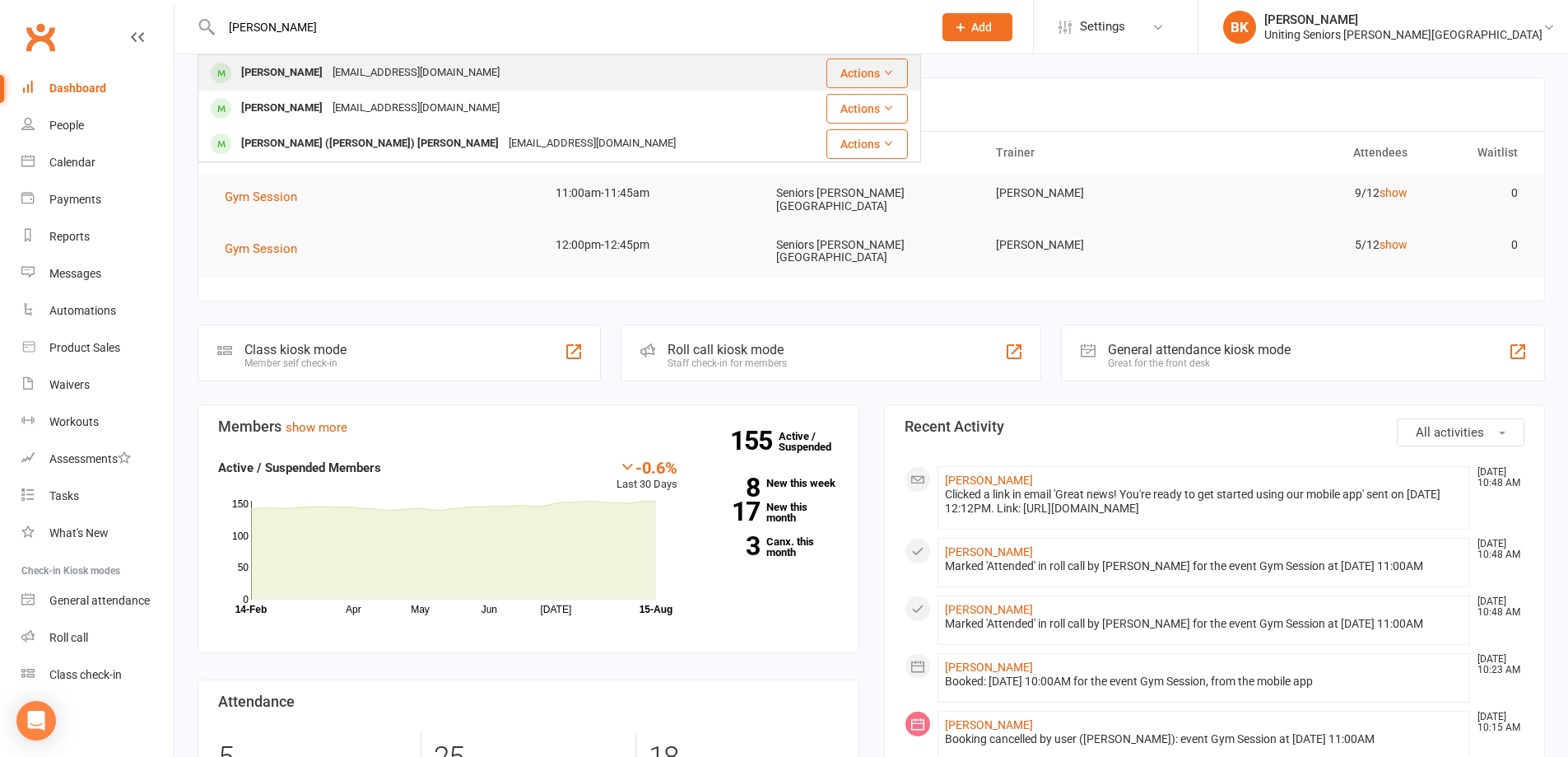
type input "[PERSON_NAME]"
click at [494, 71] on div "[PERSON_NAME] [EMAIL_ADDRESS][DOMAIN_NAME]" at bounding box center [501, 72] width 604 height 34
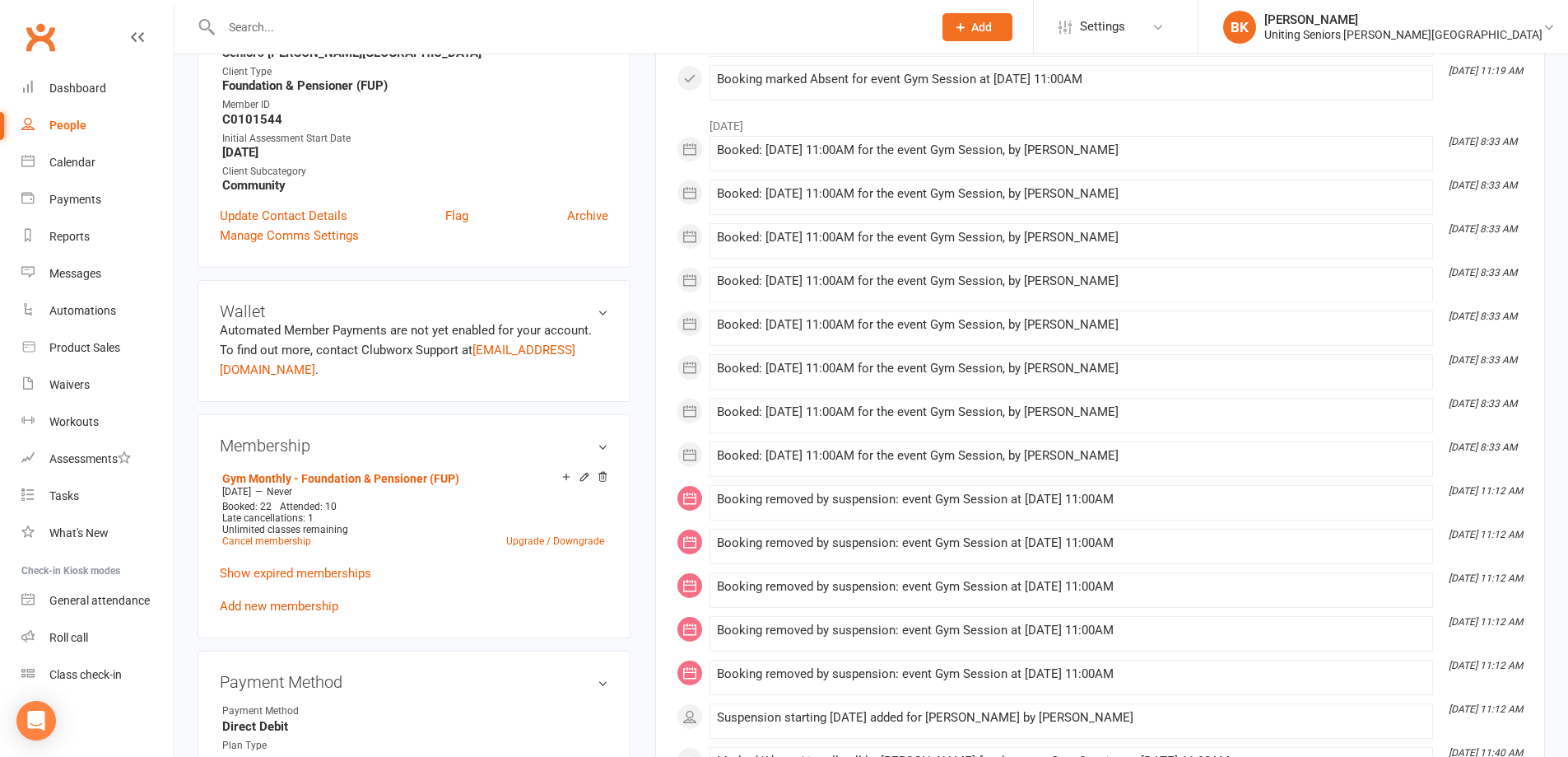
scroll to position [577, 0]
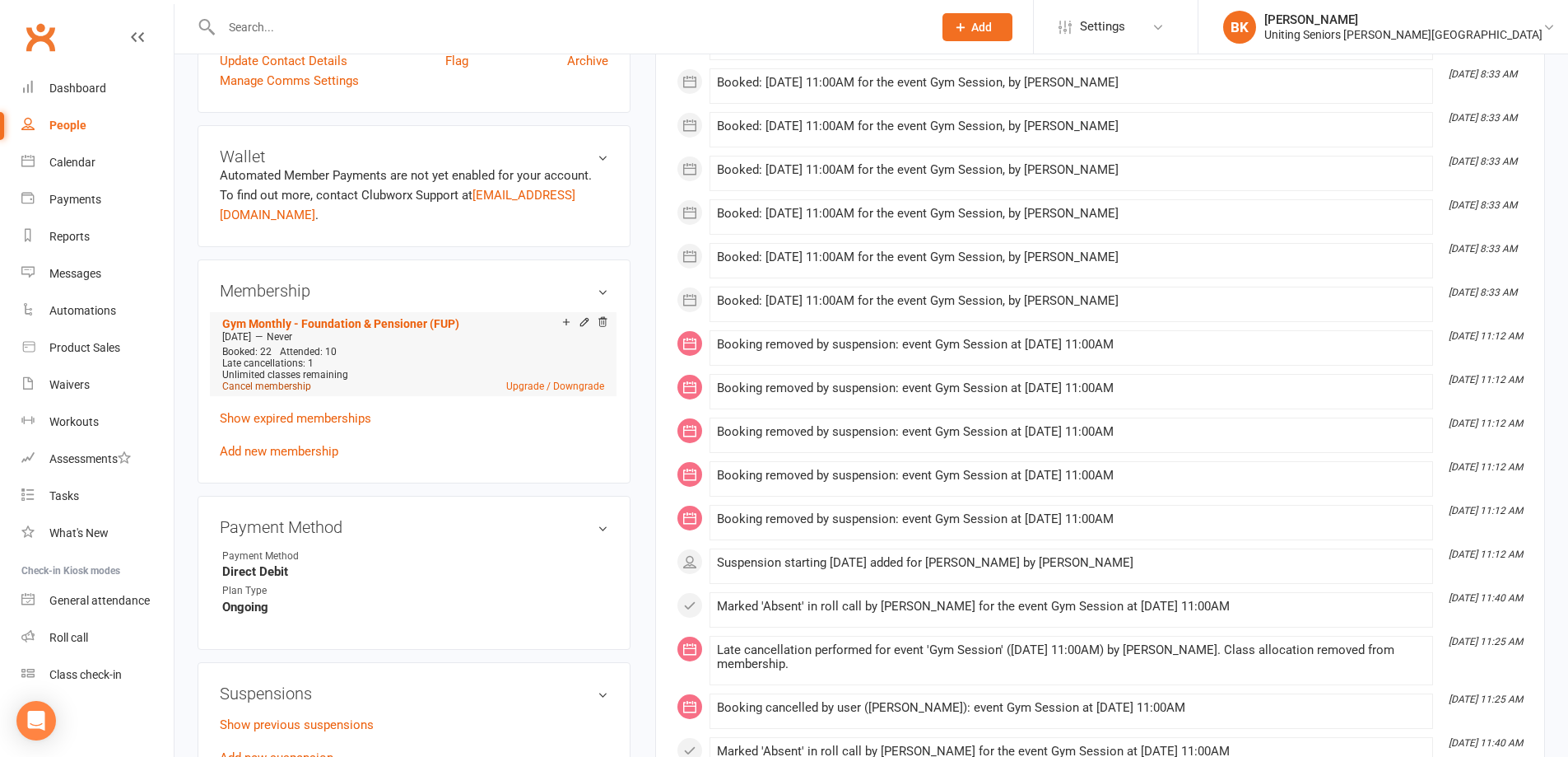
click at [279, 381] on link "Cancel membership" at bounding box center [267, 386] width 89 height 12
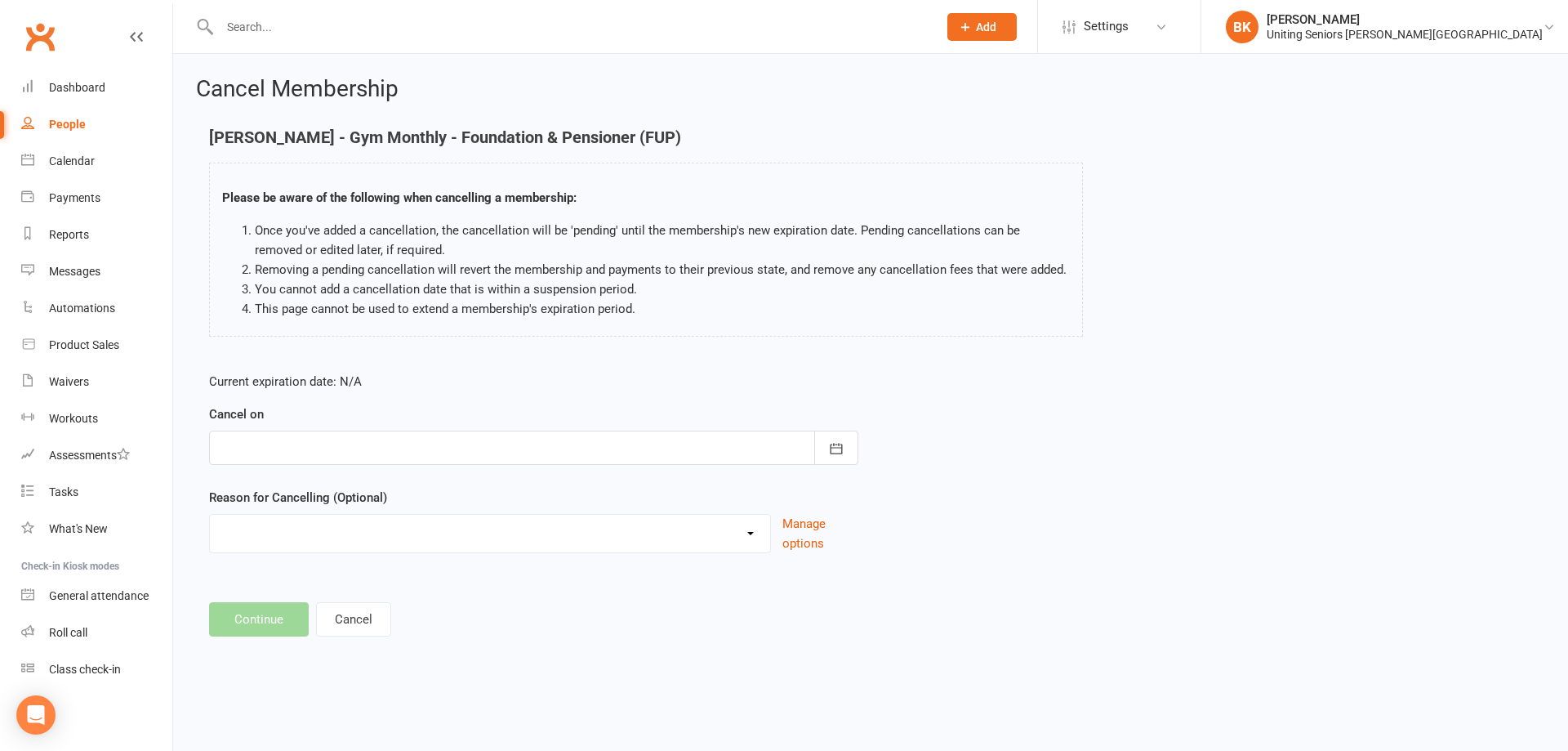
click at [588, 434] on div at bounding box center [533, 447] width 649 height 34
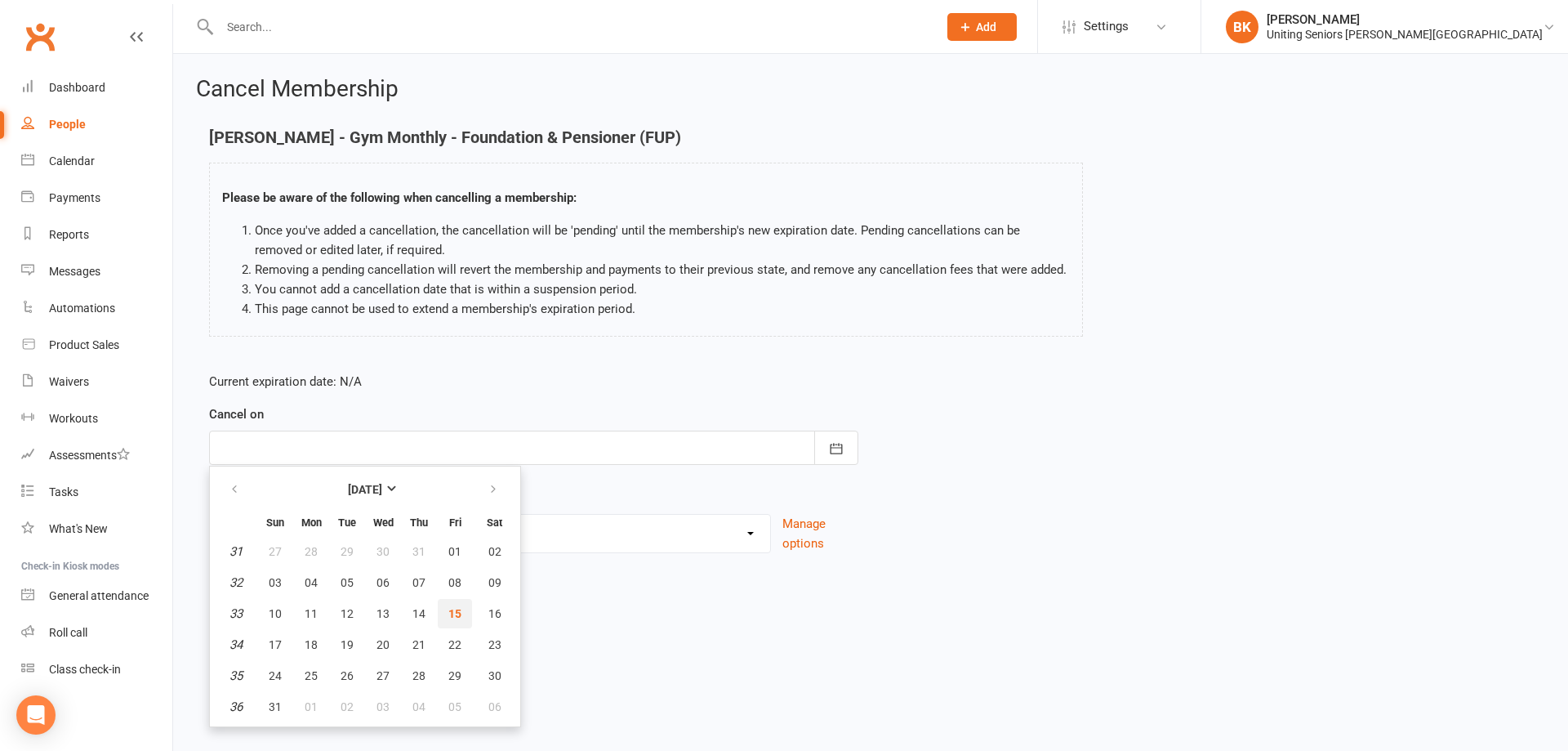
click at [453, 611] on span "15" at bounding box center [454, 614] width 13 height 13
type input "[DATE]"
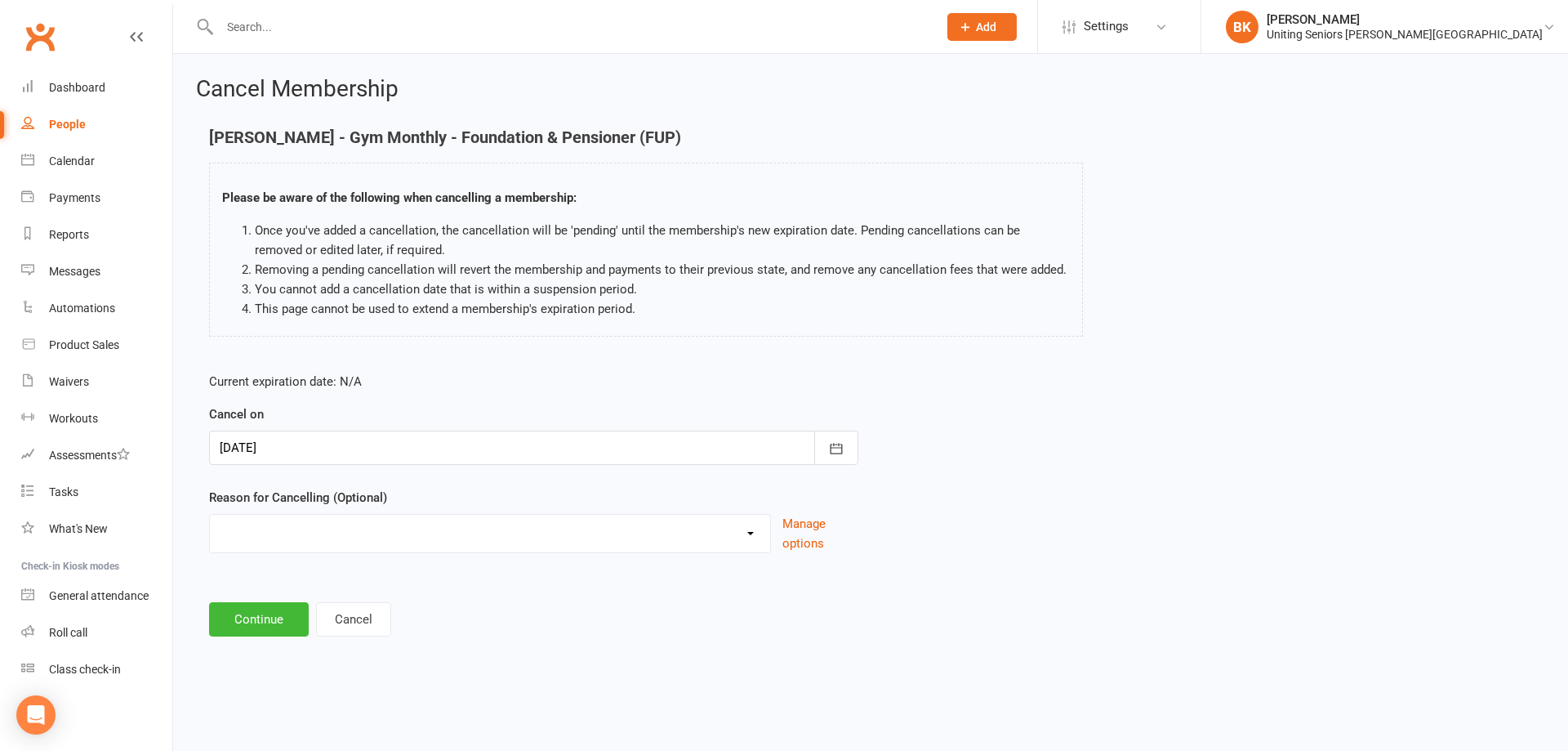
click at [382, 540] on select "Holiday Injury Other reason" at bounding box center [490, 530] width 560 height 33
select select "2"
click at [210, 533] on select "Holiday Injury Other reason" at bounding box center [490, 530] width 560 height 33
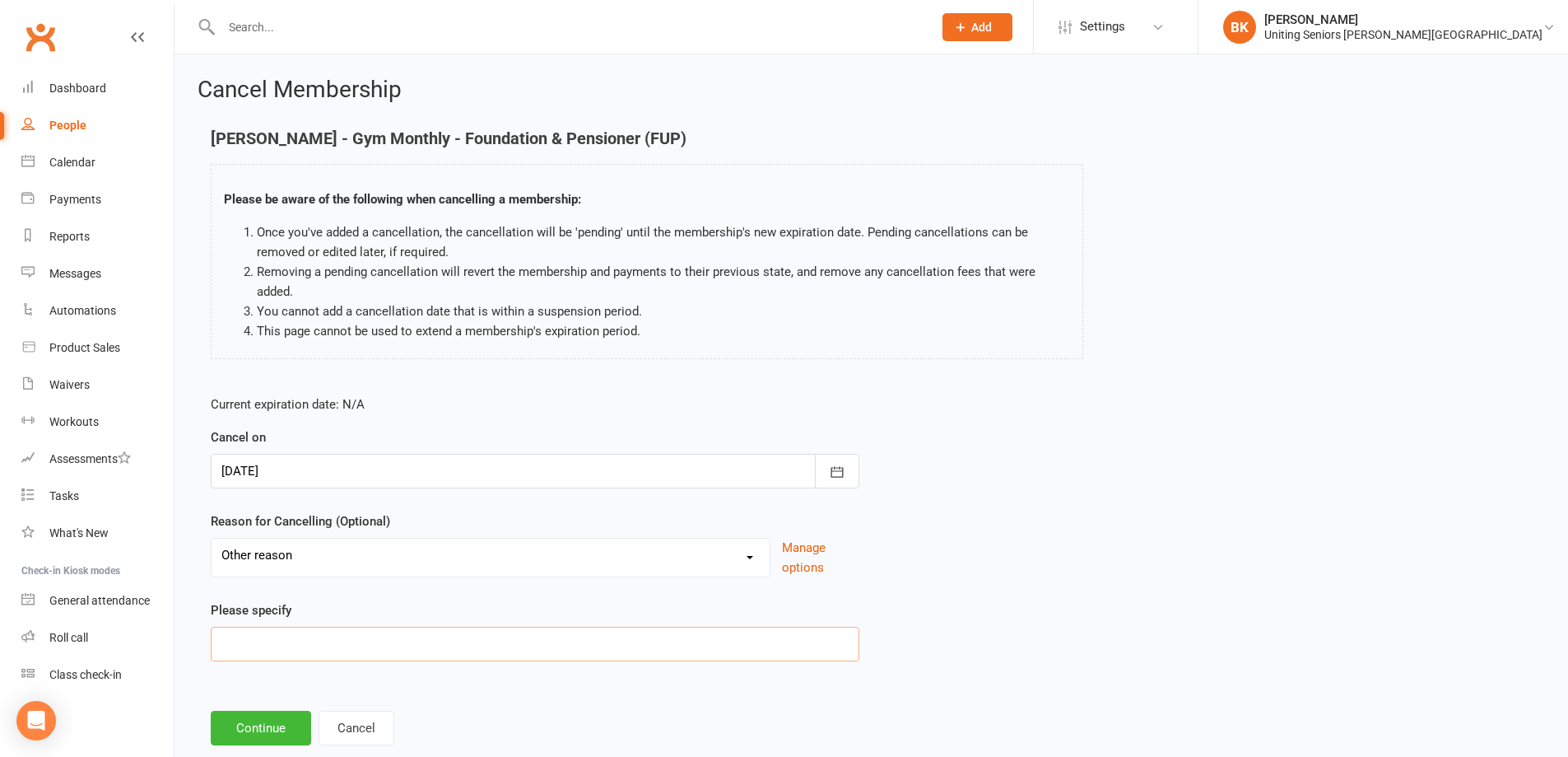
click at [270, 654] on input at bounding box center [535, 644] width 648 height 35
type input "Medical leave"
click at [279, 722] on button "Continue" at bounding box center [260, 728] width 100 height 35
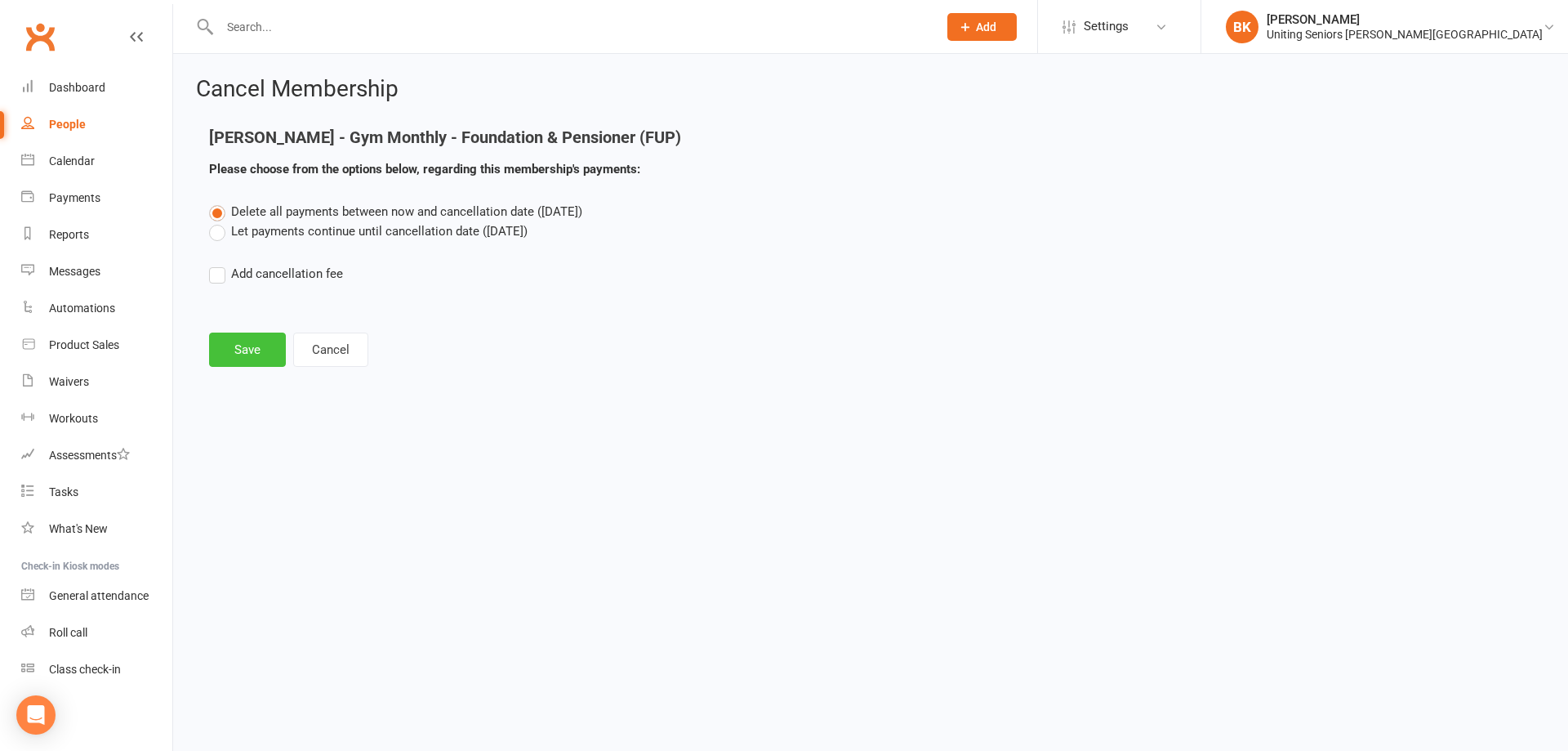
click at [246, 339] on button "Save" at bounding box center [247, 350] width 77 height 34
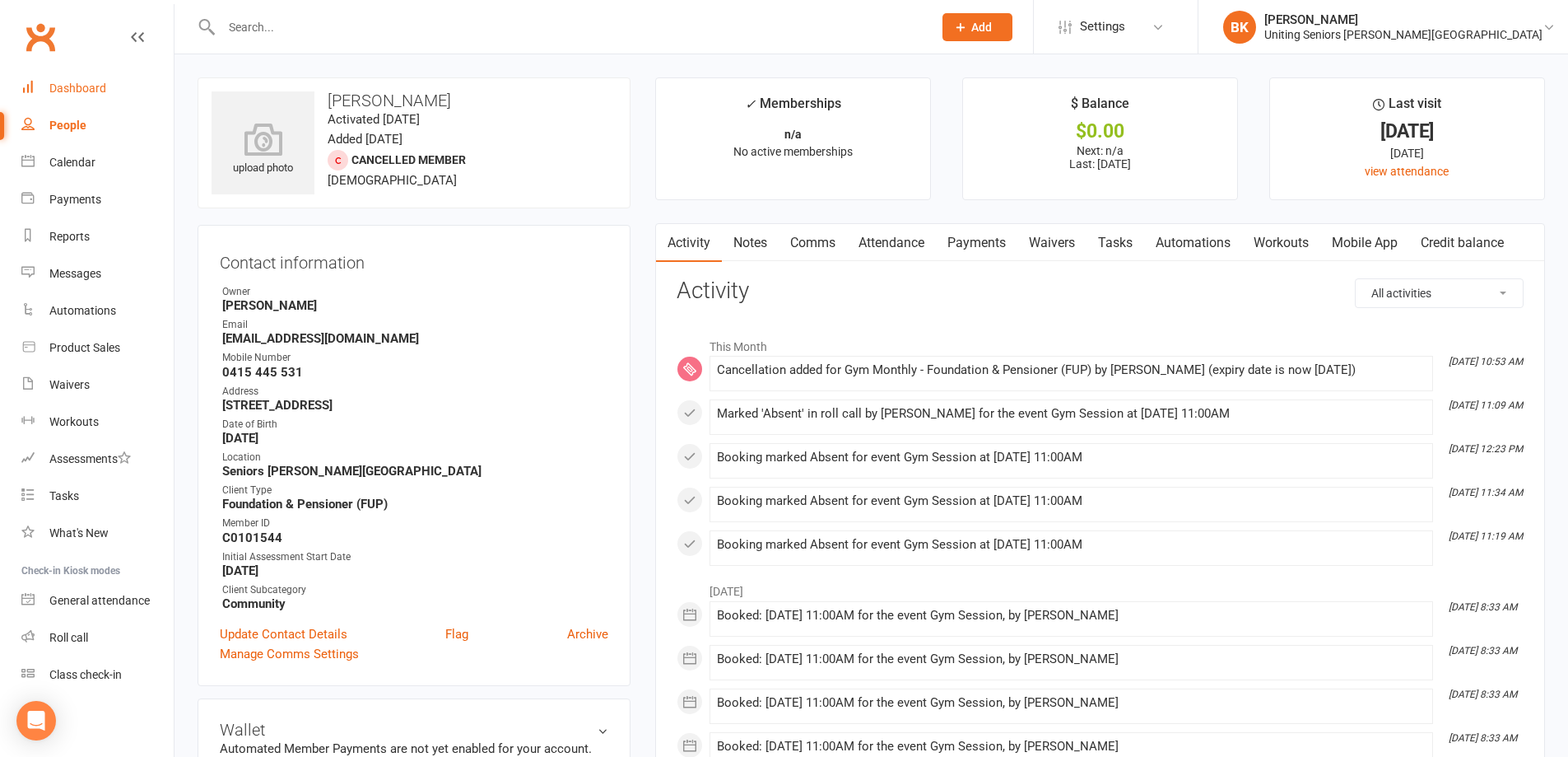
click at [117, 87] on link "Dashboard" at bounding box center [97, 88] width 152 height 37
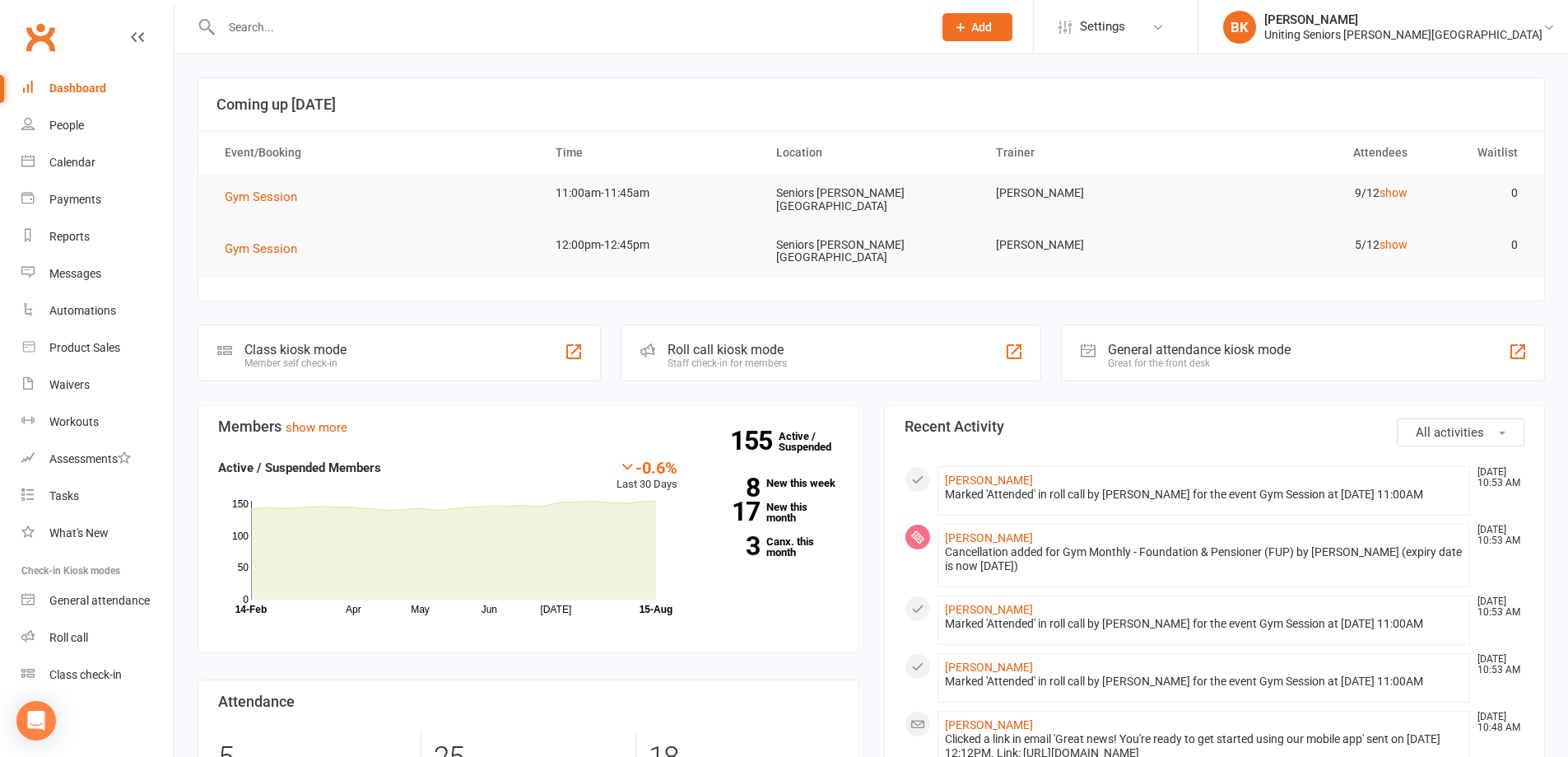
click at [371, 27] on input "text" at bounding box center [569, 26] width 705 height 23
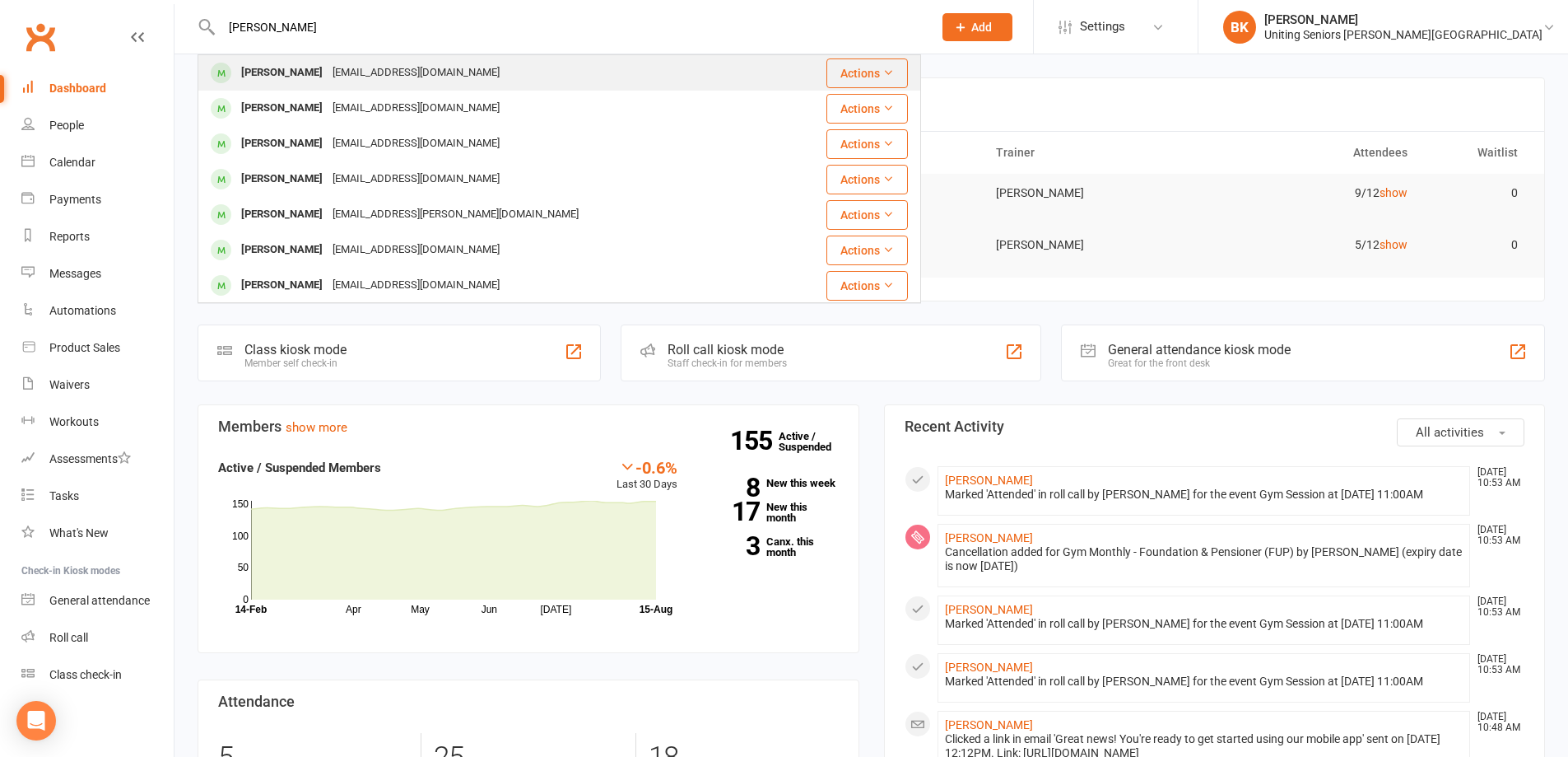
type input "[PERSON_NAME]"
click at [361, 71] on div "[EMAIL_ADDRESS][DOMAIN_NAME]" at bounding box center [416, 73] width 177 height 24
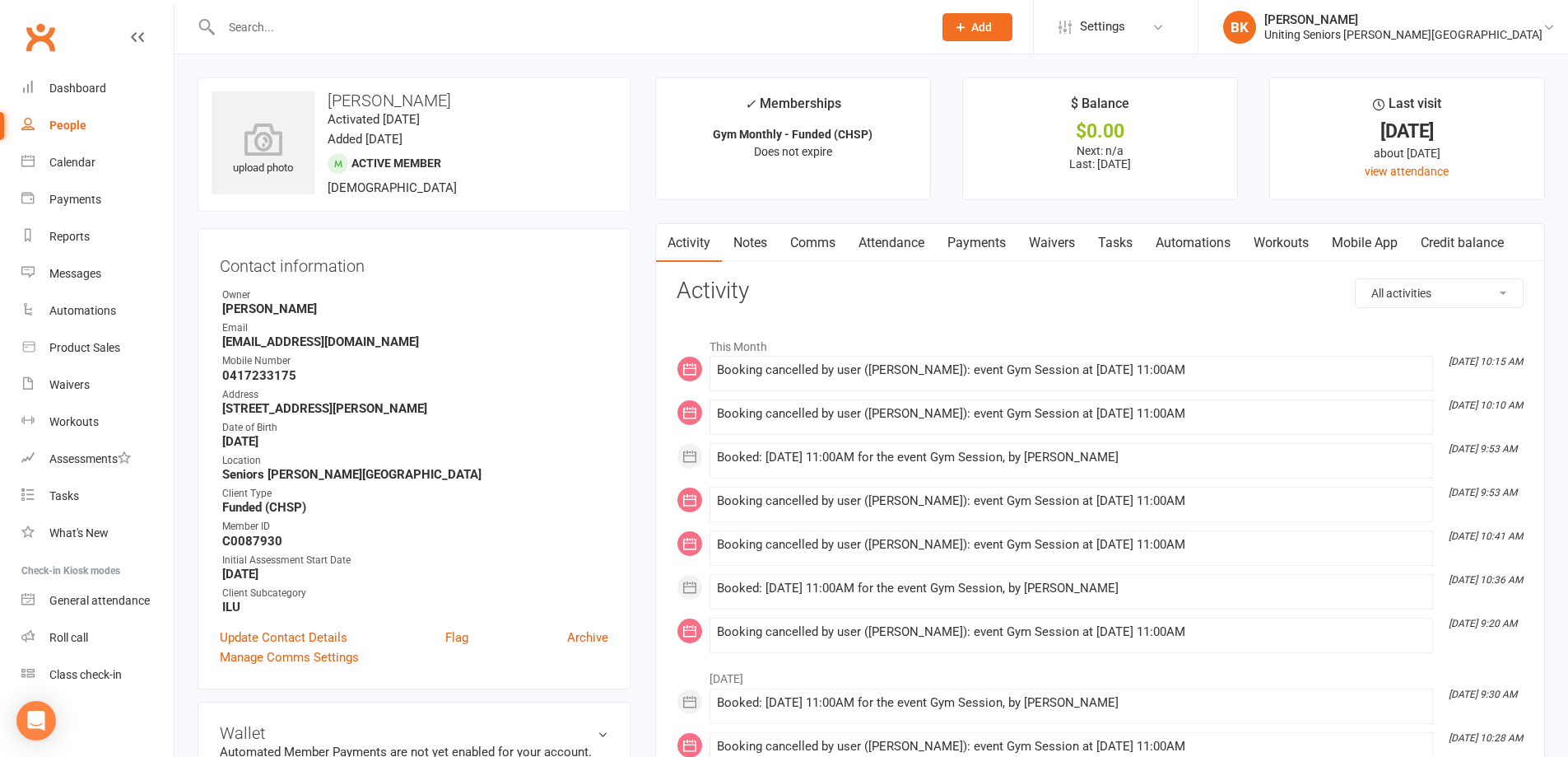
click at [1390, 241] on link "Mobile App" at bounding box center [1365, 243] width 89 height 38
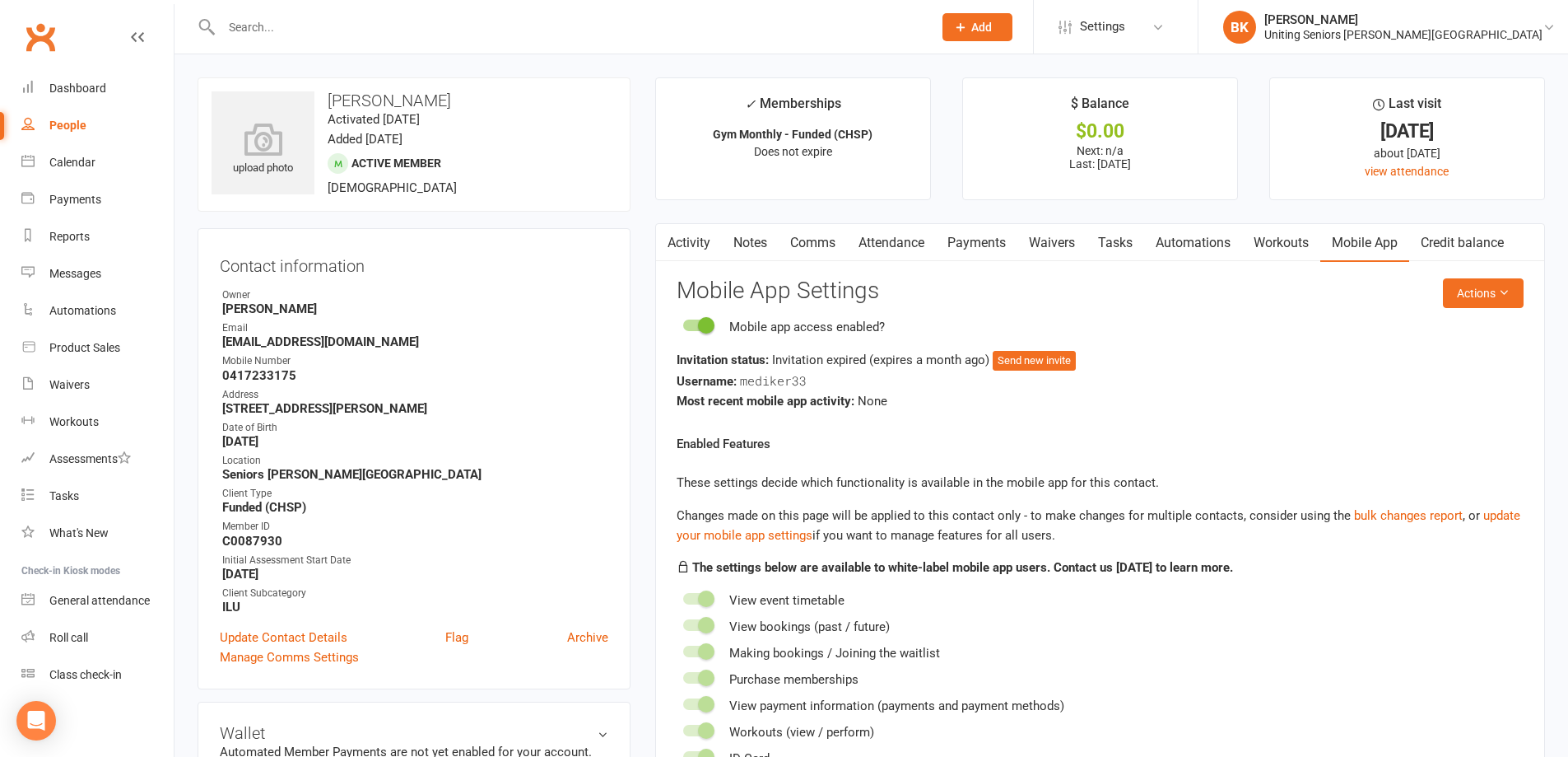
click at [265, 34] on input "text" at bounding box center [569, 26] width 705 height 23
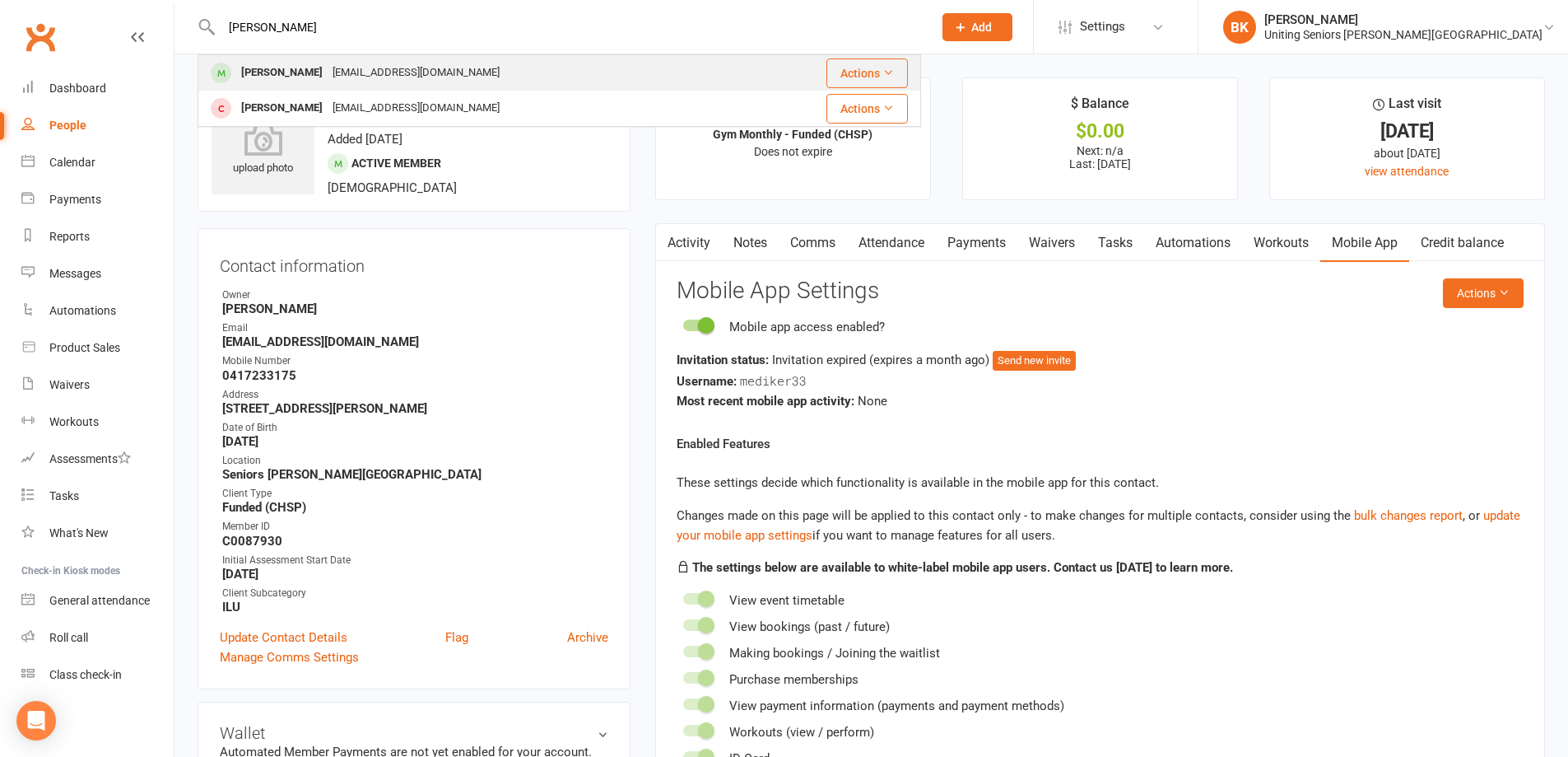
type input "[PERSON_NAME]"
click at [317, 66] on div "[PERSON_NAME]" at bounding box center [281, 73] width 91 height 24
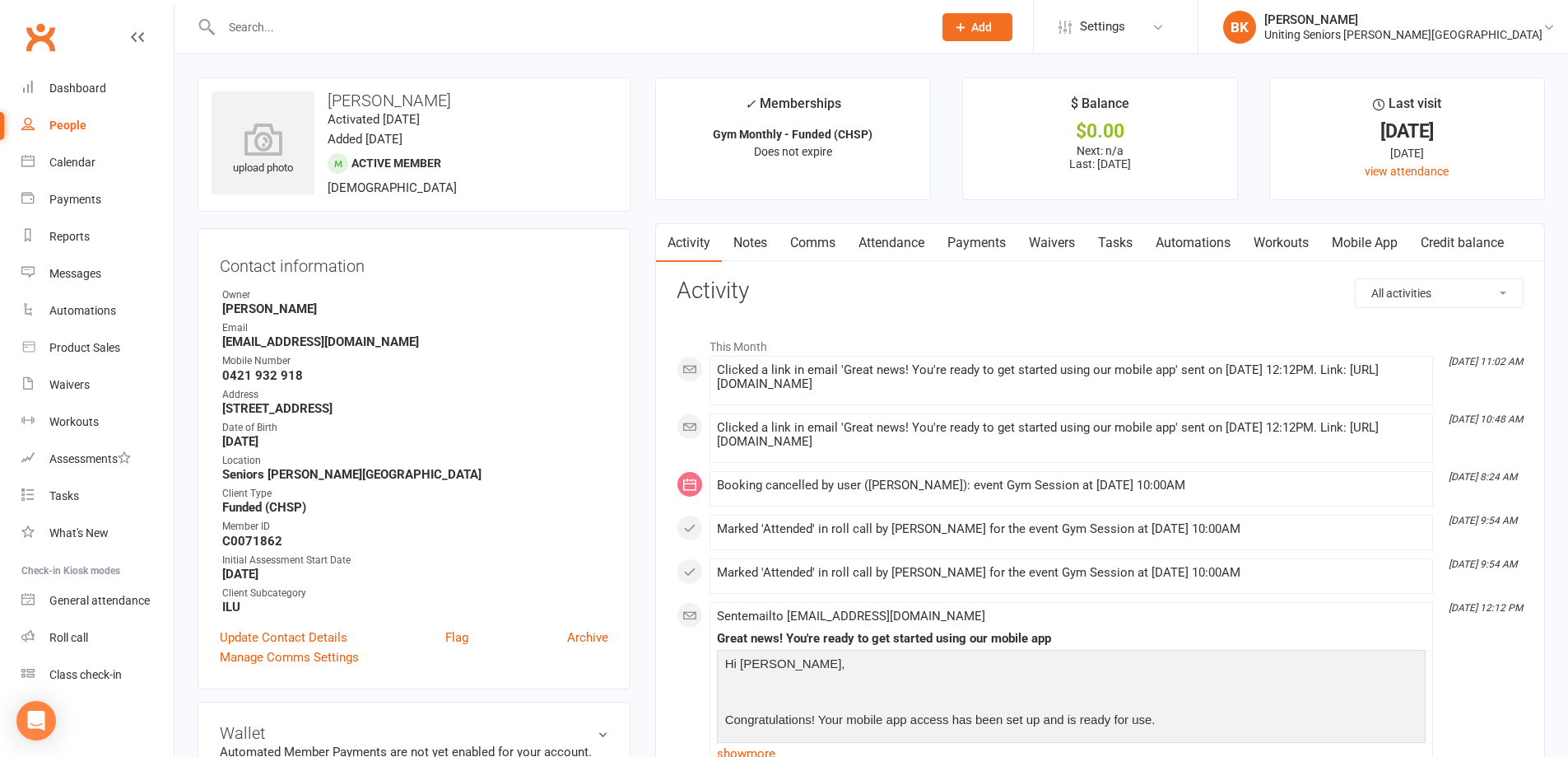
click at [1391, 244] on link "Mobile App" at bounding box center [1365, 243] width 89 height 38
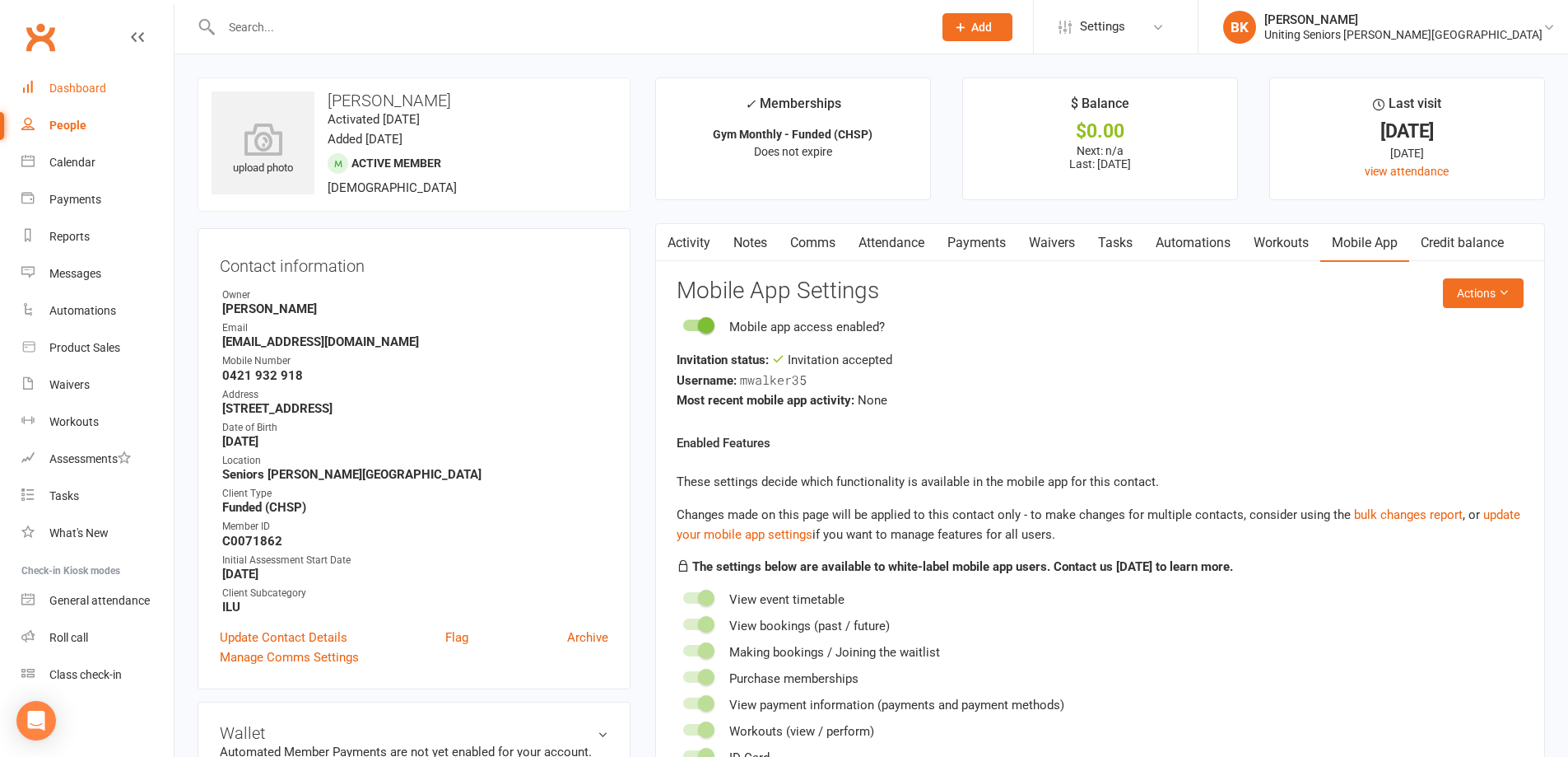
click at [129, 81] on link "Dashboard" at bounding box center [97, 88] width 152 height 37
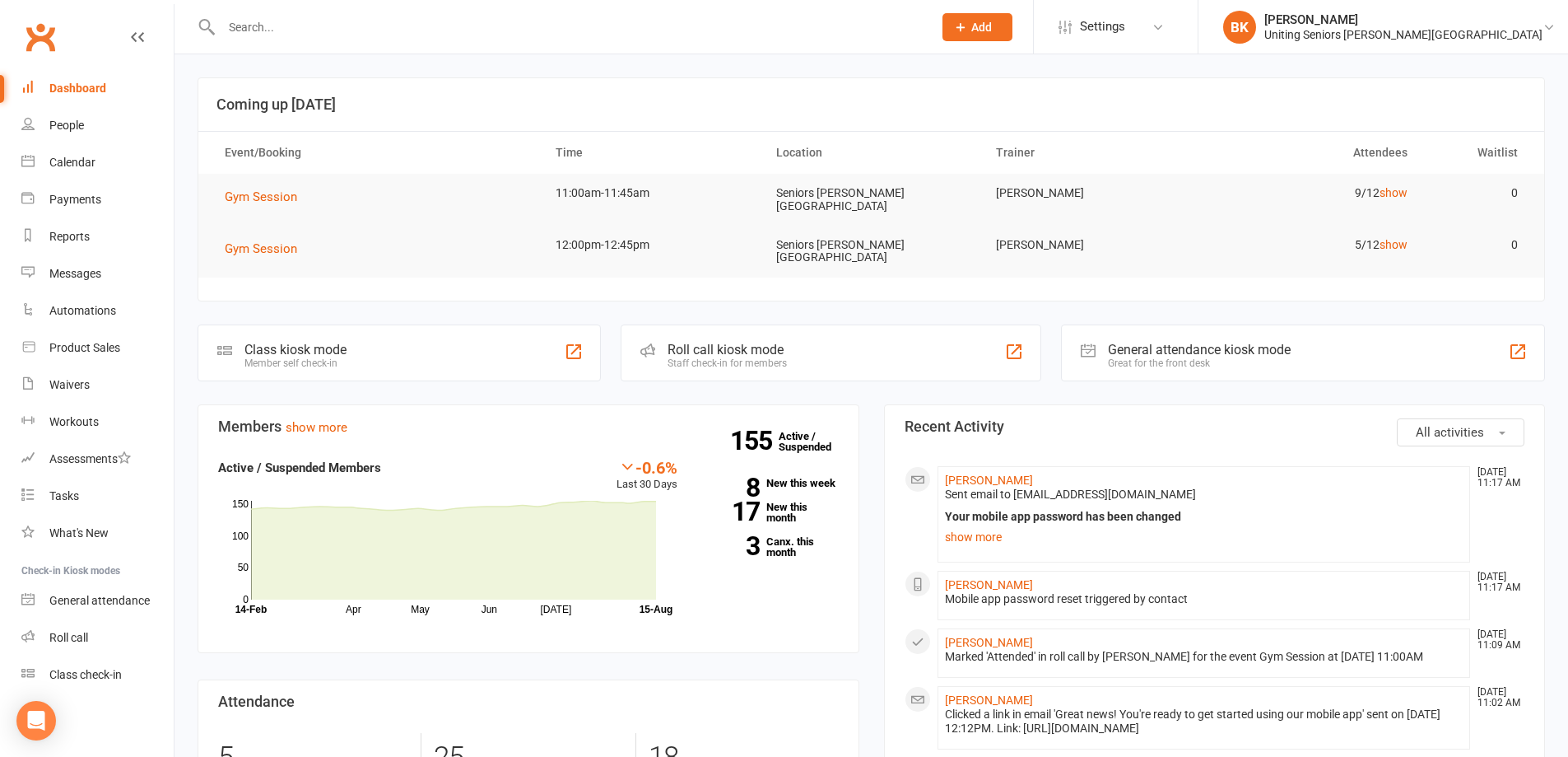
click at [416, 27] on input "text" at bounding box center [569, 26] width 705 height 23
type input "[PERSON_NAME]"
click at [392, 73] on div "[EMAIL_ADDRESS][DOMAIN_NAME]" at bounding box center [416, 73] width 177 height 24
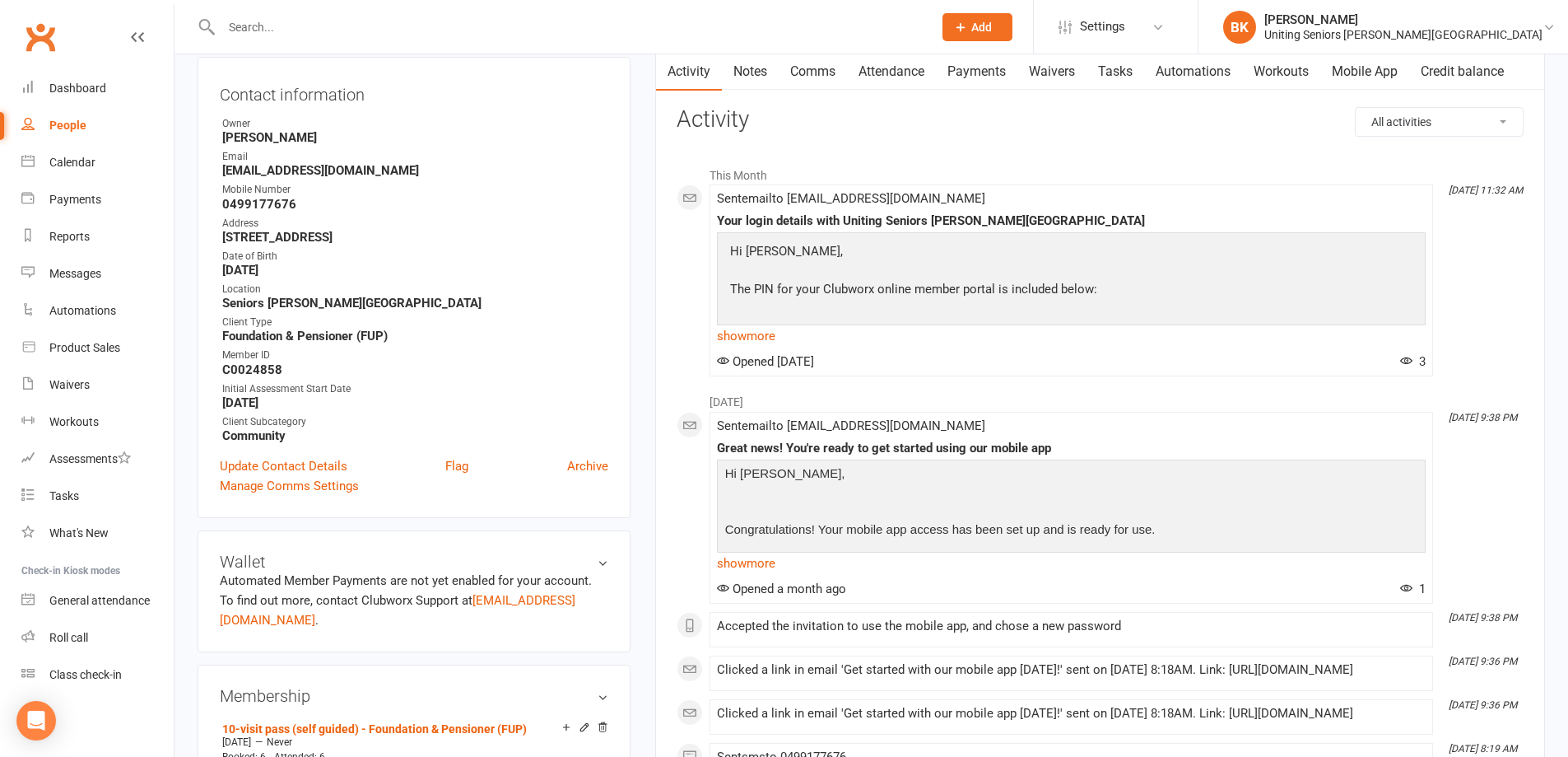
scroll to position [330, 0]
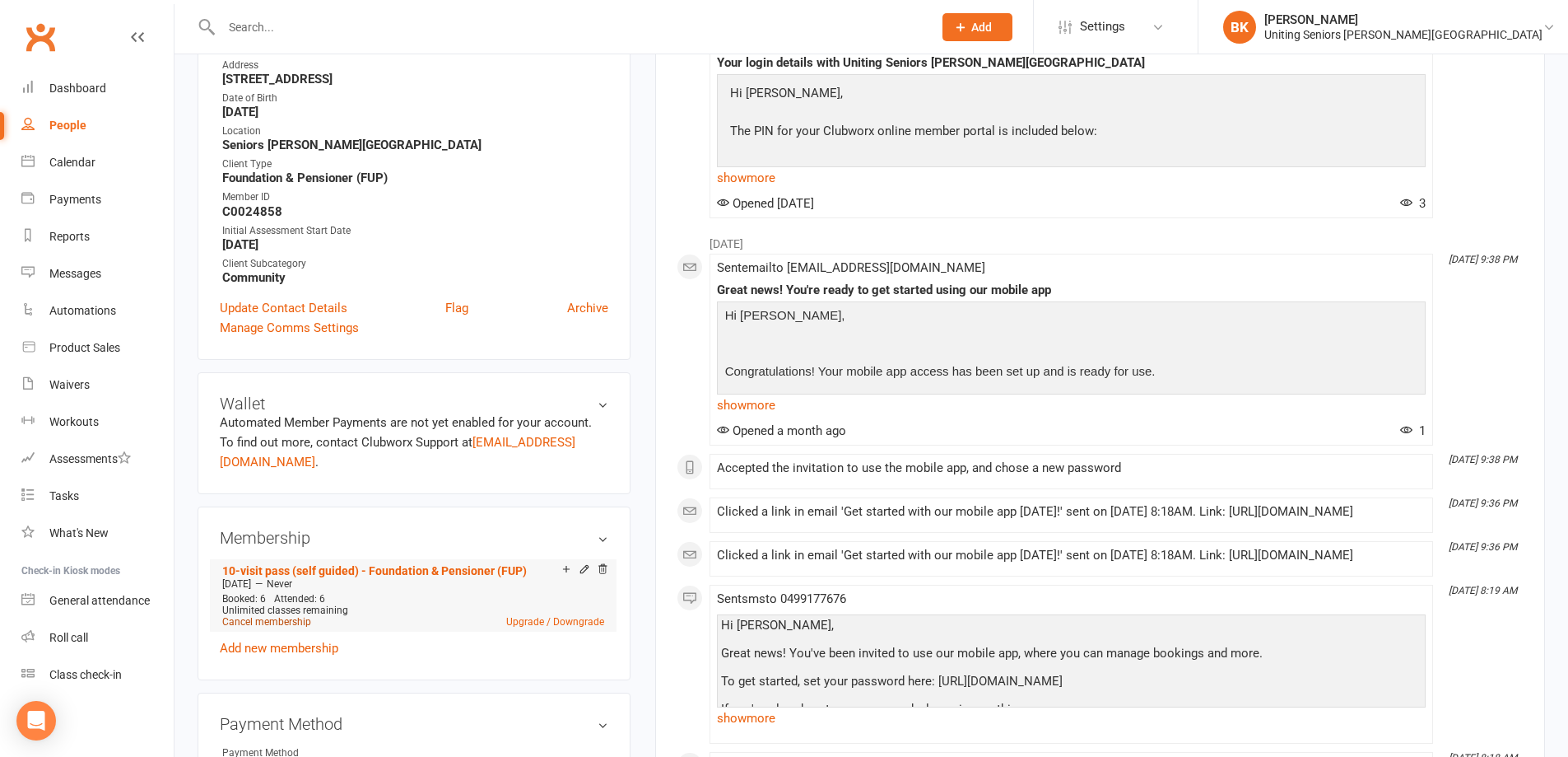
click at [290, 616] on link "Cancel membership" at bounding box center [267, 621] width 89 height 12
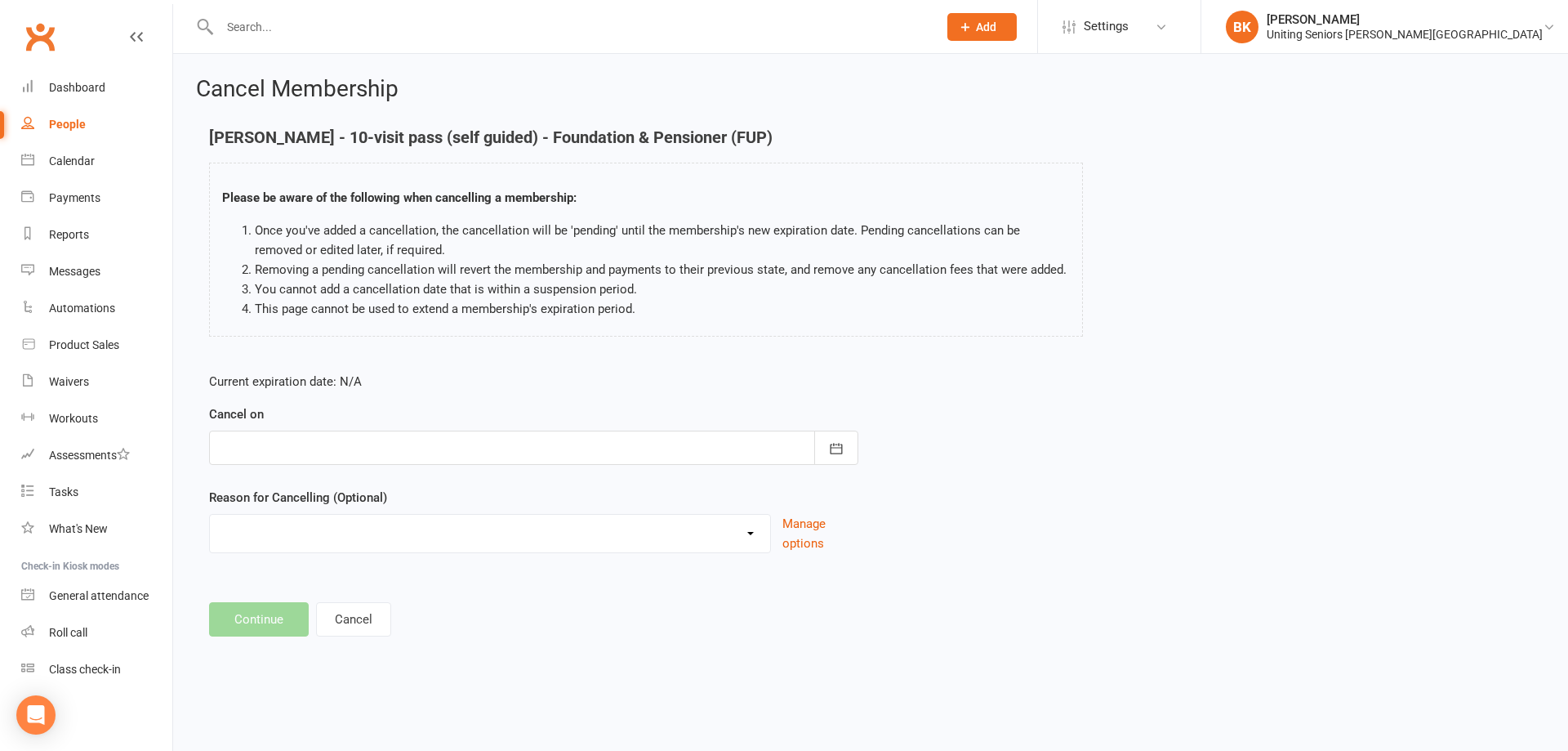
click at [567, 437] on div at bounding box center [533, 447] width 649 height 34
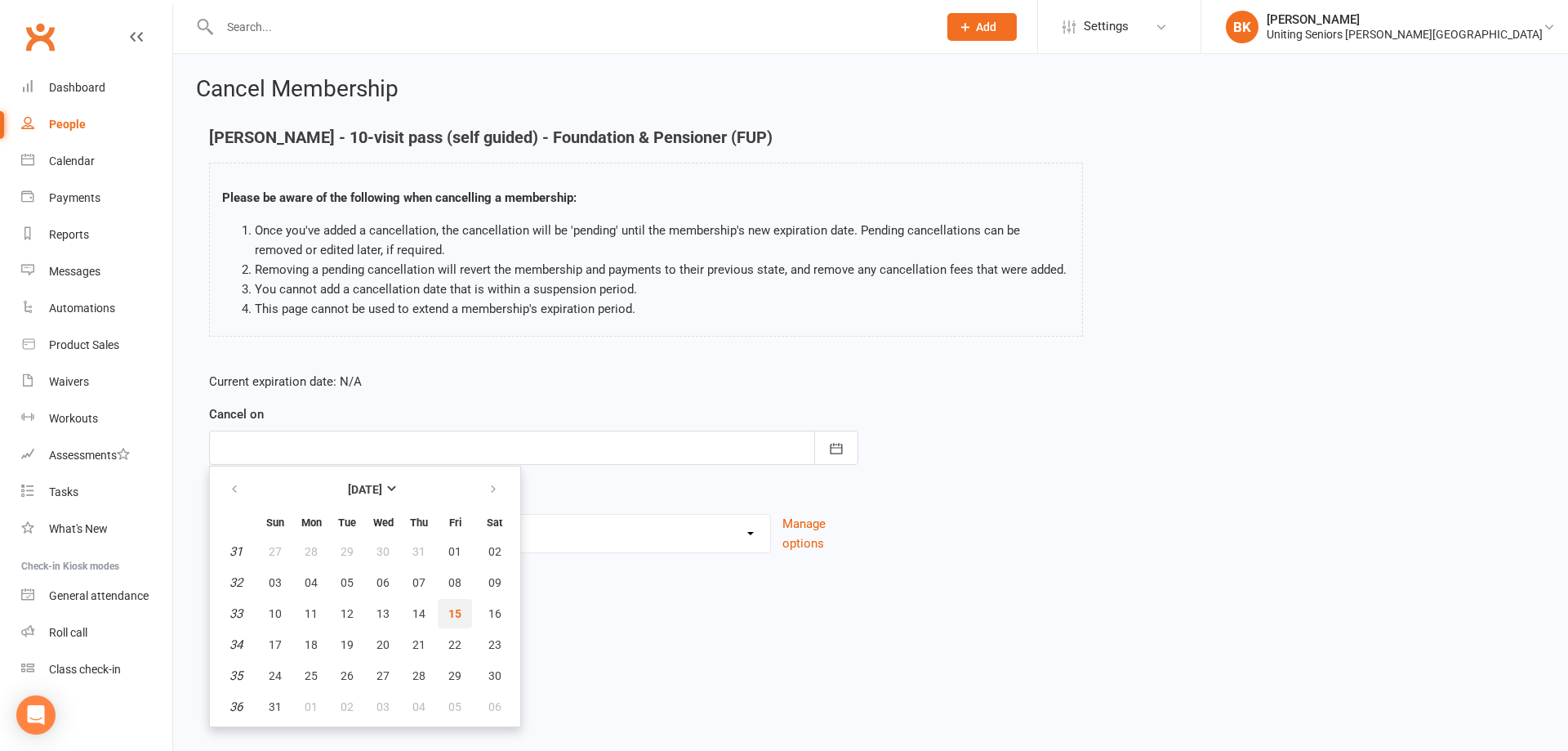
click at [462, 612] on button "15" at bounding box center [454, 614] width 34 height 30
type input "[DATE]"
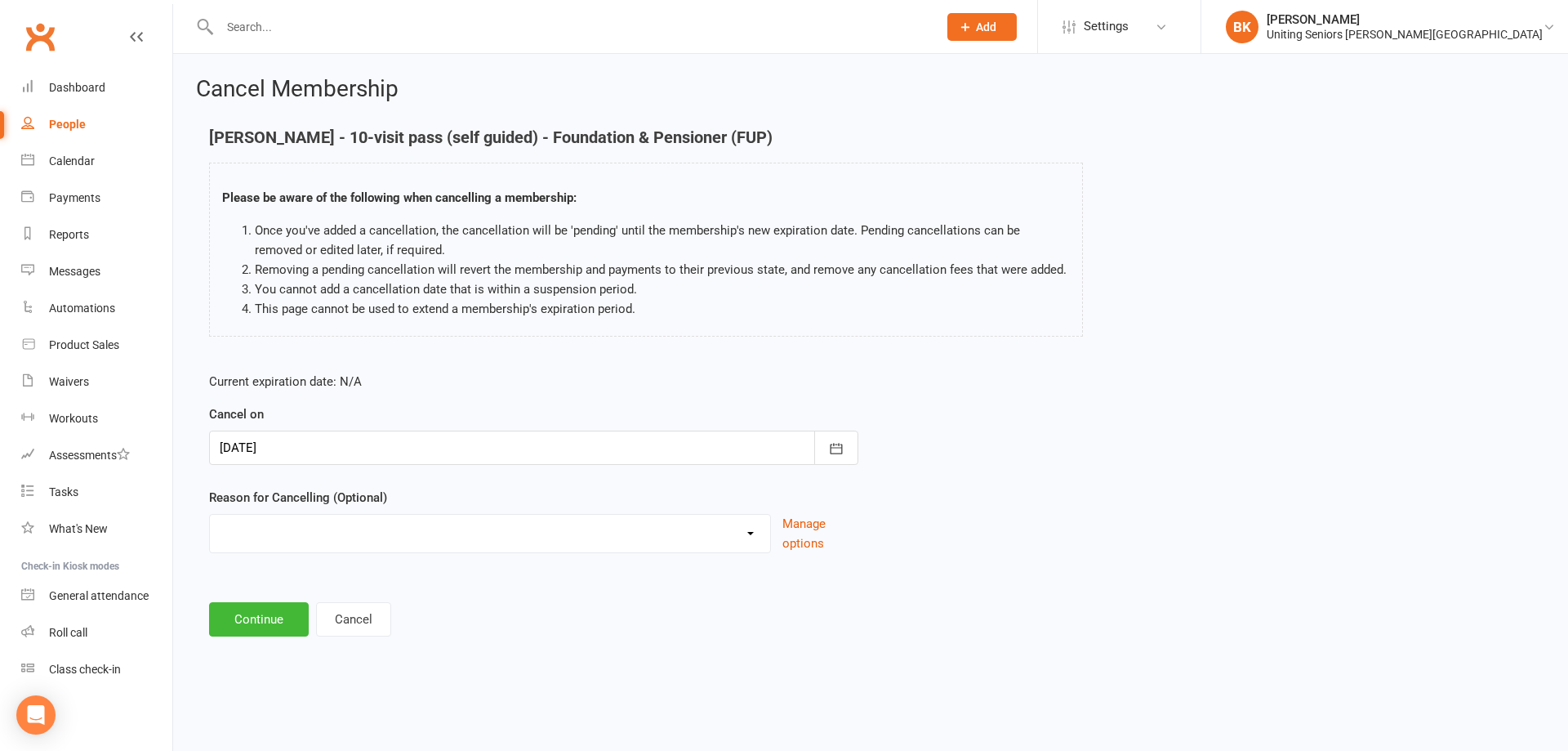
click at [462, 544] on select "Holiday Injury Other reason" at bounding box center [490, 530] width 560 height 33
select select "2"
click at [210, 533] on select "Holiday Injury Other reason" at bounding box center [490, 530] width 560 height 33
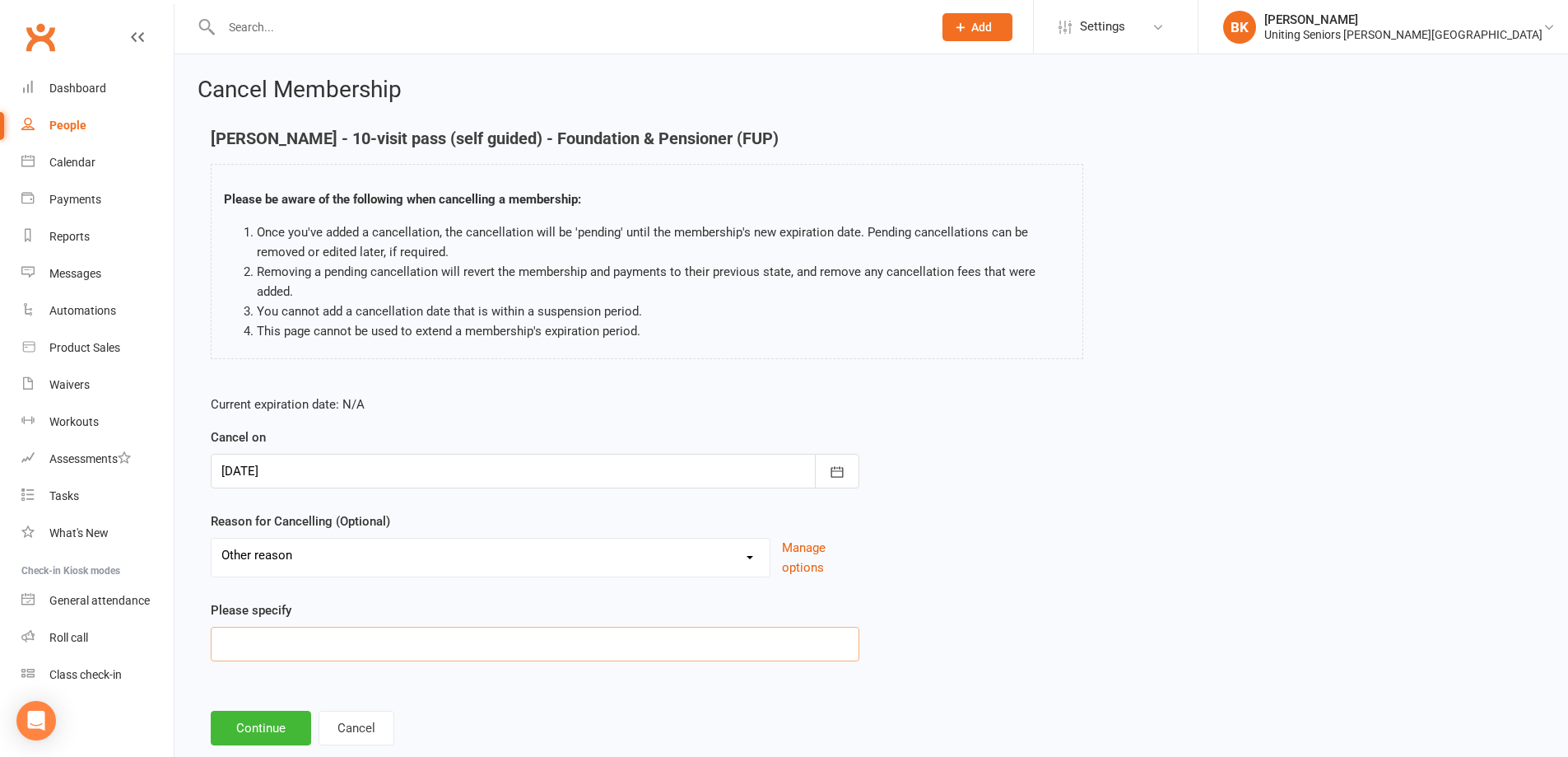
click at [382, 633] on input at bounding box center [535, 644] width 648 height 35
type input "M"
type input "Ct exit"
click at [239, 742] on button "Continue" at bounding box center [260, 728] width 100 height 35
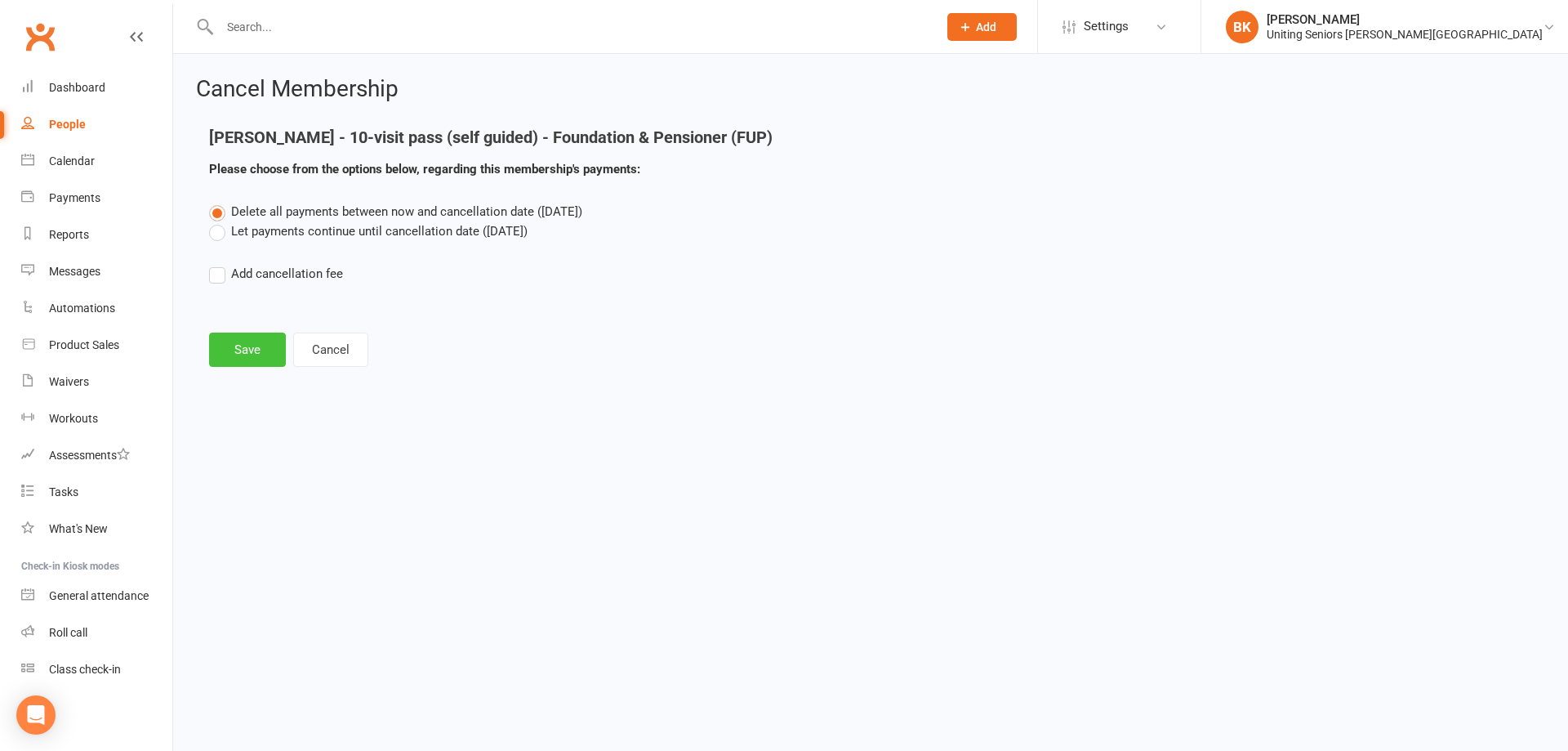
click at [237, 336] on button "Save" at bounding box center [247, 350] width 77 height 34
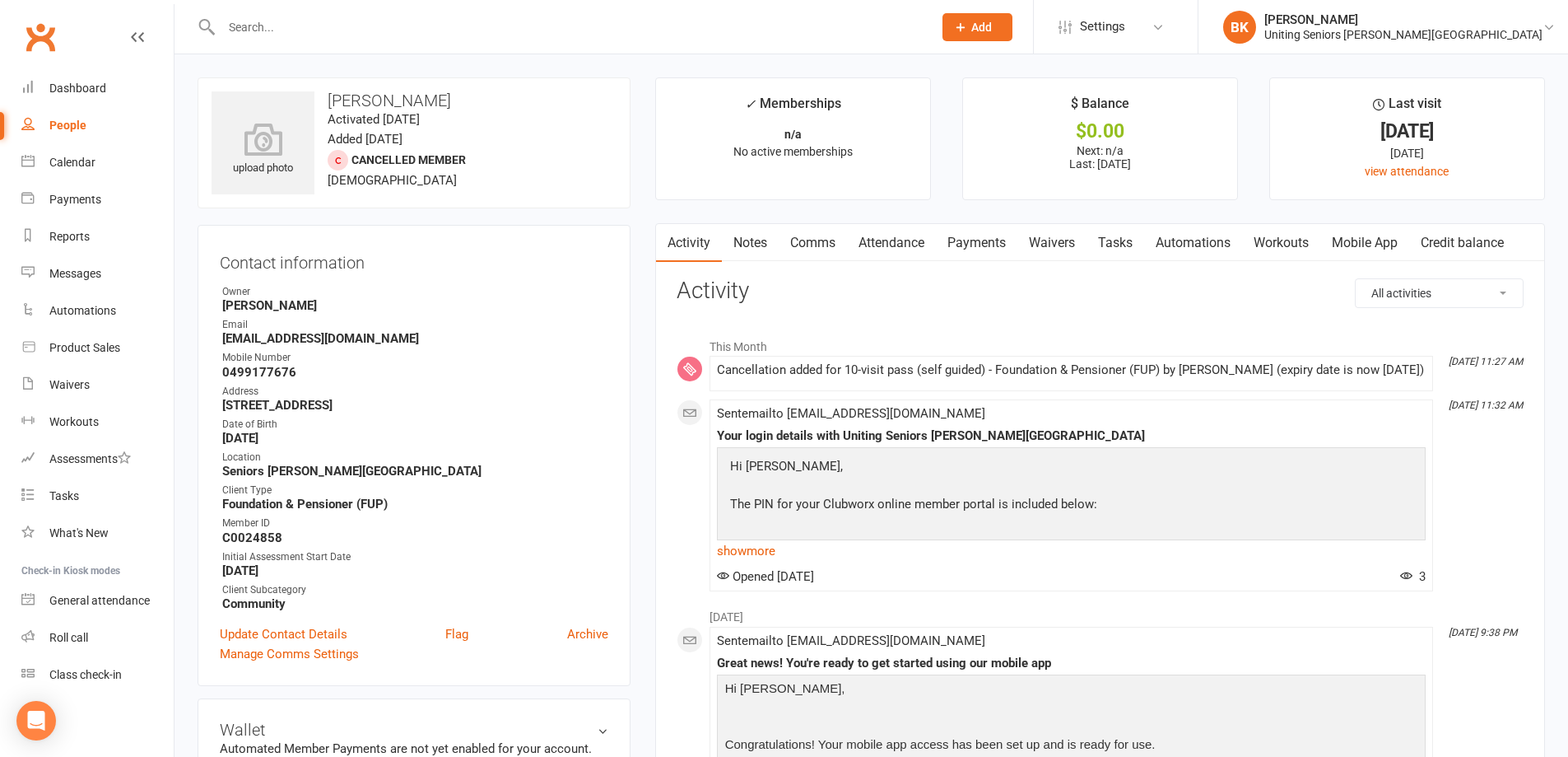
drag, startPoint x: 588, startPoint y: 637, endPoint x: 860, endPoint y: 48, distance: 648.8
click at [589, 637] on link "Archive" at bounding box center [587, 634] width 41 height 20
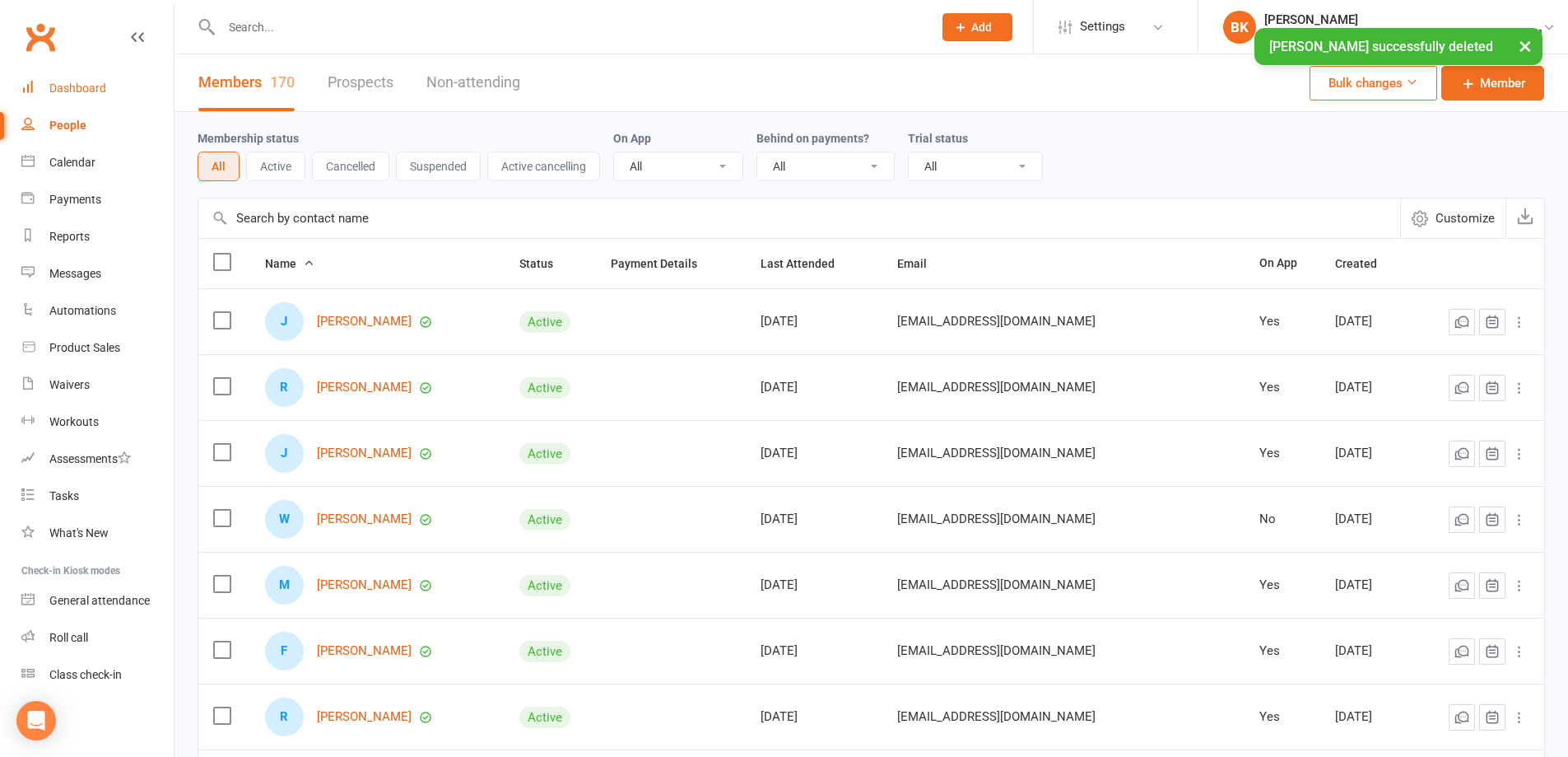
click at [74, 86] on div "Dashboard" at bounding box center [77, 87] width 56 height 13
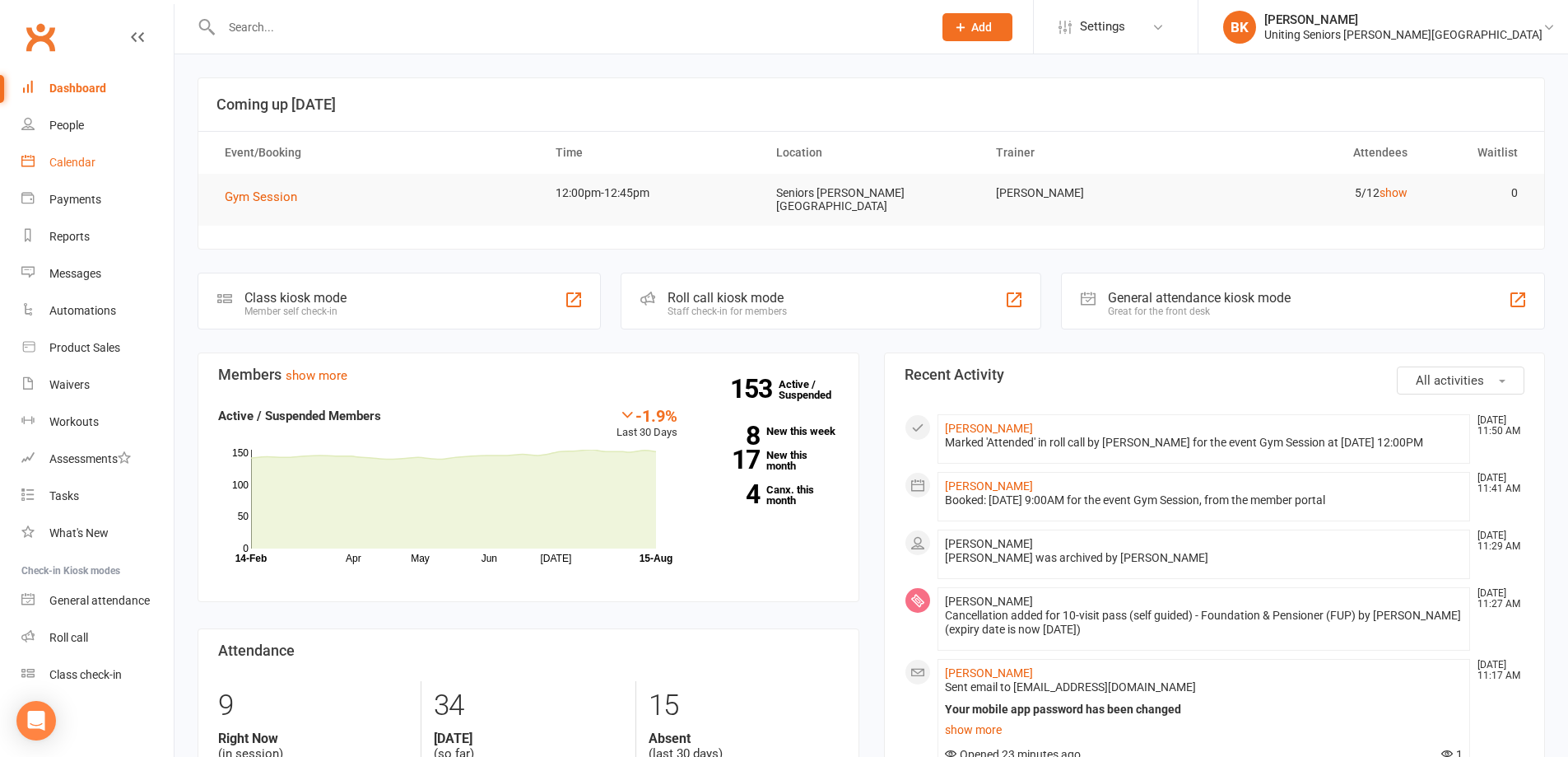
click at [74, 169] on div "Calendar" at bounding box center [72, 162] width 46 height 13
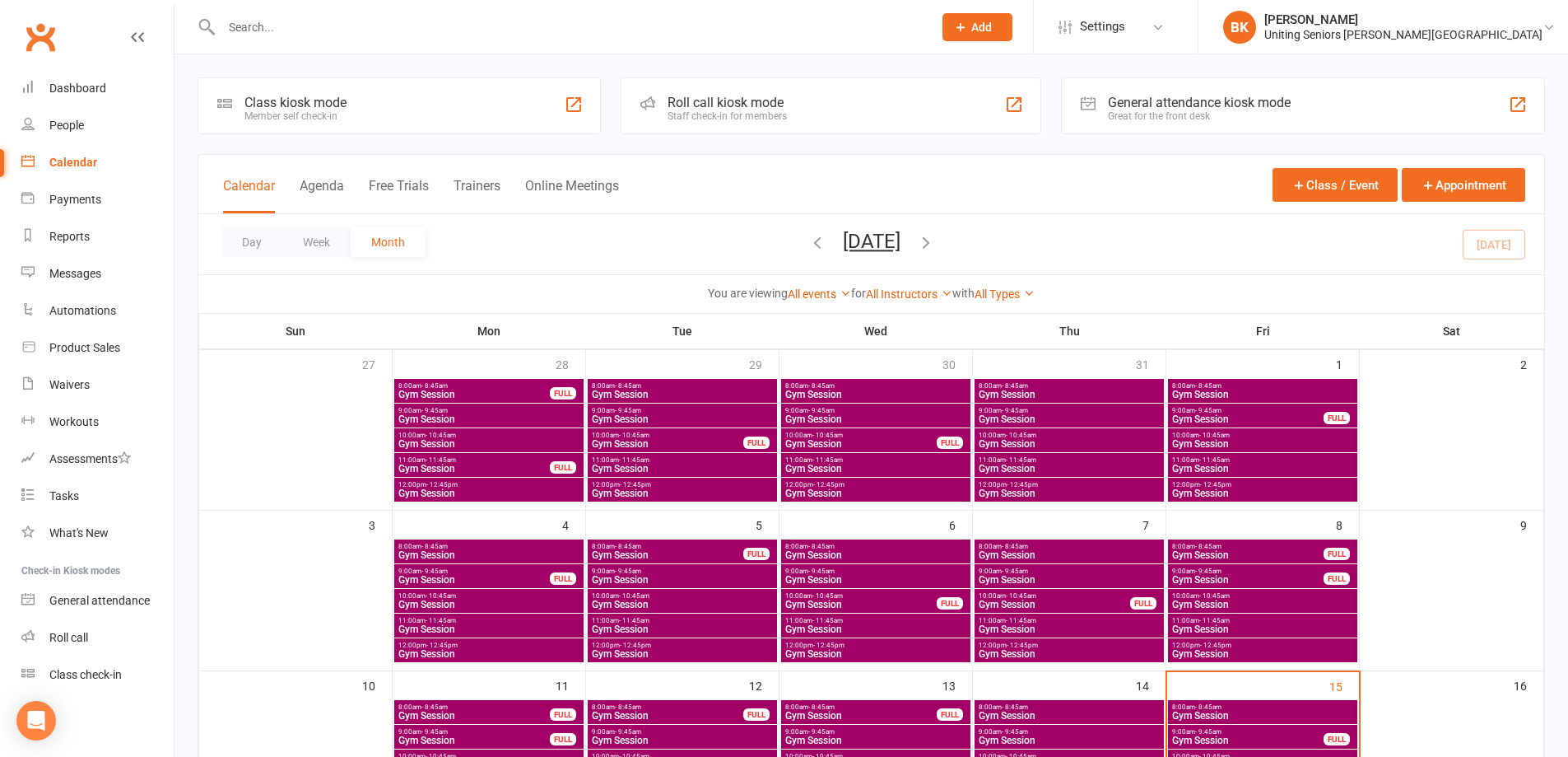
scroll to position [247, 0]
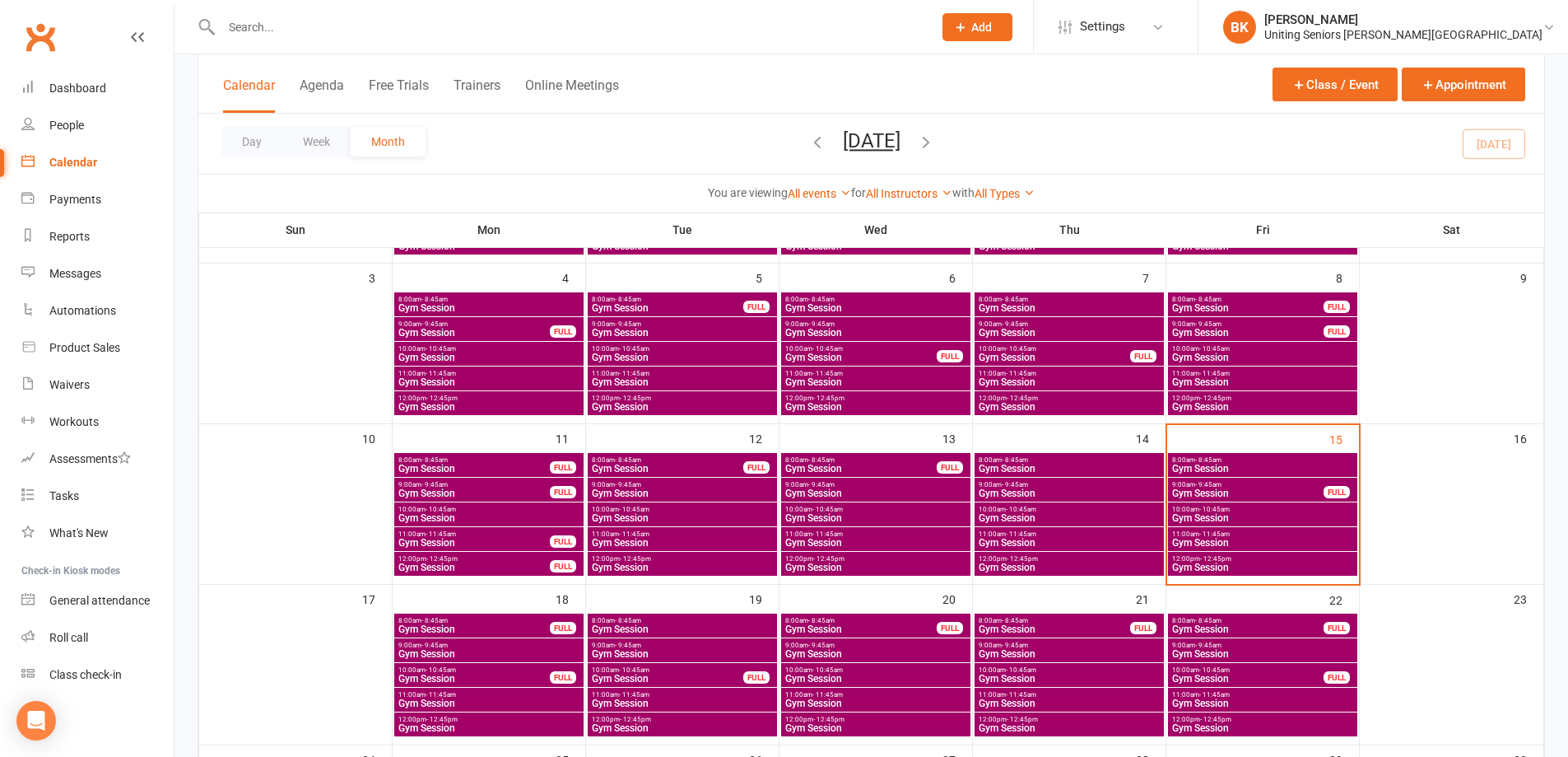
click at [1241, 465] on span "Gym Session" at bounding box center [1262, 468] width 183 height 10
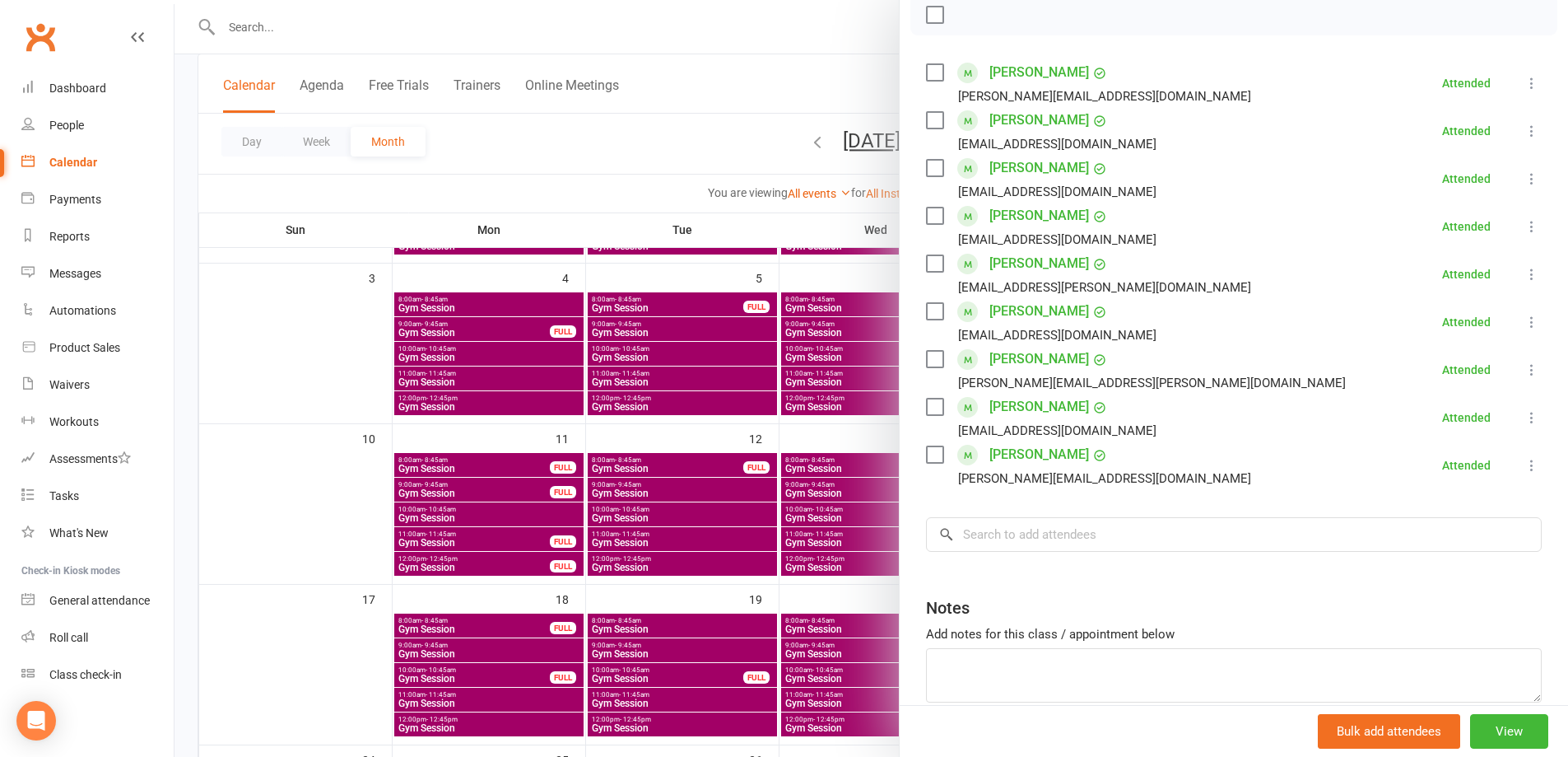
click at [751, 120] on div at bounding box center [871, 378] width 1393 height 757
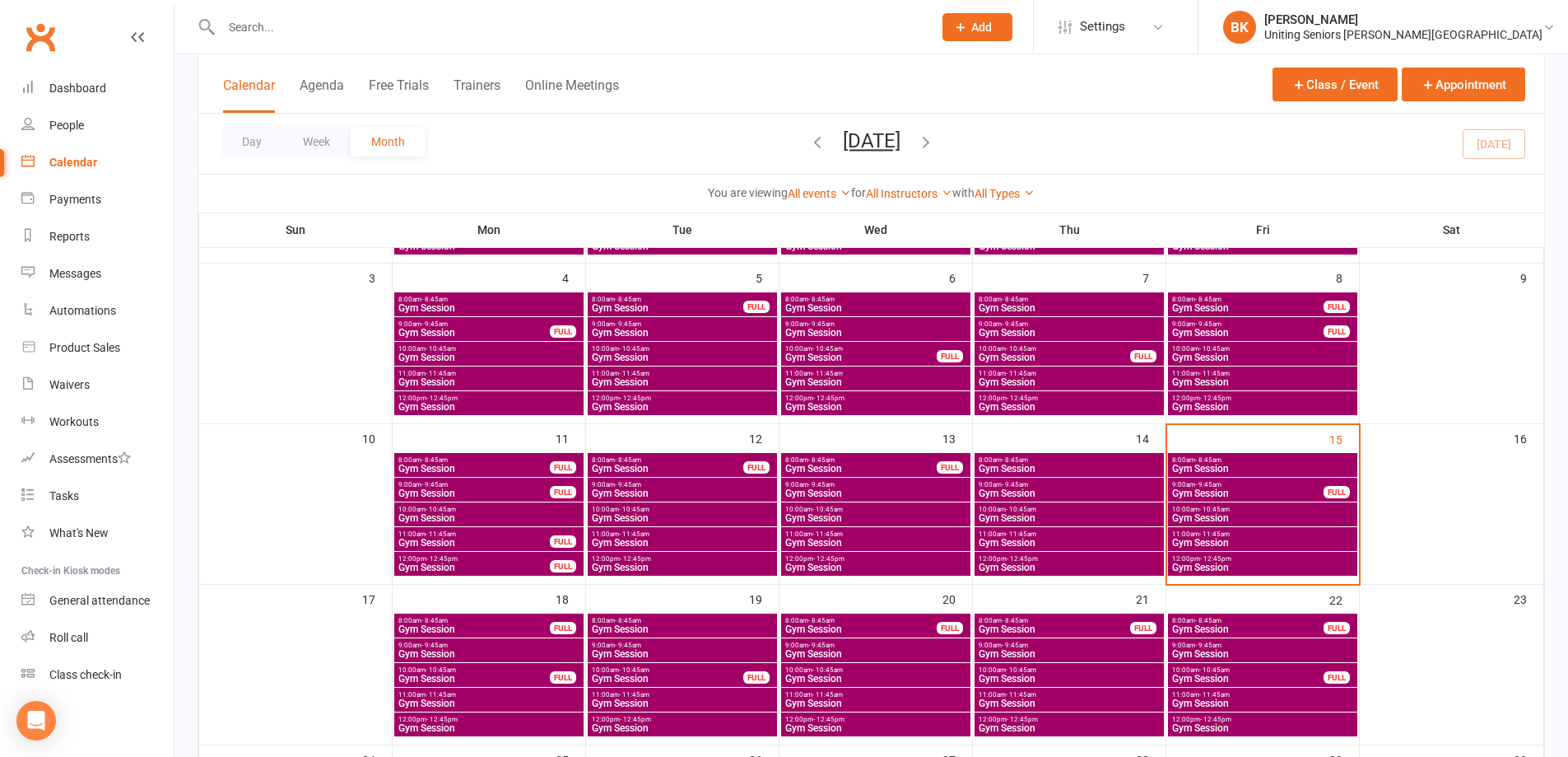
click at [1242, 494] on span "Gym Session" at bounding box center [1247, 493] width 153 height 10
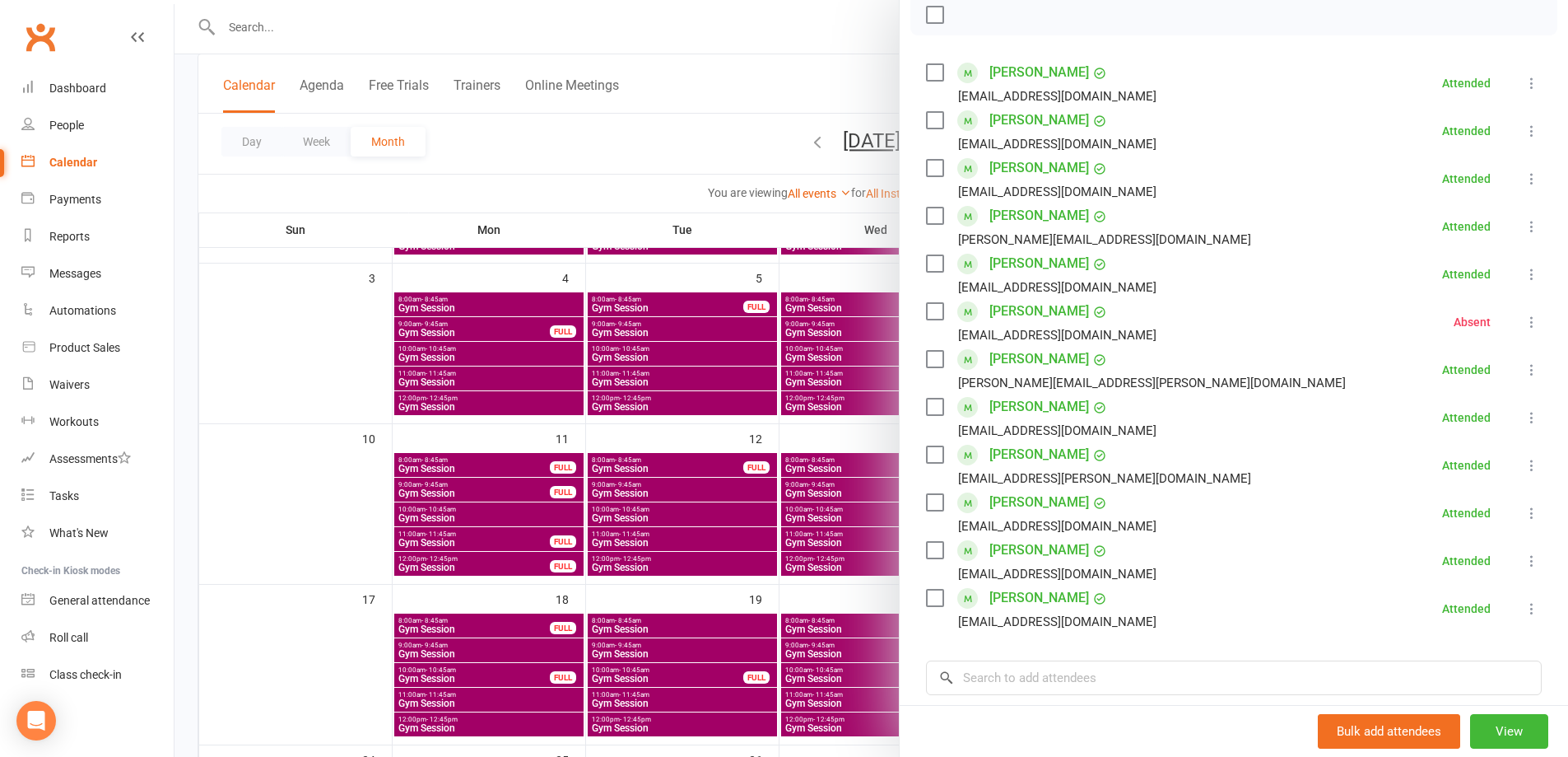
click at [731, 153] on div at bounding box center [871, 378] width 1393 height 757
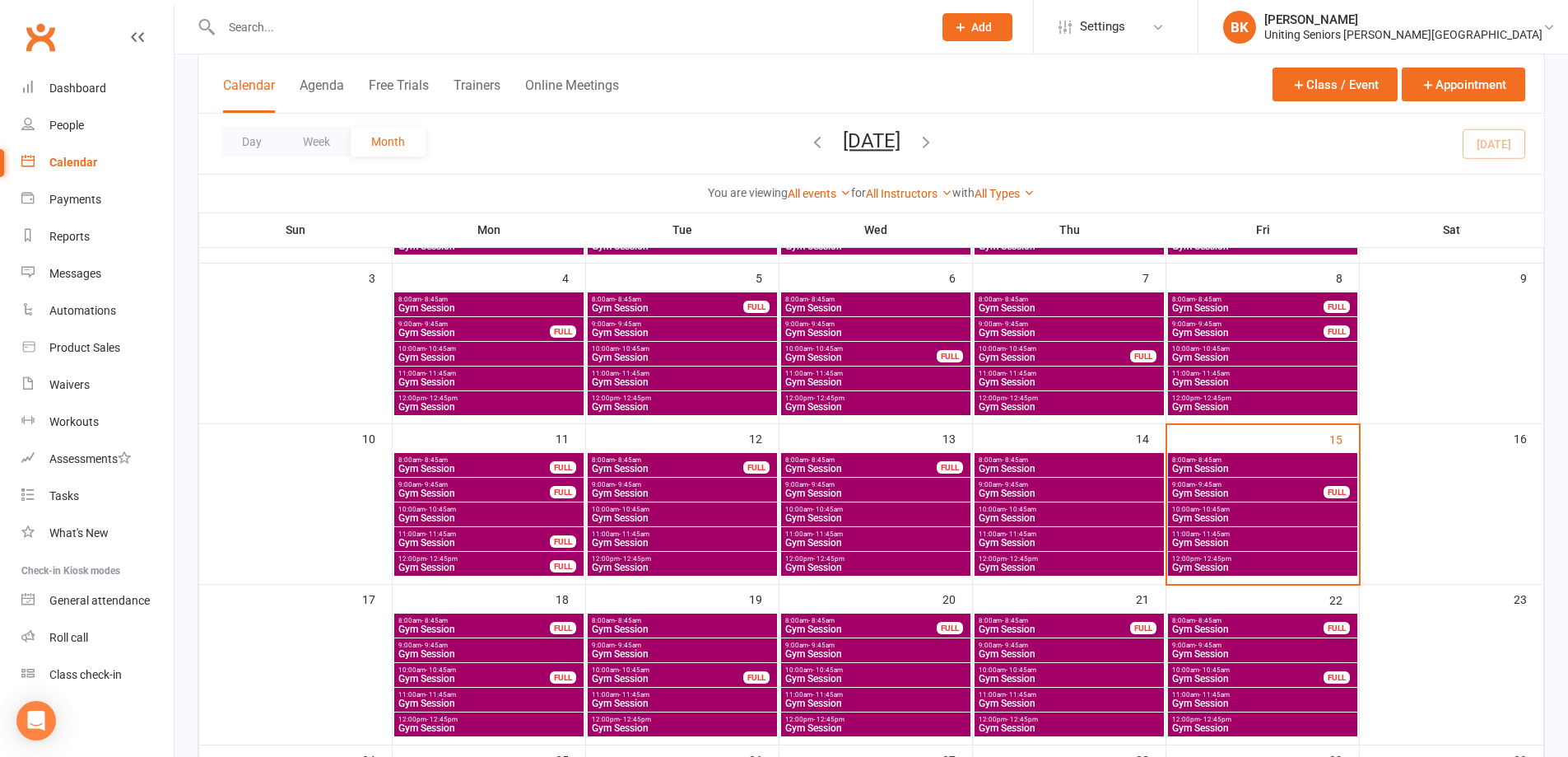
click at [1247, 510] on span "10:00am - 10:45am" at bounding box center [1262, 509] width 183 height 7
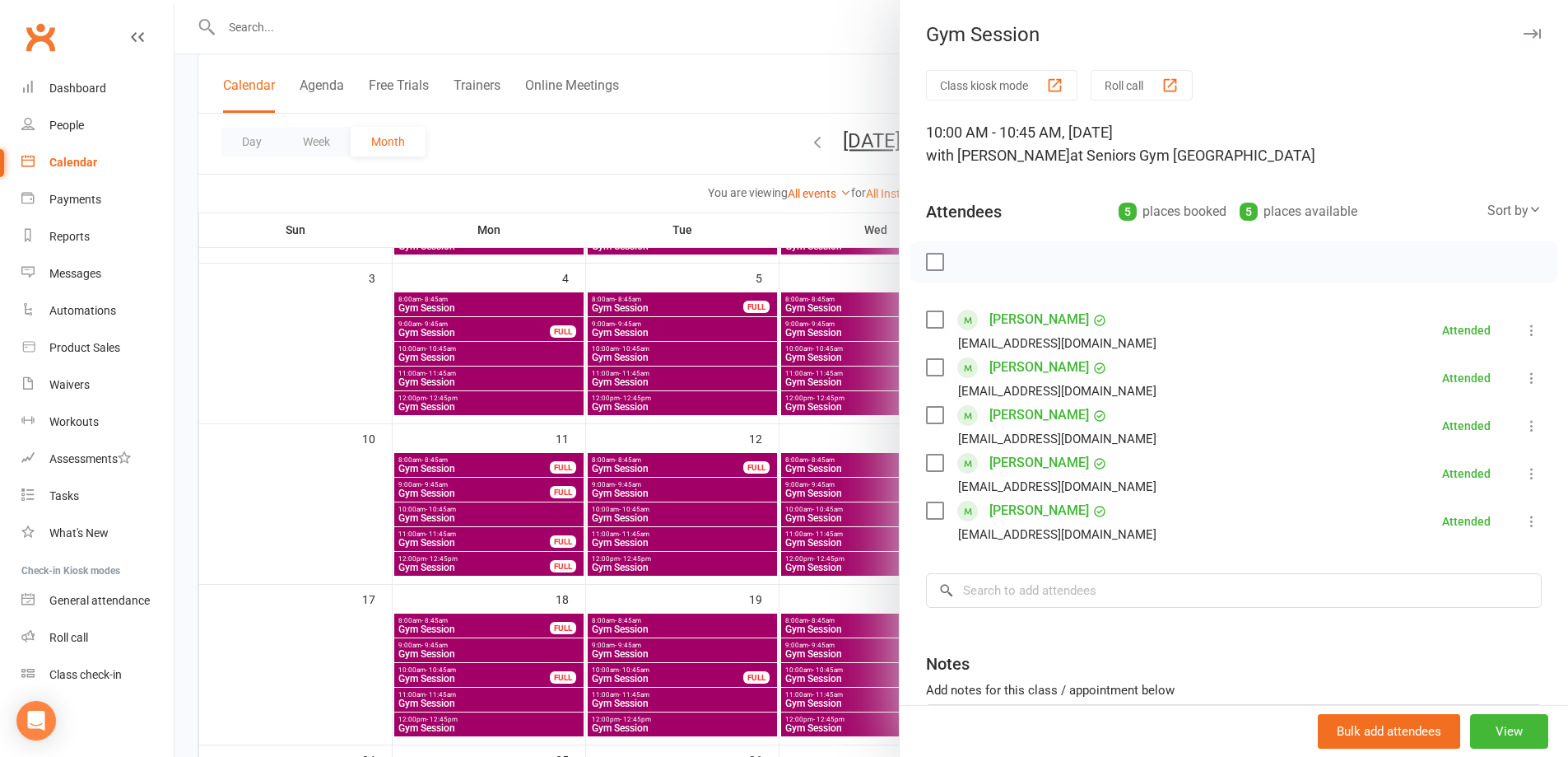
scroll to position [136, 0]
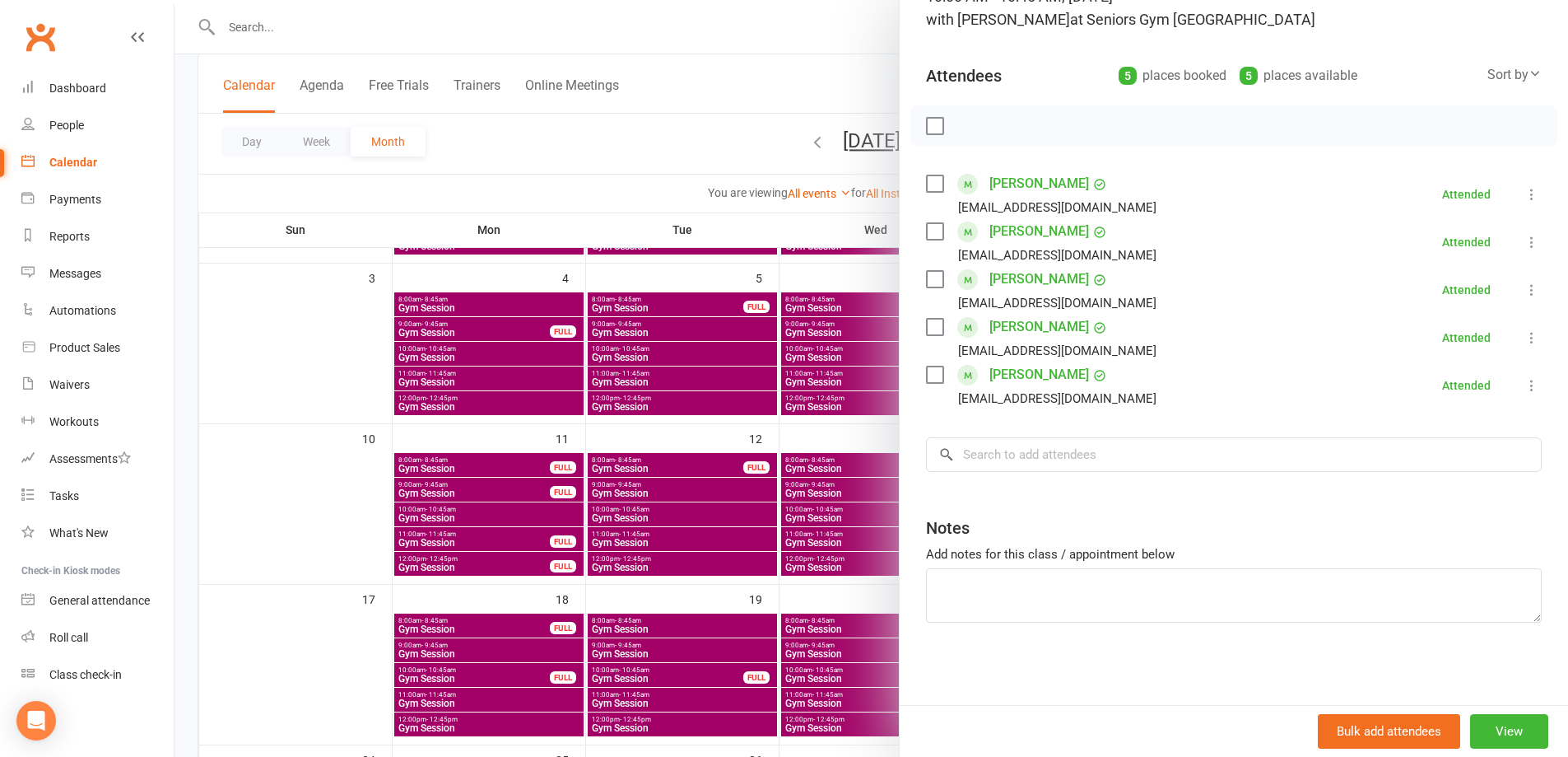
drag, startPoint x: 716, startPoint y: 138, endPoint x: 860, endPoint y: 222, distance: 166.7
click at [721, 137] on div at bounding box center [871, 378] width 1393 height 757
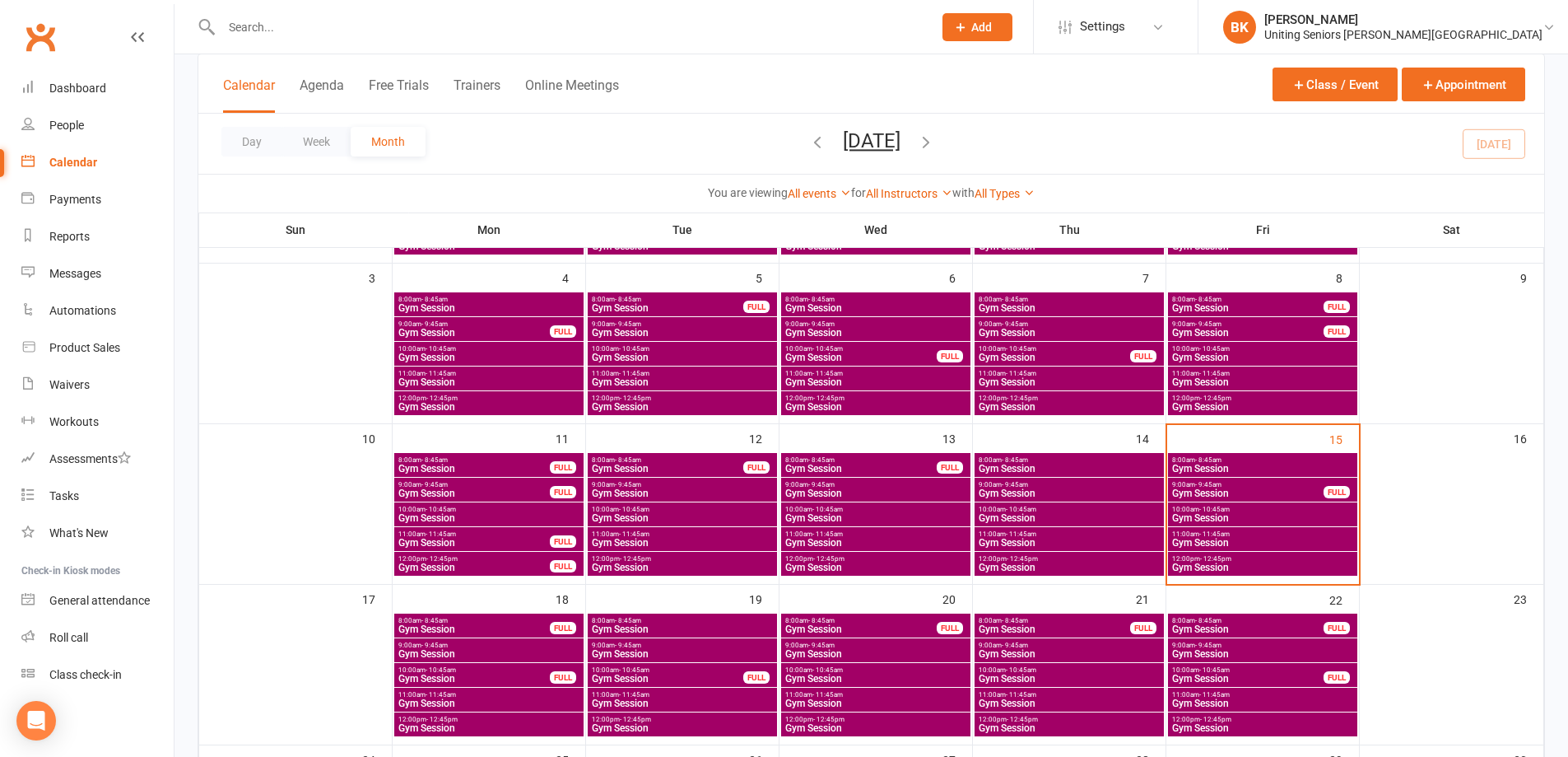
click at [1297, 542] on span "Gym Session" at bounding box center [1262, 542] width 183 height 10
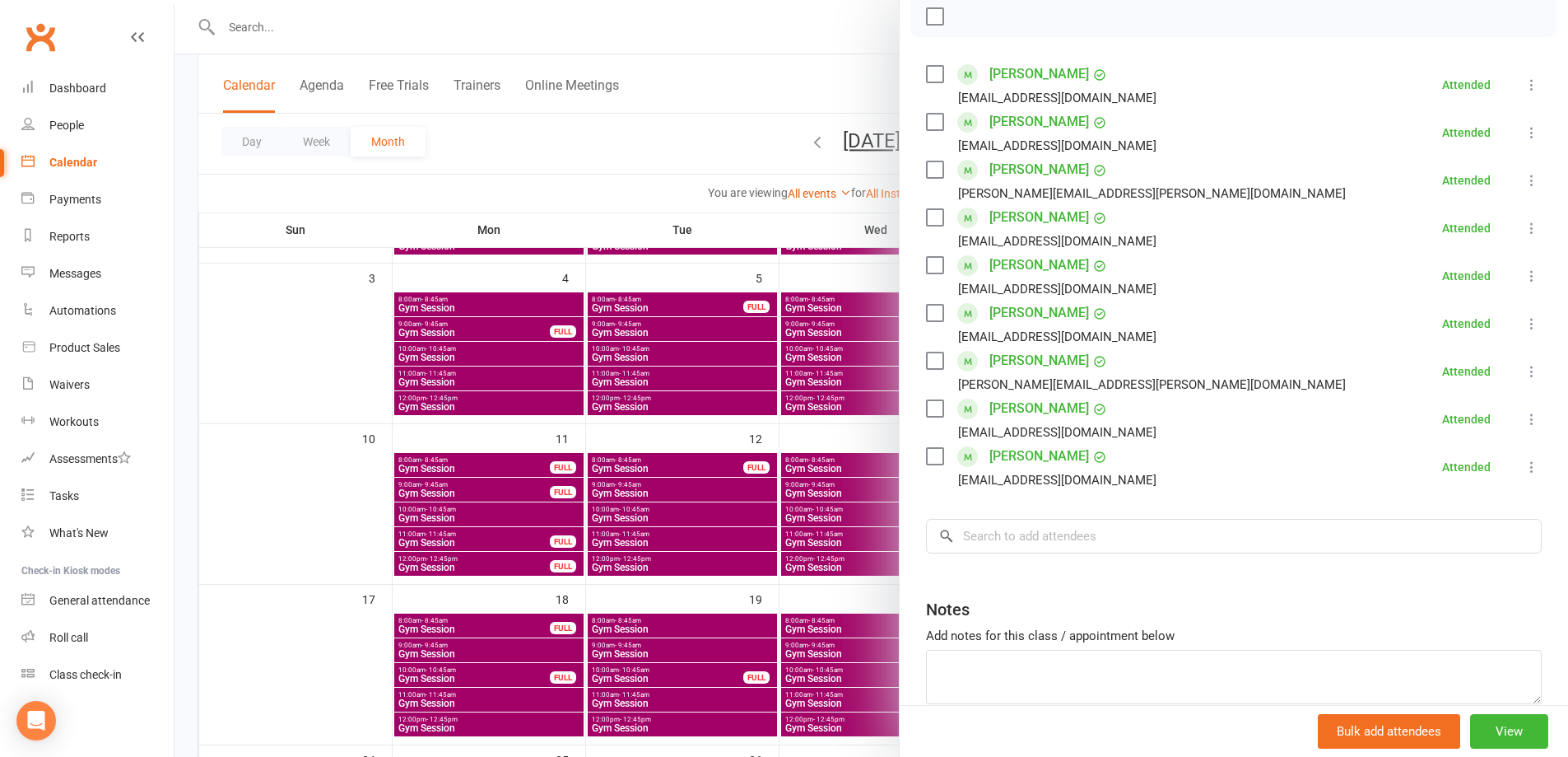
scroll to position [247, 0]
click at [679, 113] on div at bounding box center [871, 378] width 1393 height 757
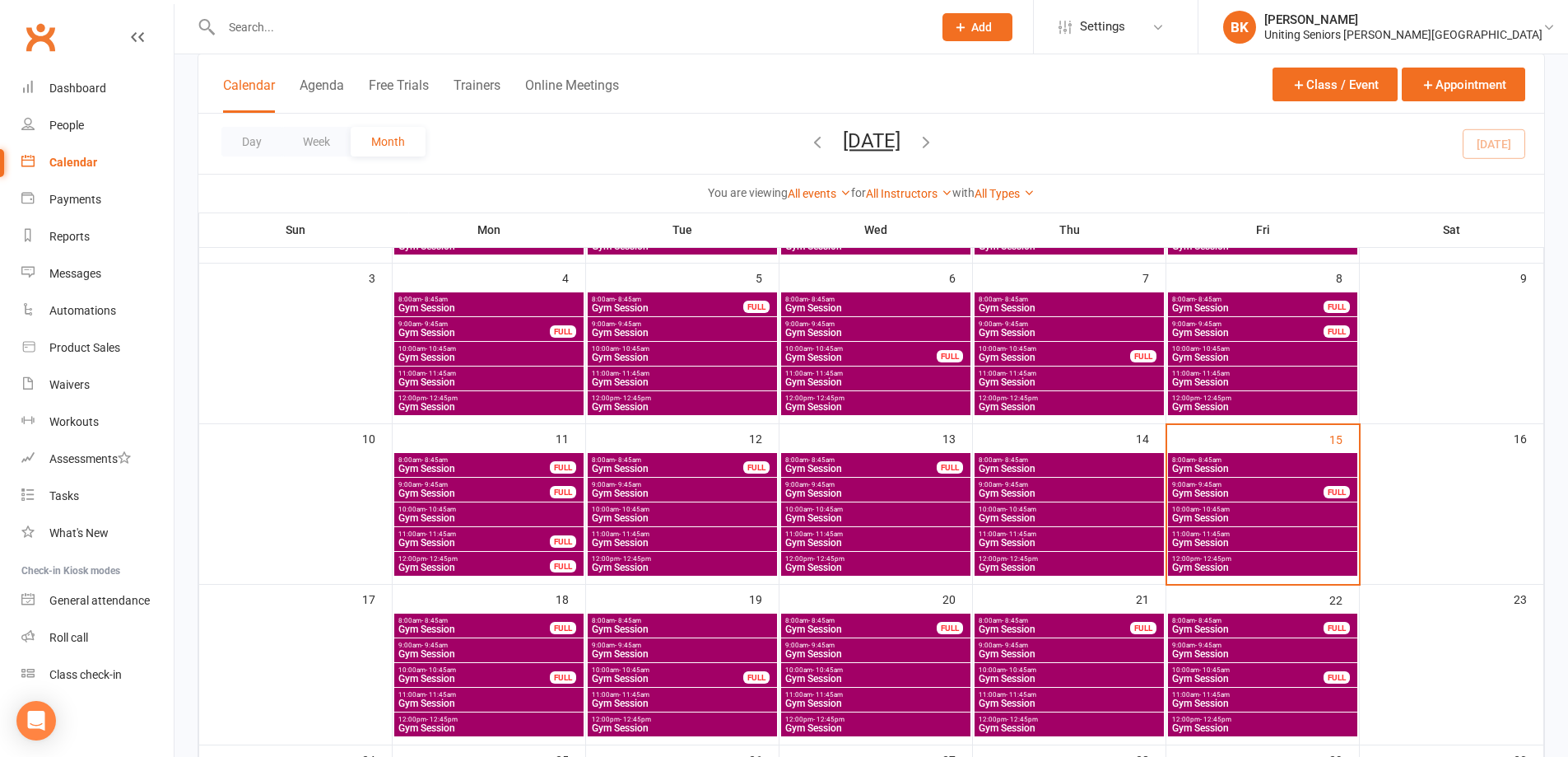
click at [1247, 555] on span "12:00pm - 12:45pm" at bounding box center [1262, 558] width 183 height 7
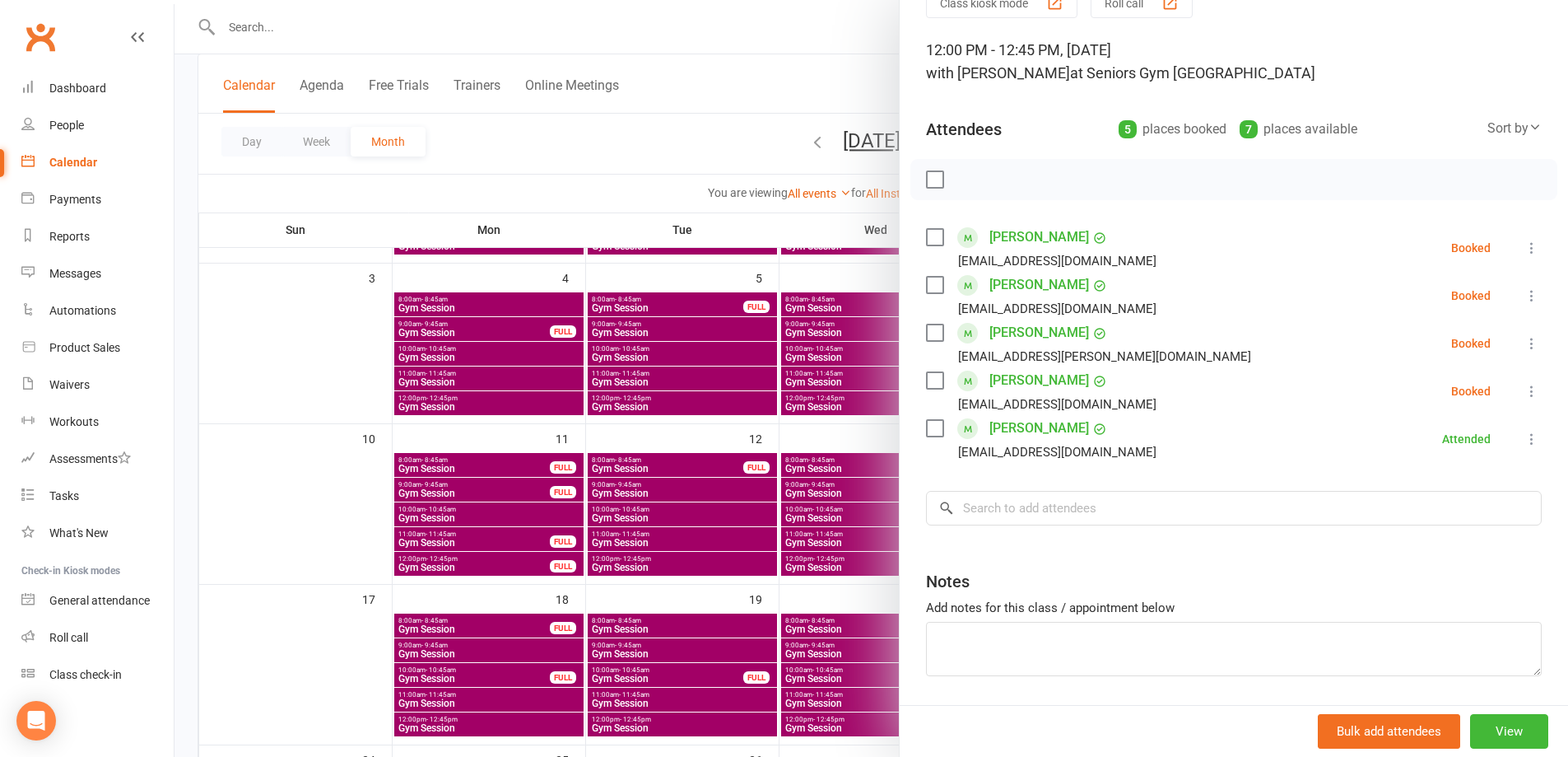
scroll to position [0, 0]
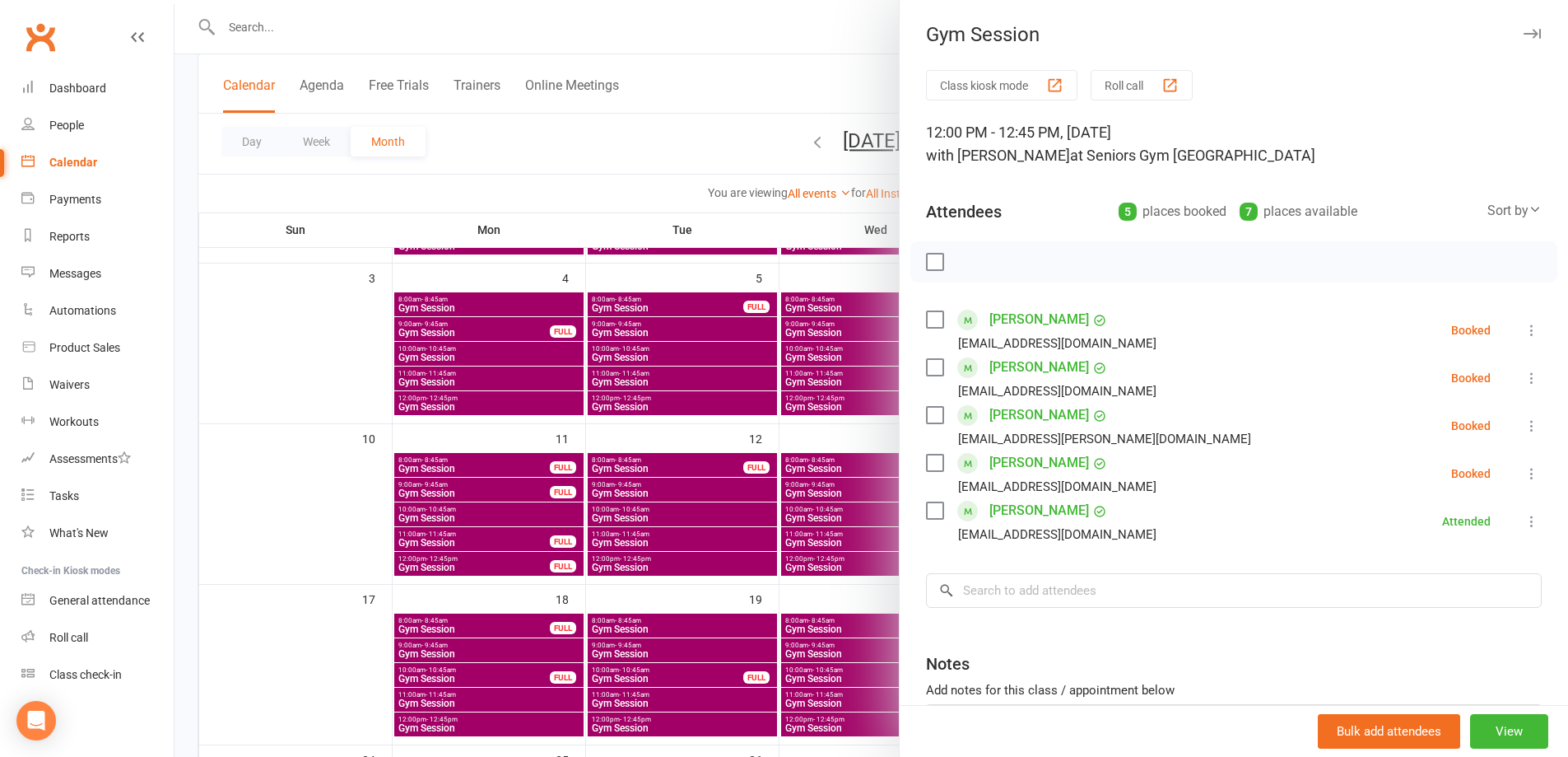
click at [769, 85] on div at bounding box center [871, 378] width 1393 height 757
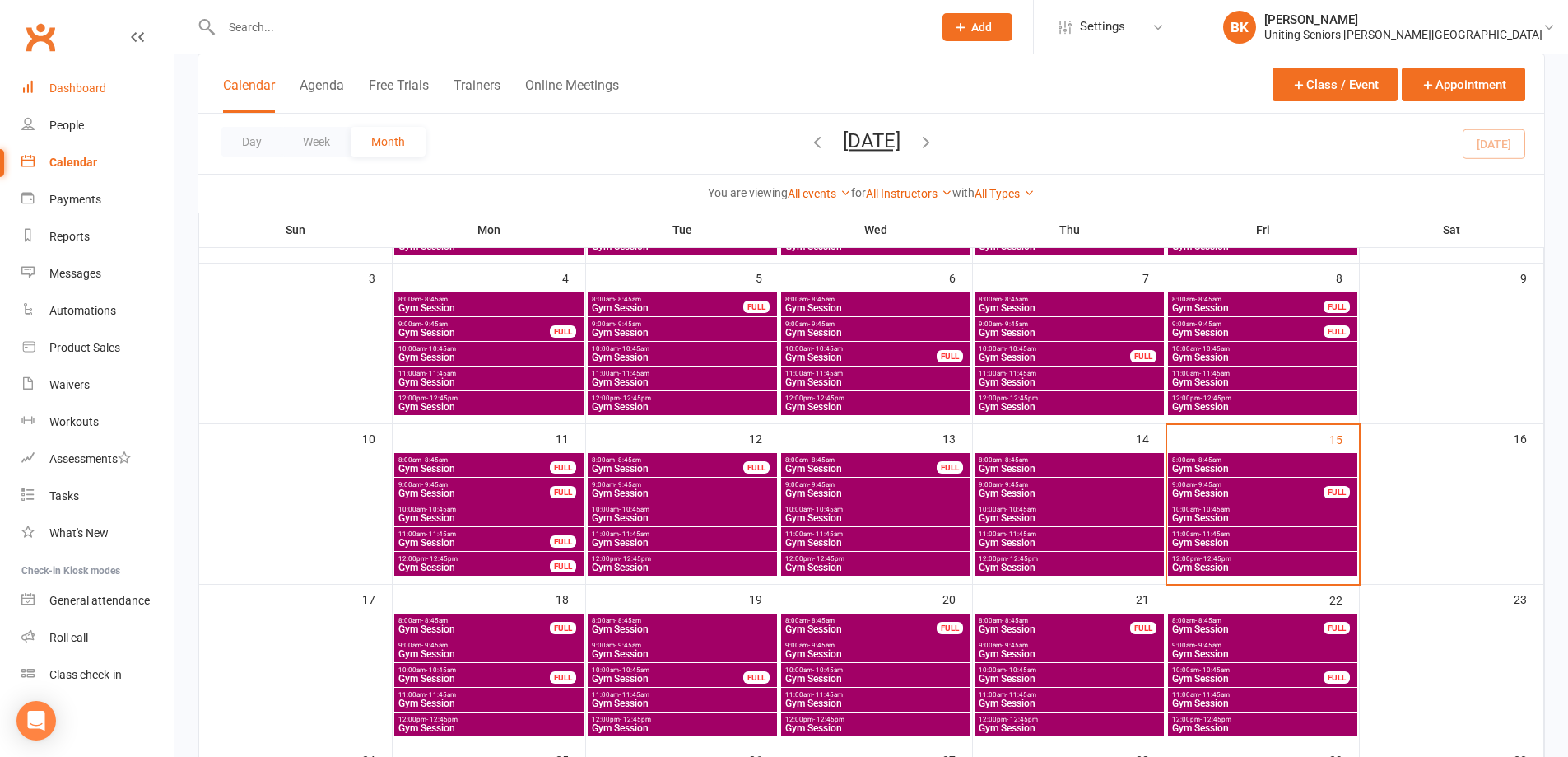
click at [90, 97] on link "Dashboard" at bounding box center [97, 88] width 152 height 37
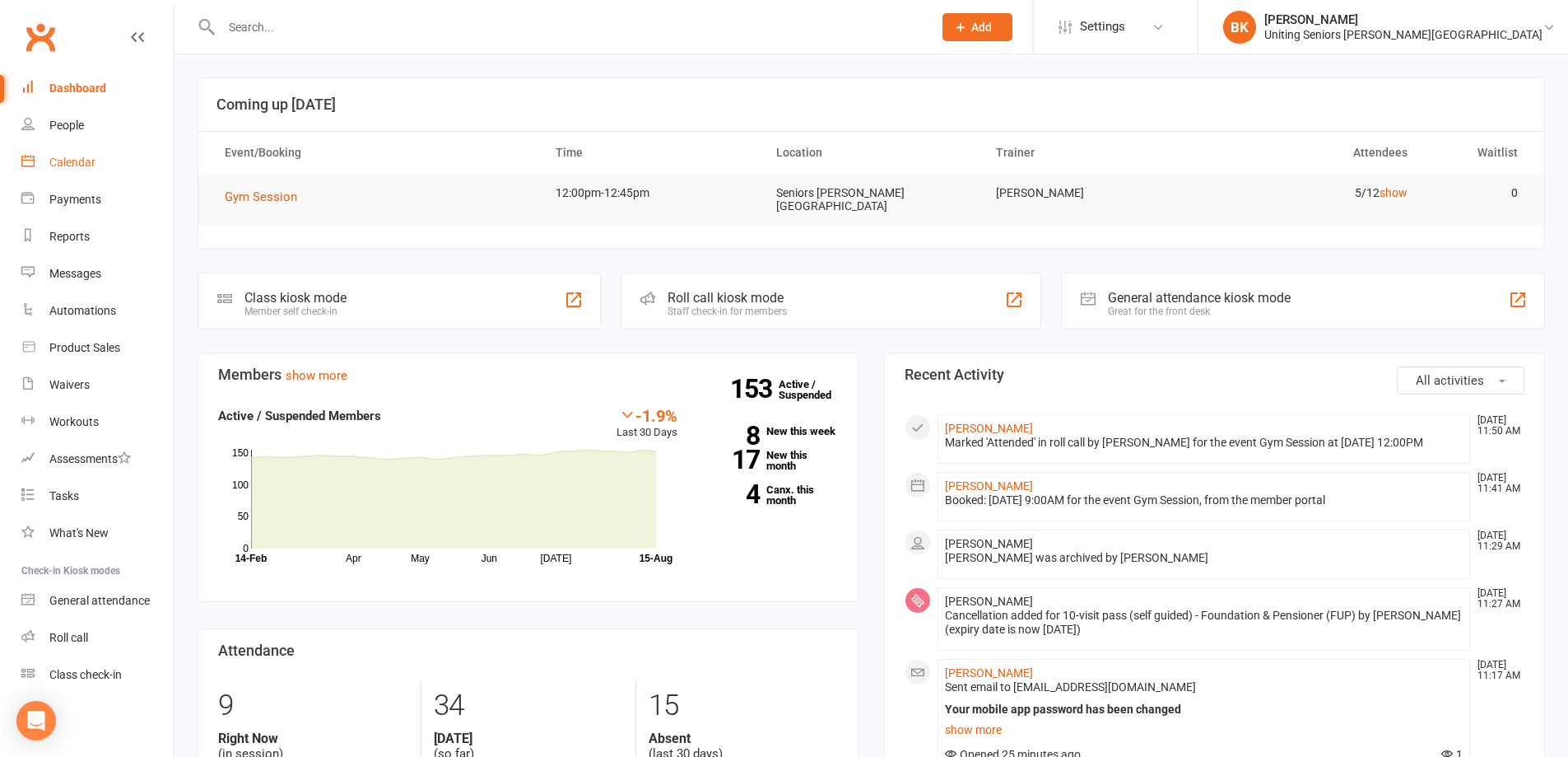
click at [111, 172] on link "Calendar" at bounding box center [97, 162] width 152 height 37
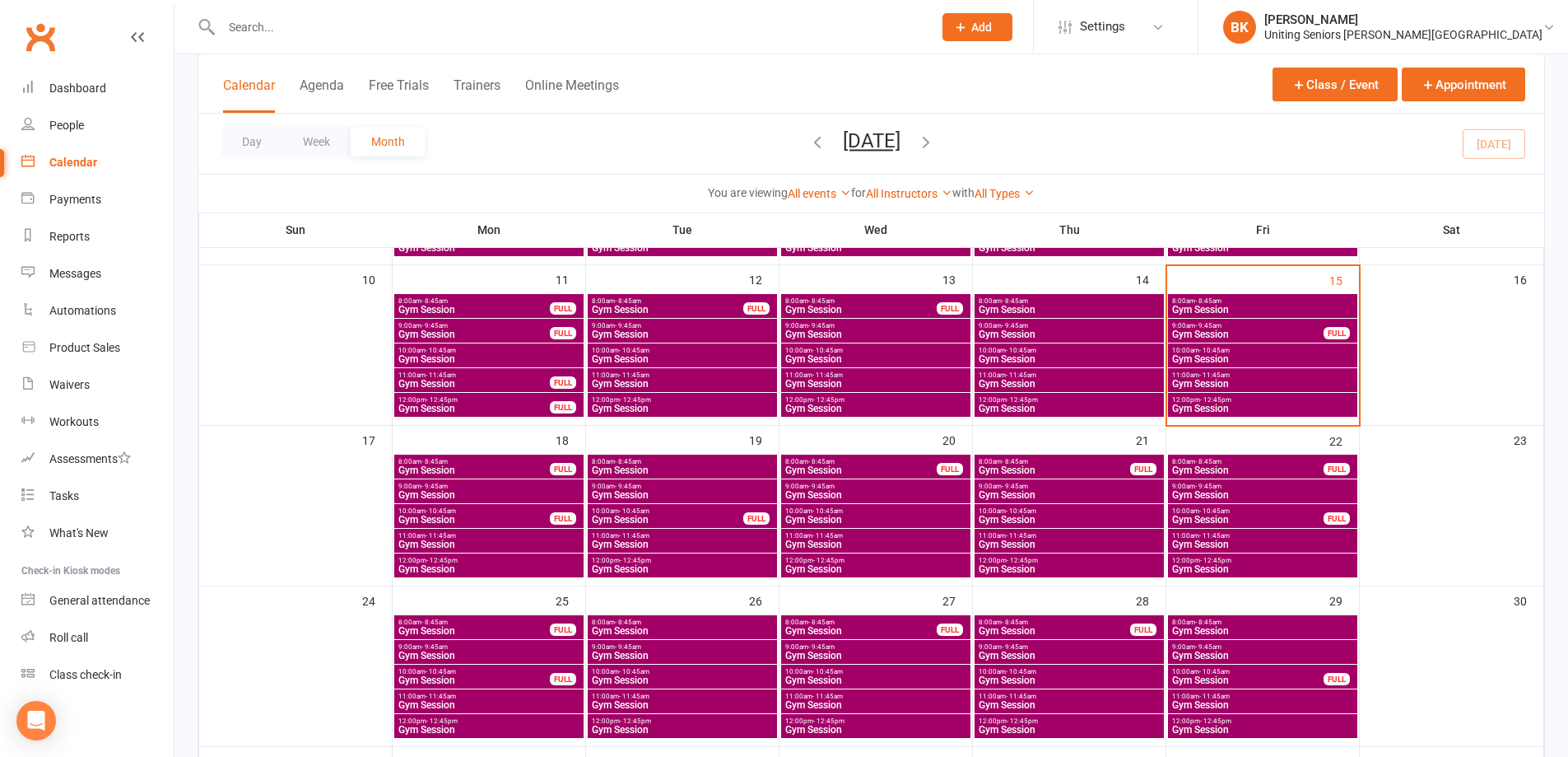
scroll to position [412, 0]
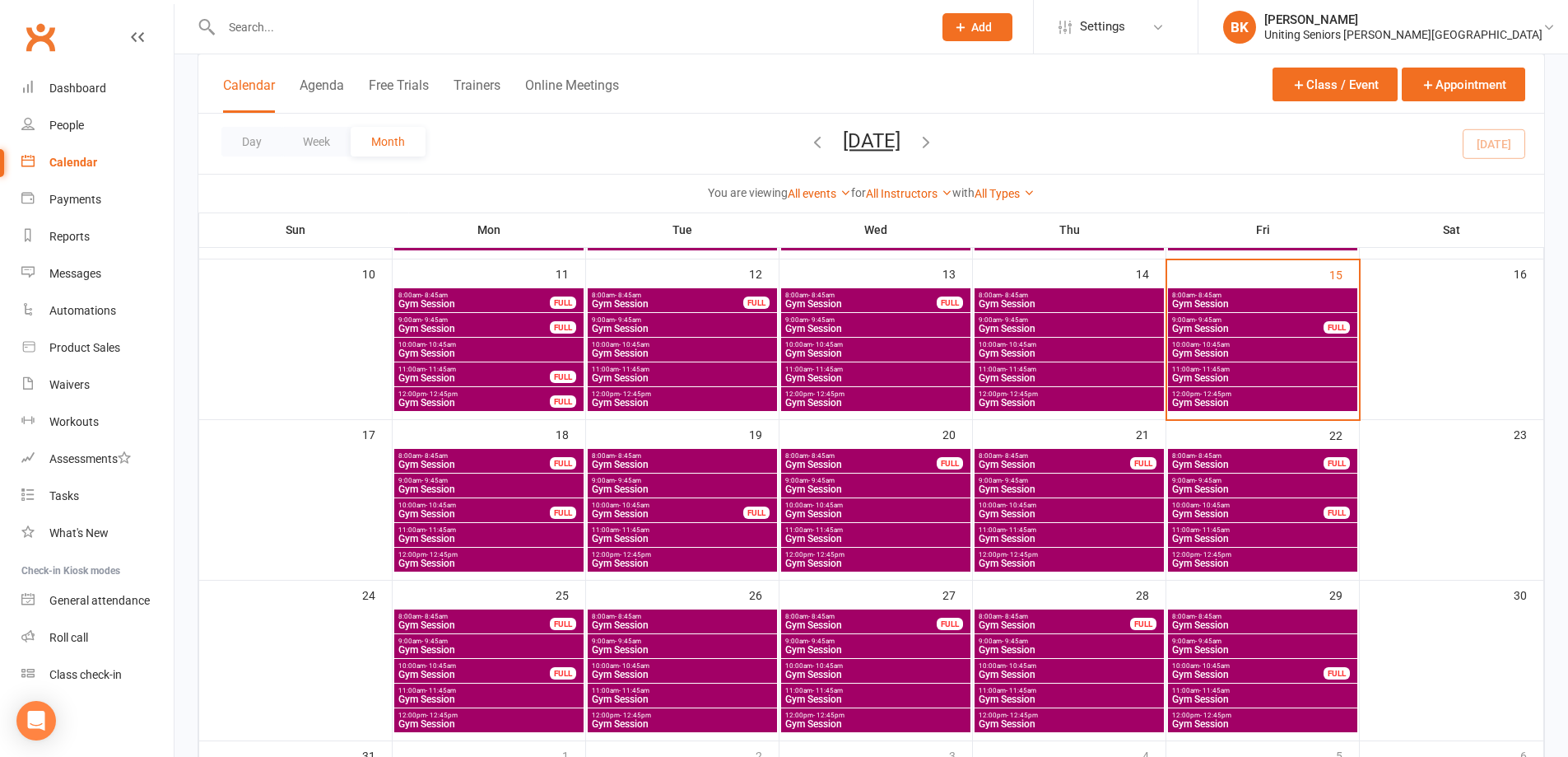
click at [497, 483] on span "9:00am - 9:45am" at bounding box center [489, 480] width 183 height 7
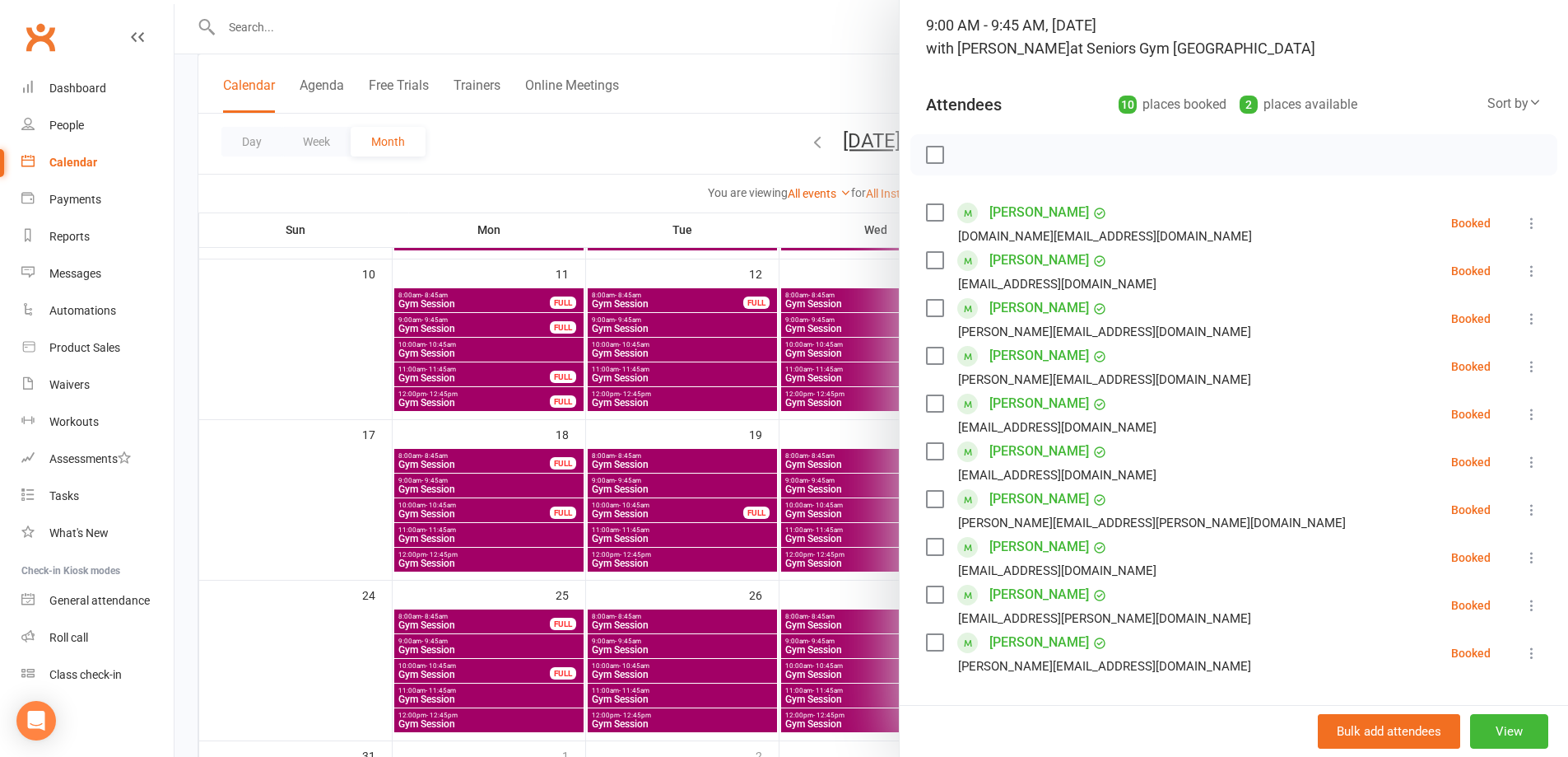
scroll to position [82, 0]
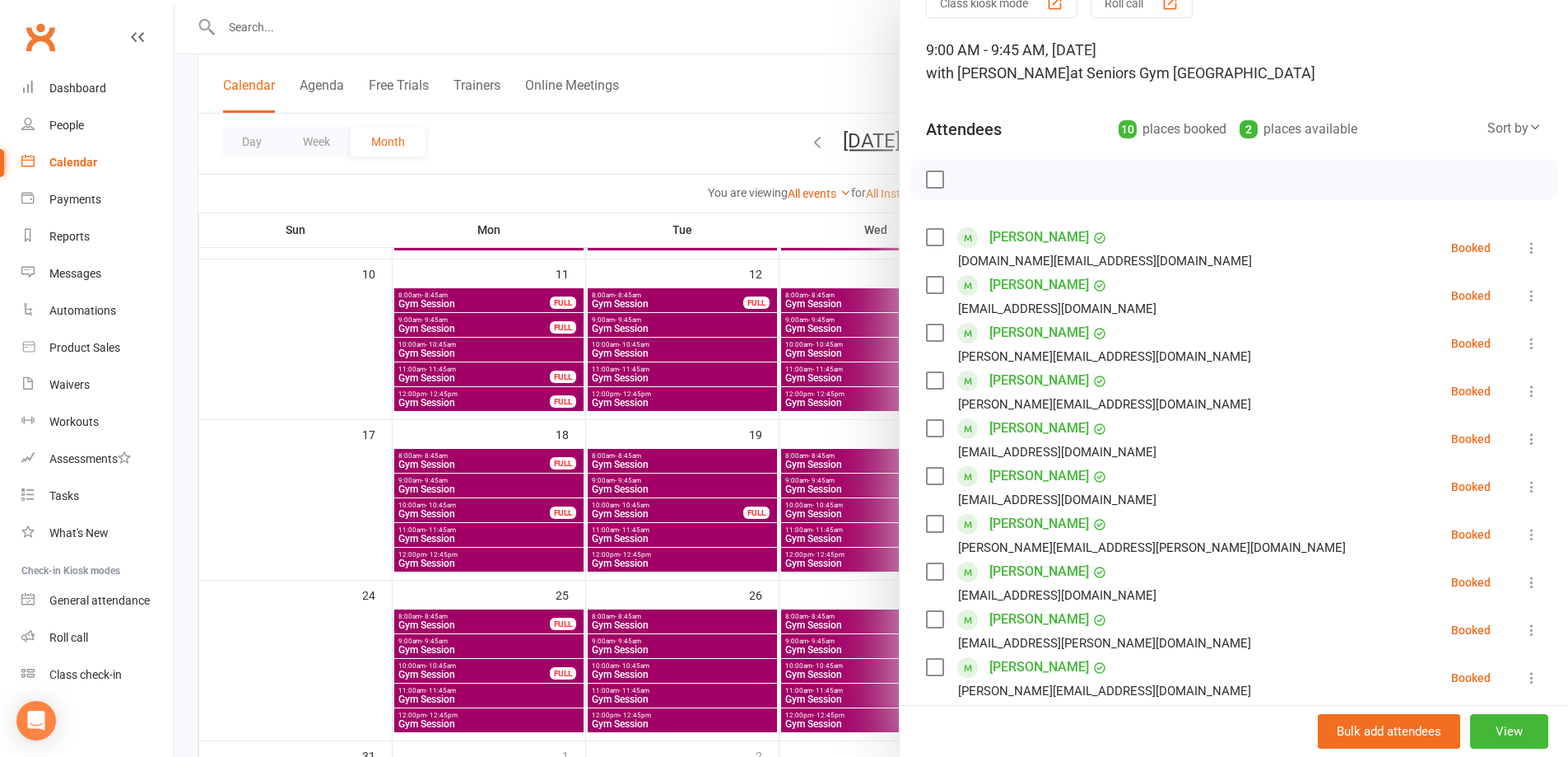
click at [604, 160] on div at bounding box center [871, 378] width 1393 height 757
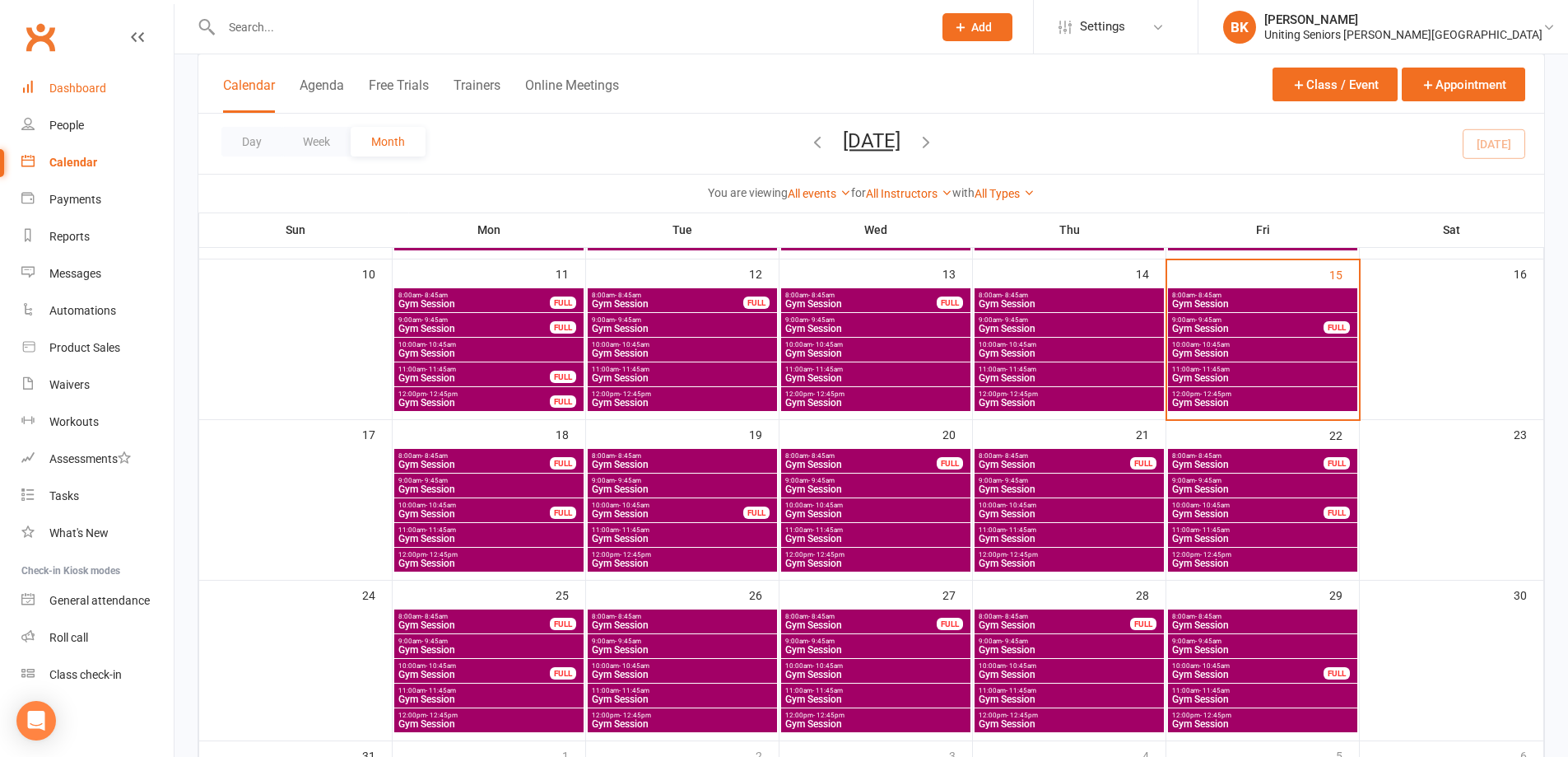
click at [127, 96] on link "Dashboard" at bounding box center [97, 88] width 152 height 37
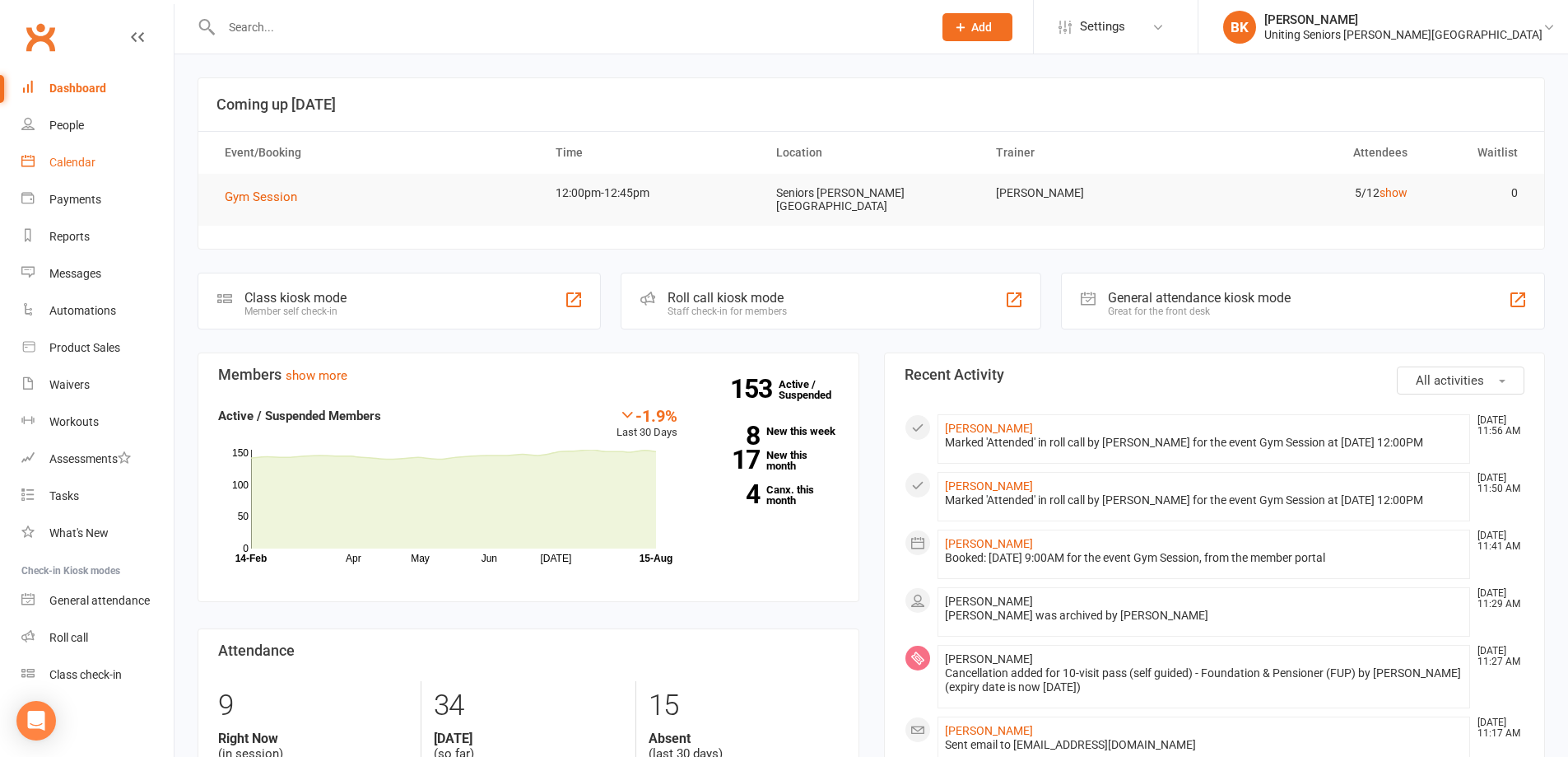
click at [102, 176] on link "Calendar" at bounding box center [97, 162] width 152 height 37
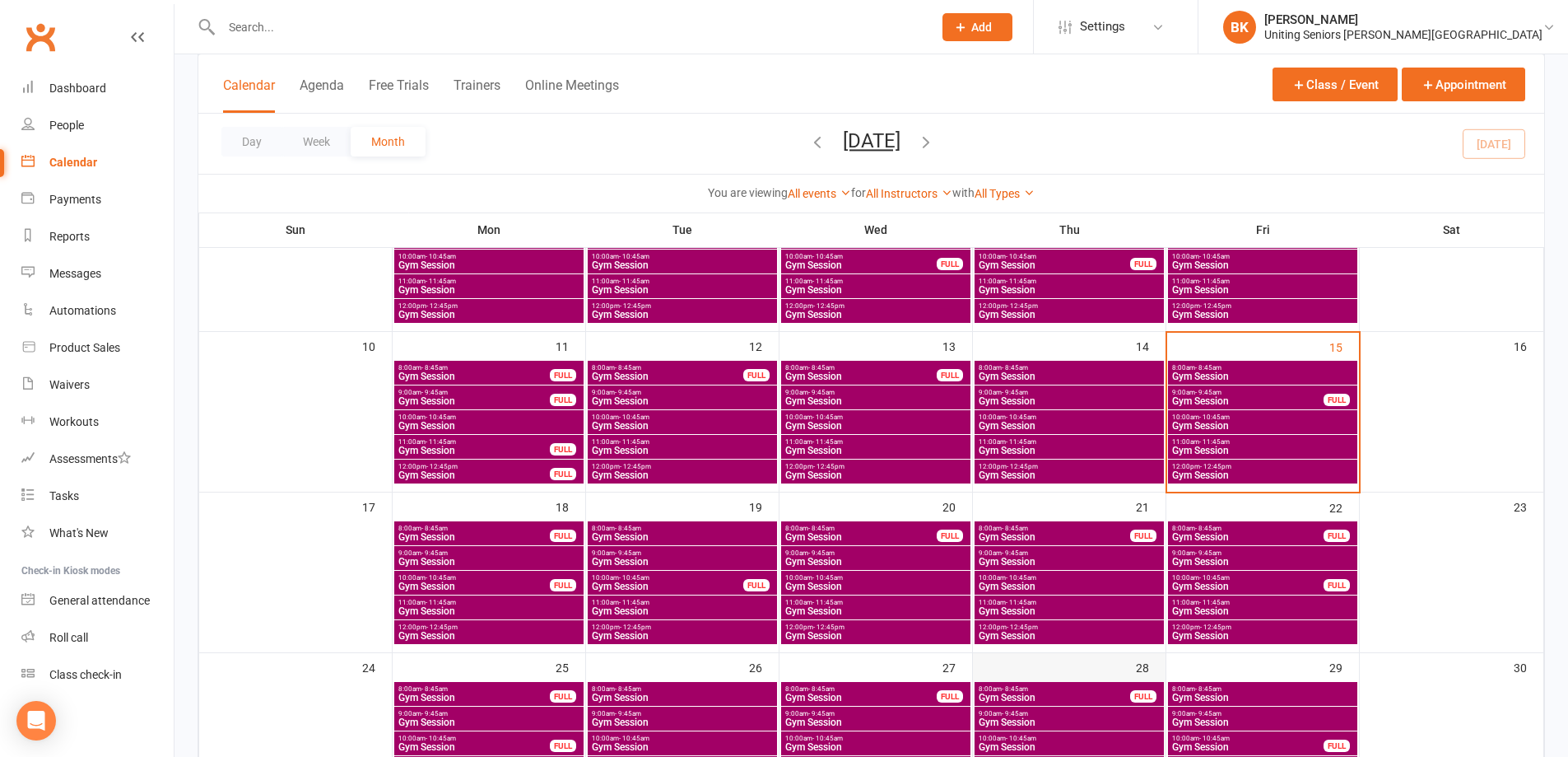
scroll to position [412, 0]
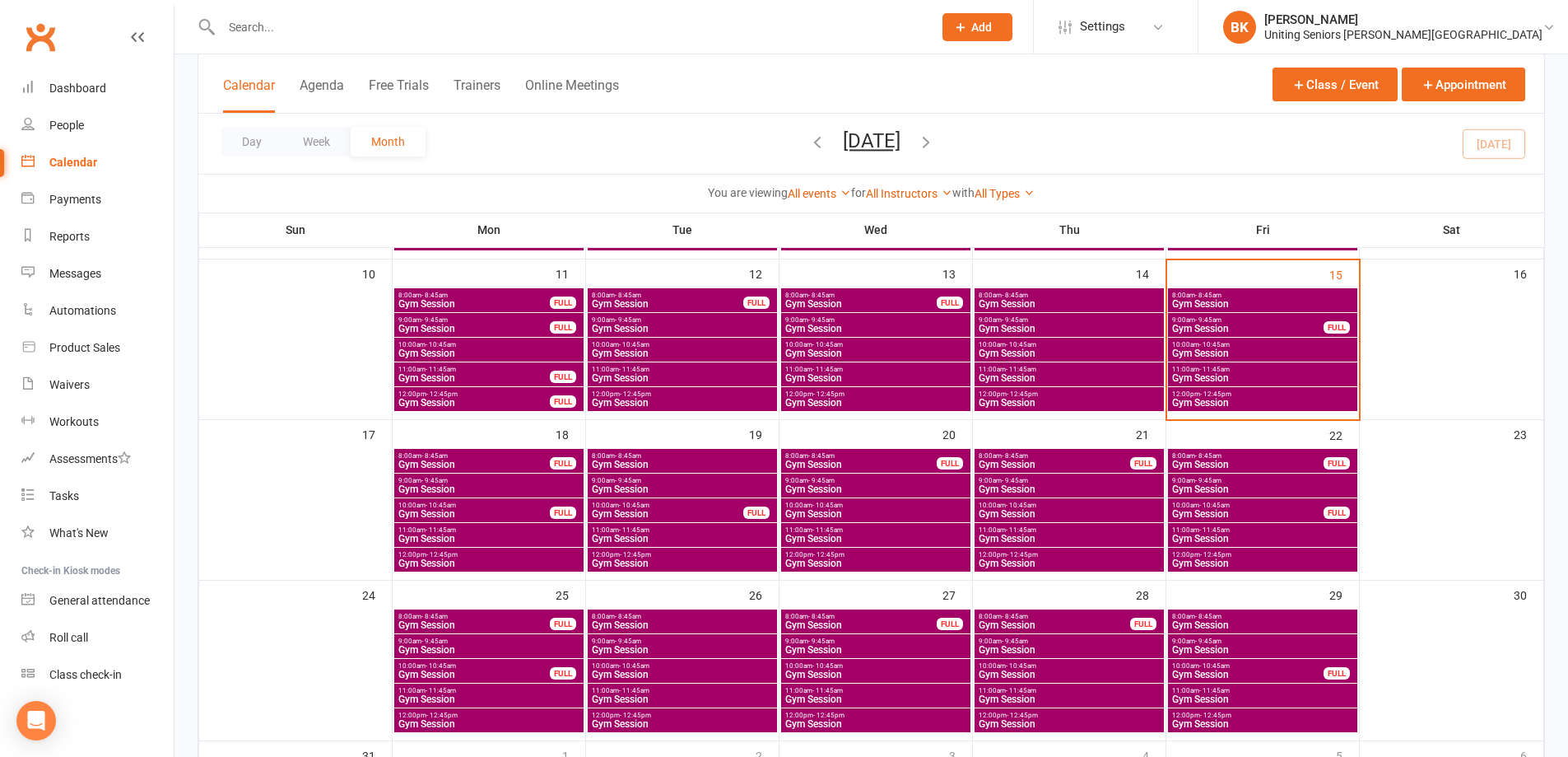
click at [1288, 541] on span "Gym Session" at bounding box center [1262, 538] width 183 height 10
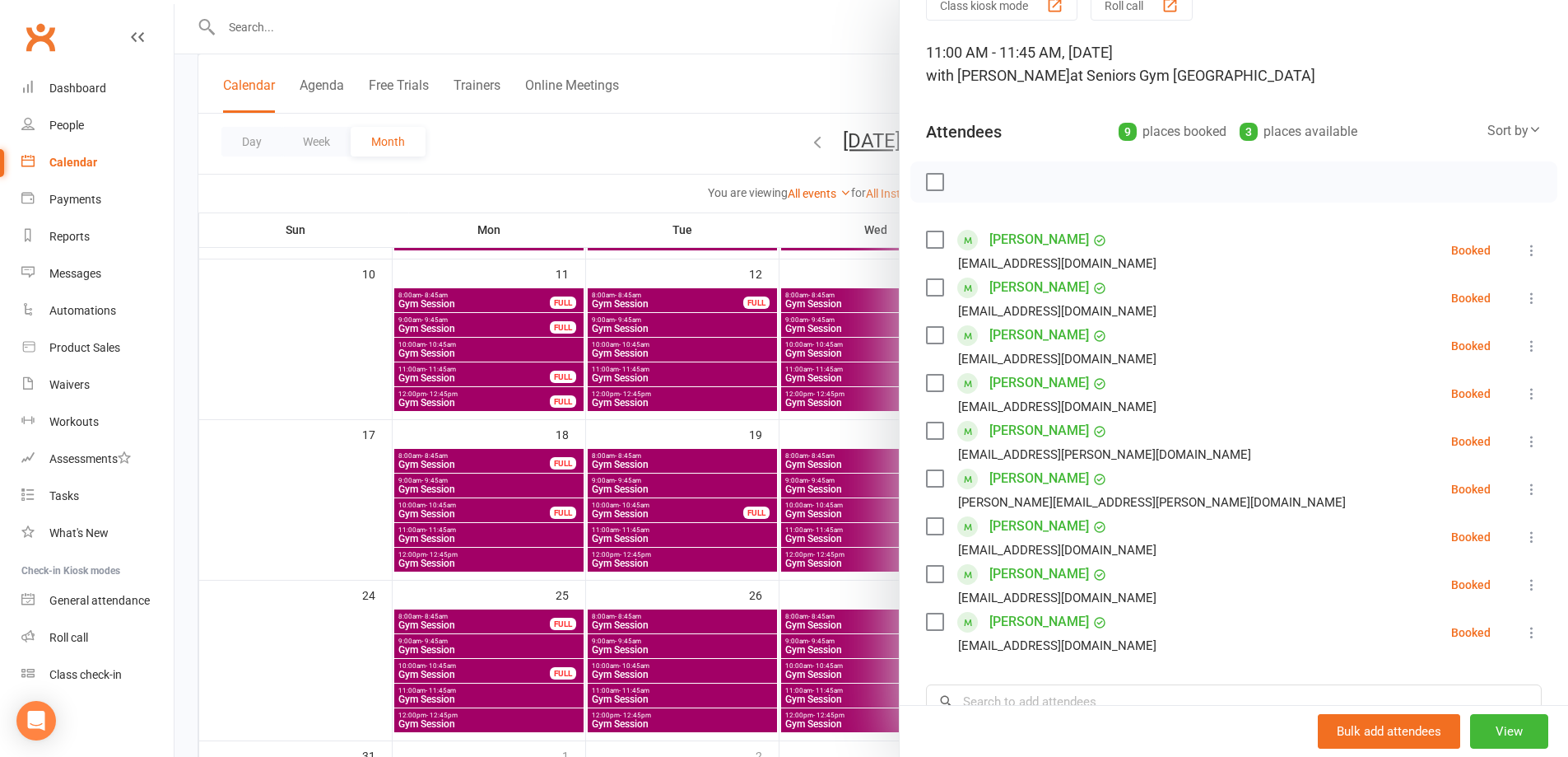
scroll to position [0, 0]
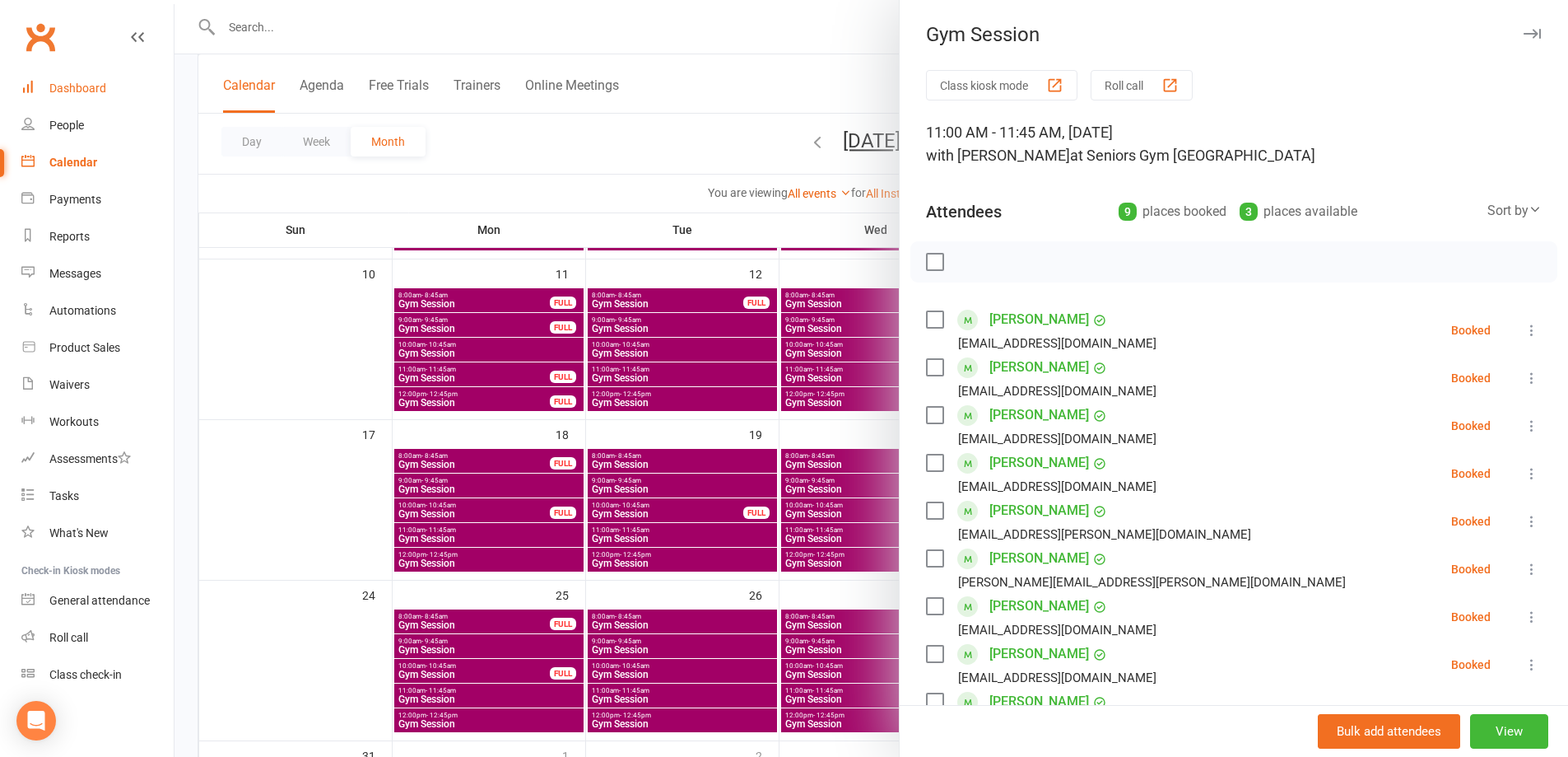
click at [148, 87] on link "Dashboard" at bounding box center [97, 88] width 152 height 37
